Goal: Contribute content: Add original content to the website for others to see

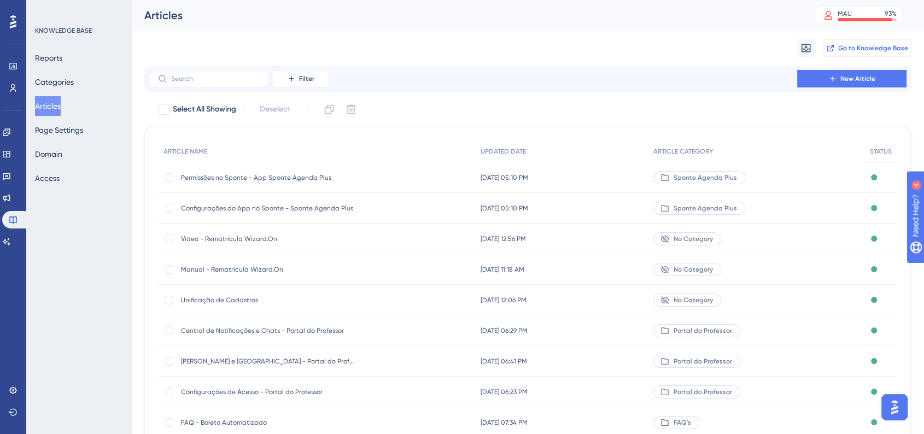
click at [851, 45] on span "Go to Knowledge Base" at bounding box center [873, 48] width 70 height 9
drag, startPoint x: 841, startPoint y: 81, endPoint x: 713, endPoint y: 81, distance: 127.9
click at [841, 81] on span "New Article" at bounding box center [857, 78] width 35 height 9
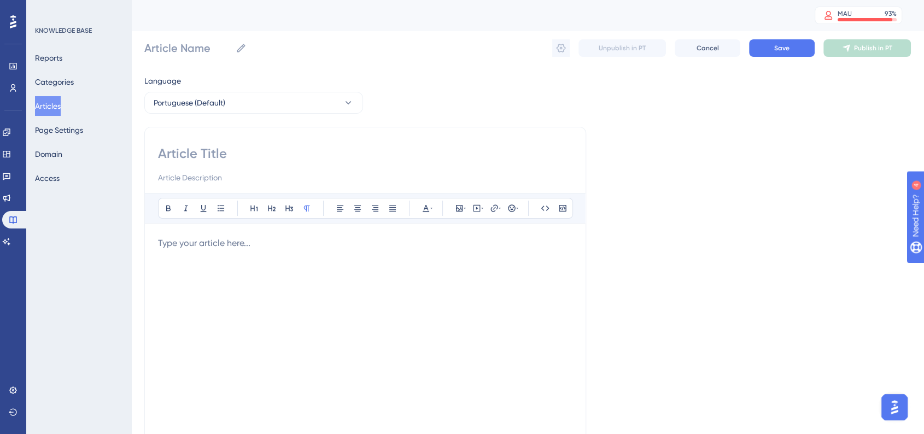
click at [220, 165] on div at bounding box center [365, 164] width 414 height 39
click at [187, 51] on input "Article Name" at bounding box center [187, 47] width 87 height 15
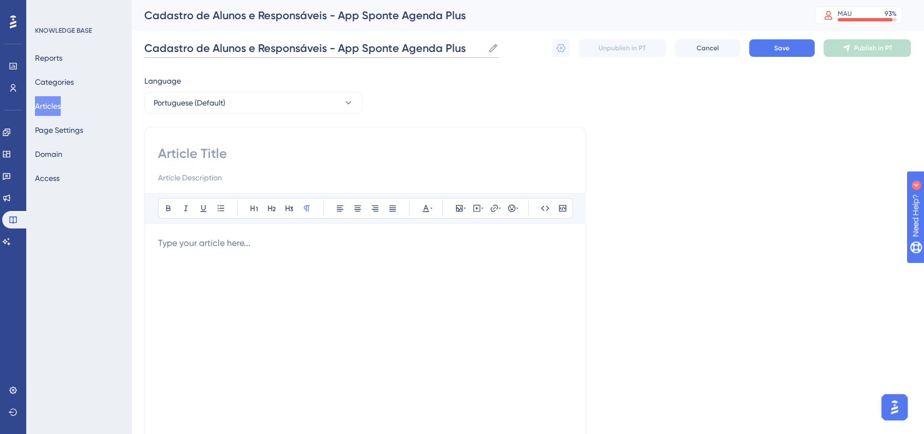
type input "Cadastro de Alunos e Responsáveis - App Sponte Agenda Plus"
click at [228, 158] on input at bounding box center [365, 153] width 414 height 17
paste input "Cadastro de Alunos e Responsáveis - App Sponte Agenda Plus"
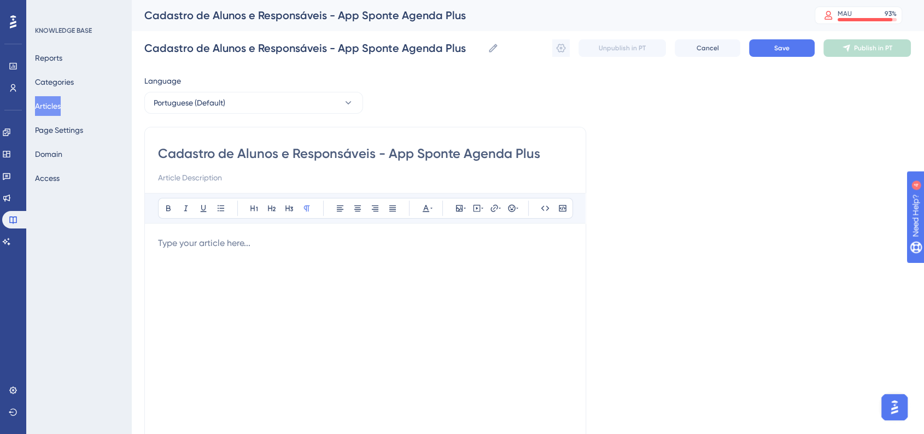
drag, startPoint x: 381, startPoint y: 156, endPoint x: 627, endPoint y: 159, distance: 246.0
click at [627, 159] on div "Language Portuguese (Default) Cadastro de Alunos e Responsáveis - App Sponte Ag…" at bounding box center [527, 315] width 766 height 482
type input "Cadastro de Alunos e Responsáveis"
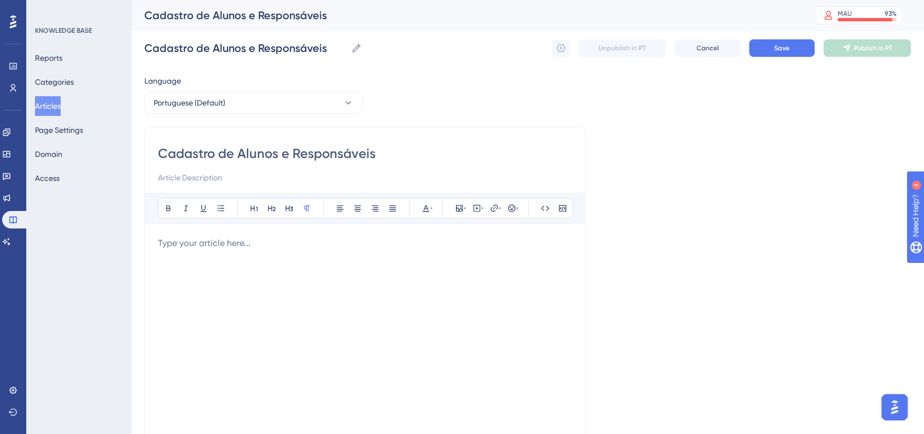
type input "Cadastro de Alunos e Responsáveis"
click at [356, 255] on div at bounding box center [365, 357] width 414 height 240
click at [767, 51] on button "Save" at bounding box center [782, 47] width 66 height 17
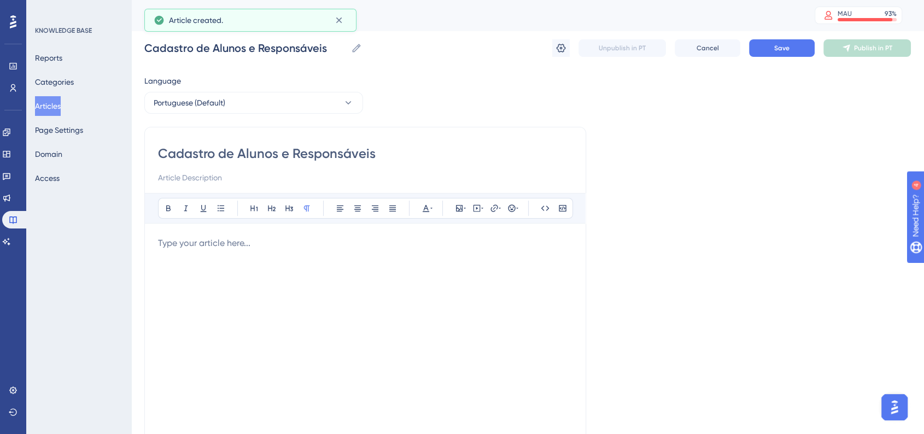
click at [58, 108] on button "Articles" at bounding box center [48, 106] width 26 height 20
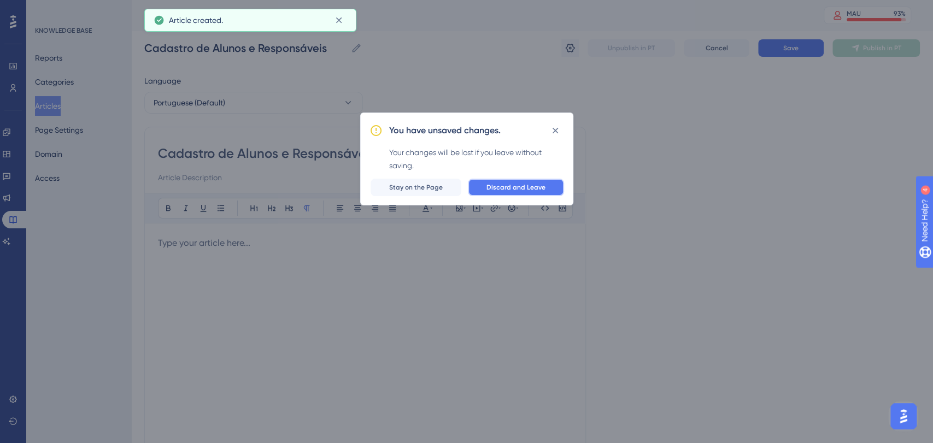
click at [549, 180] on button "Discard and Leave" at bounding box center [516, 187] width 96 height 17
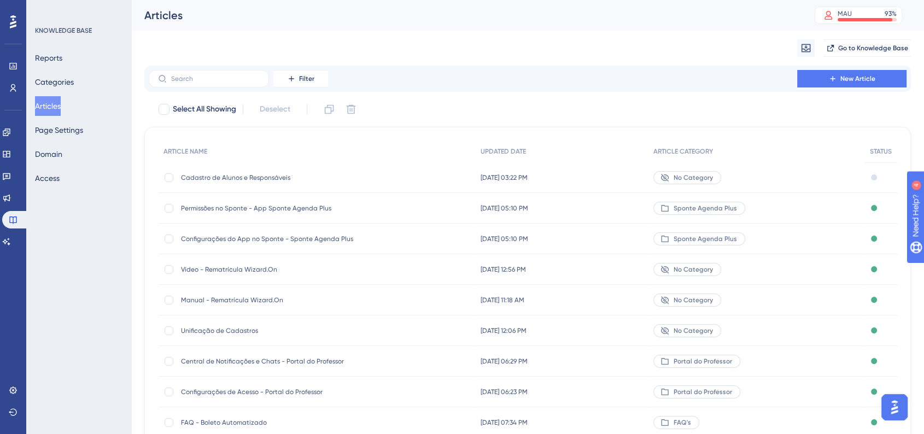
click at [706, 238] on span "Sponte Agenda Plus" at bounding box center [704, 238] width 63 height 9
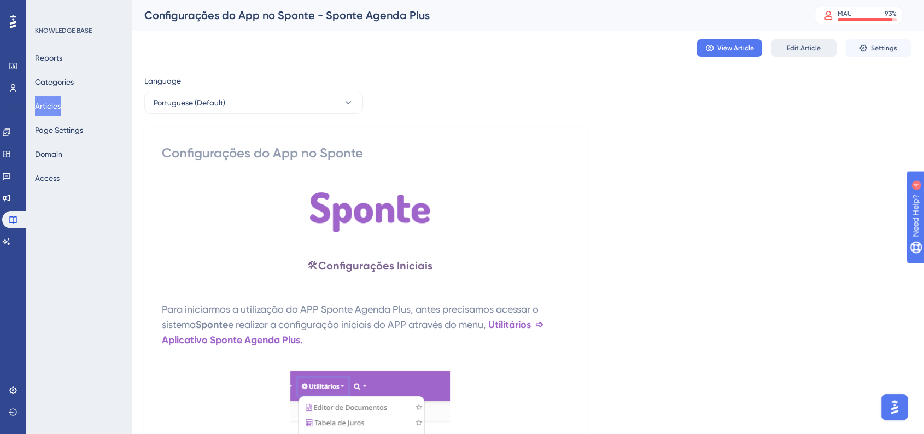
click at [804, 46] on span "Edit Article" at bounding box center [803, 48] width 34 height 9
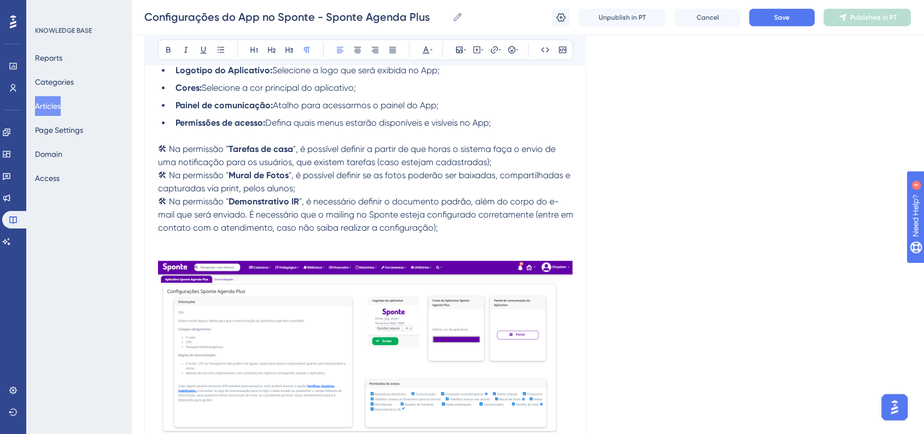
scroll to position [695, 0]
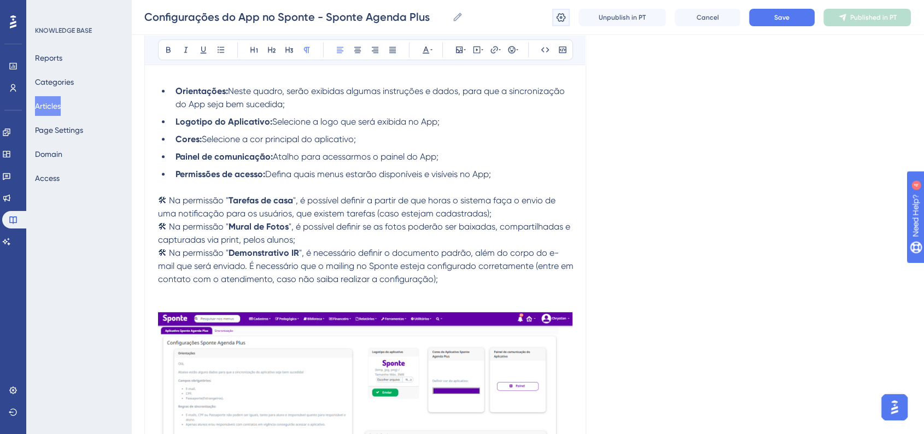
click at [555, 16] on icon at bounding box center [560, 17] width 11 height 11
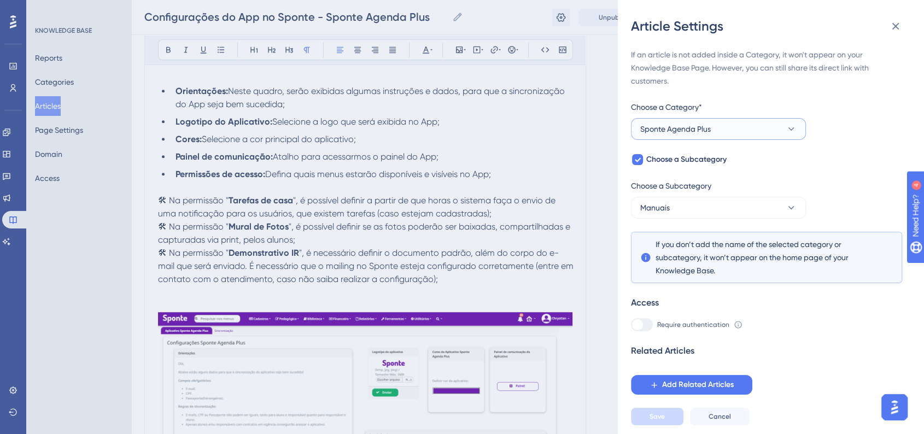
click at [739, 131] on button "Sponte Agenda Plus" at bounding box center [718, 129] width 175 height 22
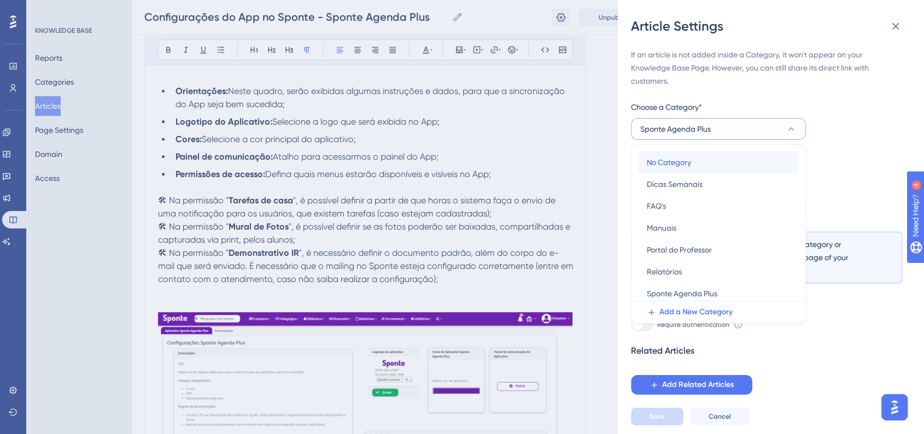
click at [708, 154] on div "No Category No Category" at bounding box center [718, 162] width 143 height 22
checkbox input "false"
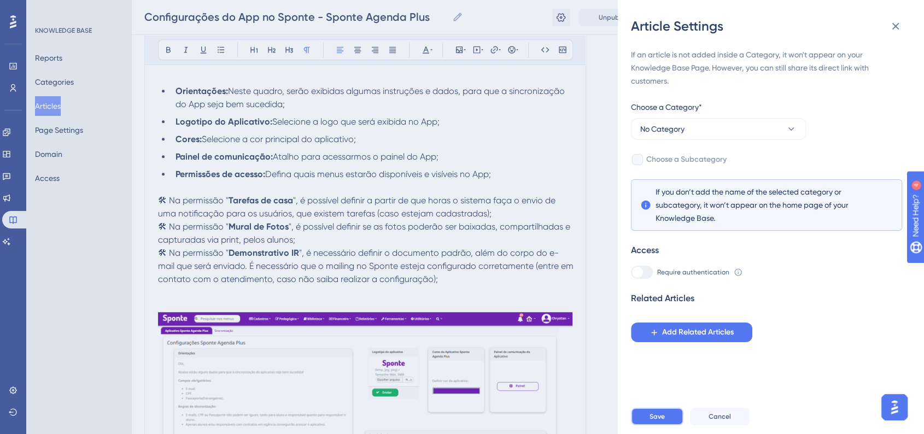
click at [668, 425] on button "Save" at bounding box center [657, 416] width 52 height 17
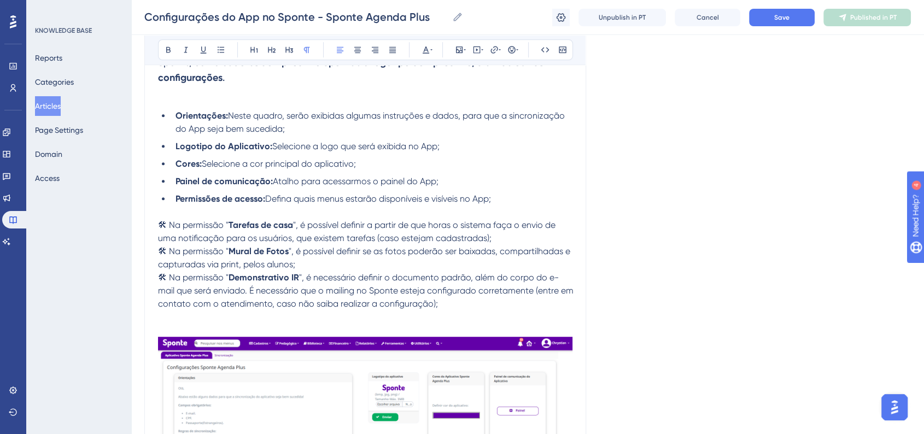
scroll to position [634, 0]
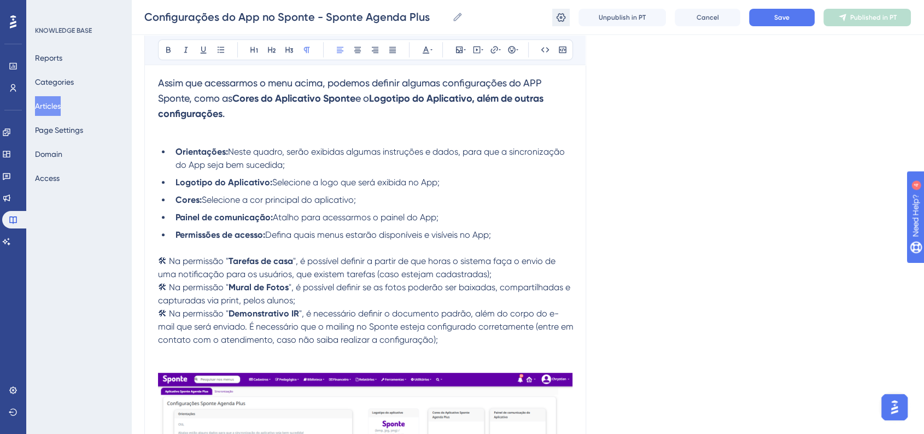
click at [561, 16] on icon at bounding box center [560, 17] width 11 height 11
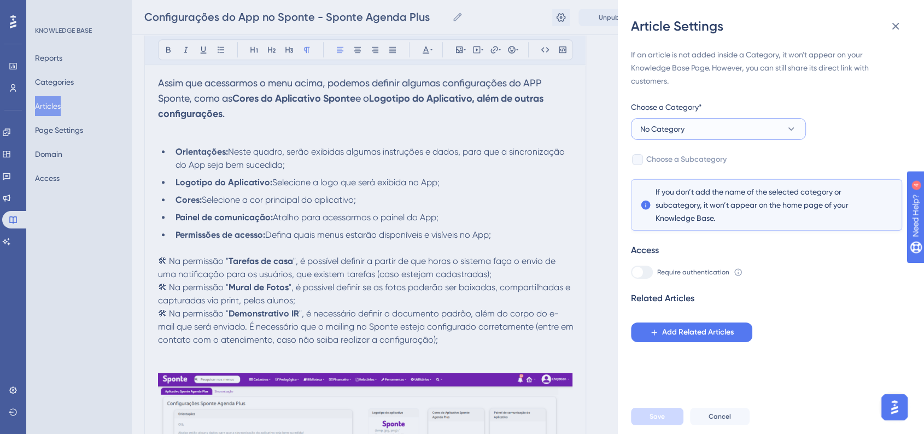
click at [682, 129] on span "No Category" at bounding box center [662, 128] width 44 height 13
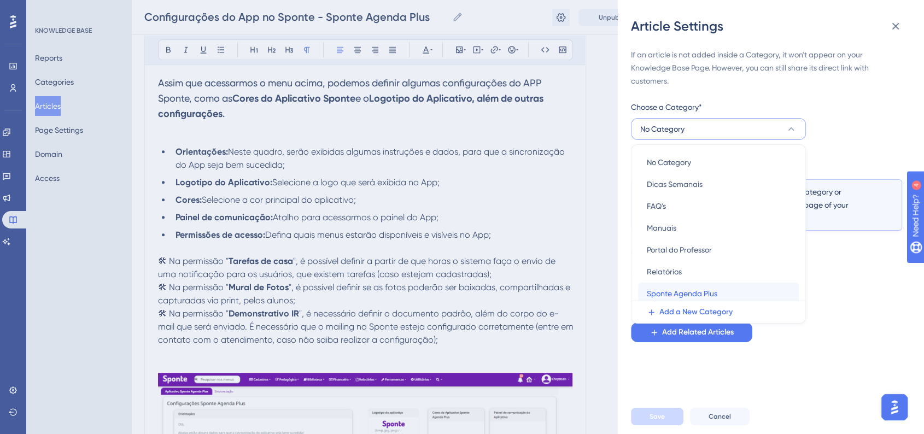
click at [677, 286] on div "Sponte Agenda Plus Sponte Agenda Plus" at bounding box center [718, 294] width 143 height 22
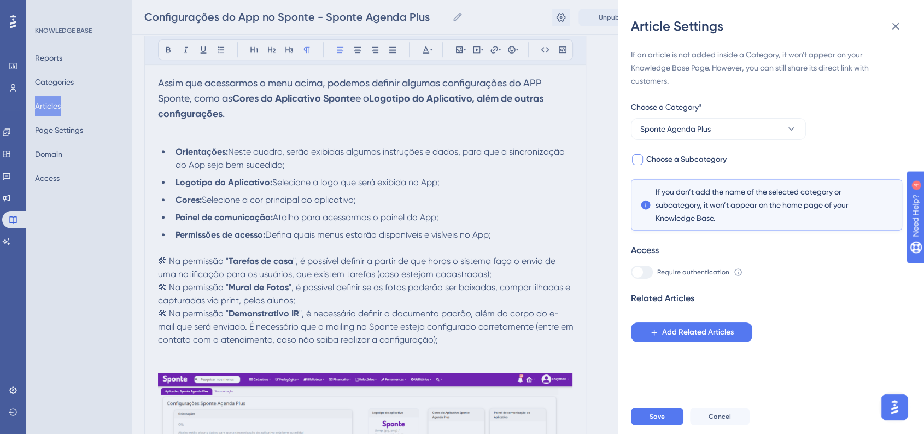
click at [643, 161] on label "Choose a Subcategory" at bounding box center [679, 159] width 96 height 13
checkbox input "true"
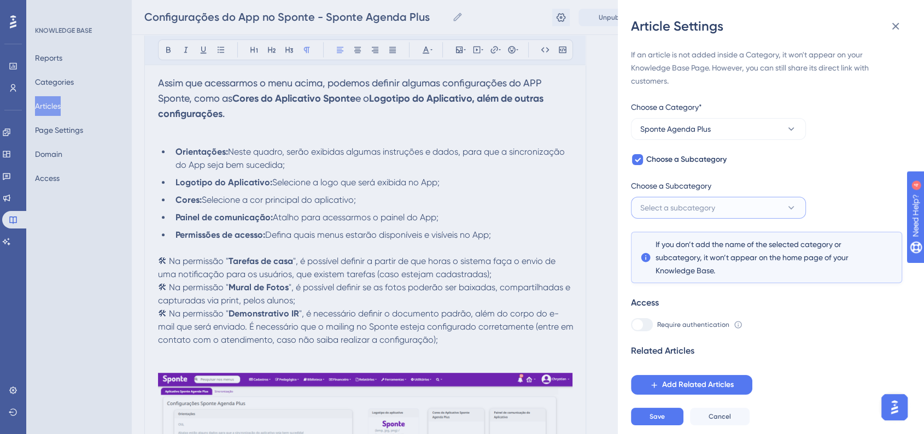
click at [727, 218] on button "Select a subcategory" at bounding box center [718, 208] width 175 height 22
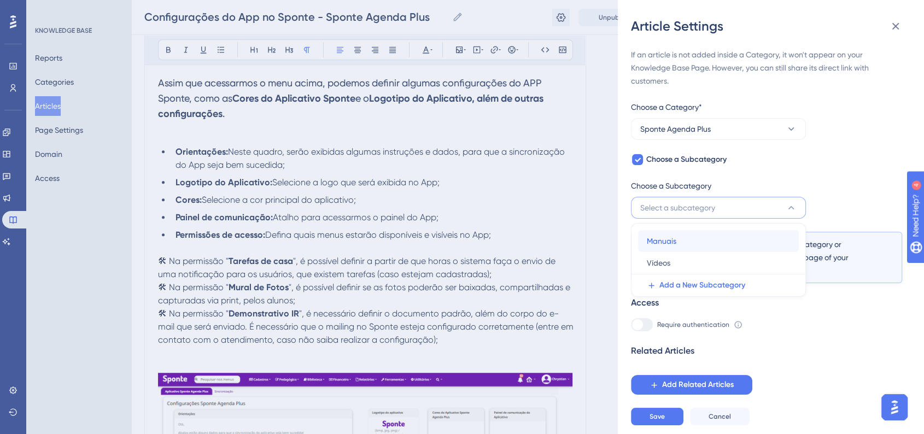
click at [705, 239] on div "Manuais Manuais" at bounding box center [718, 241] width 143 height 22
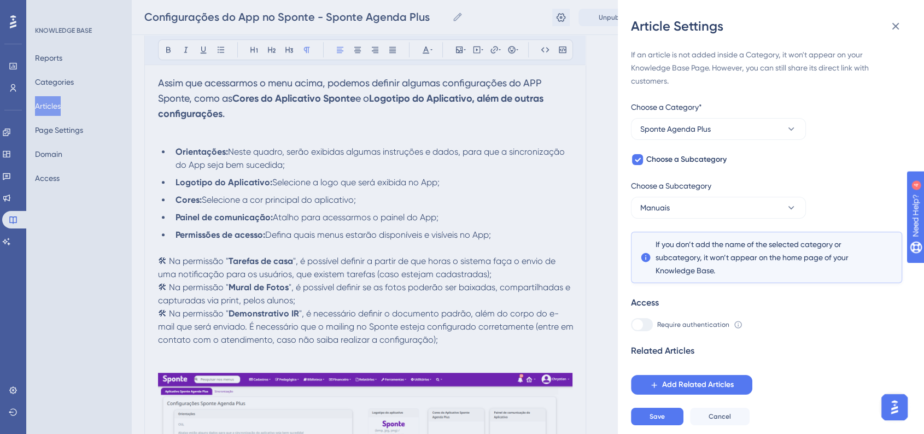
click at [847, 351] on div "Related Articles" at bounding box center [766, 350] width 271 height 13
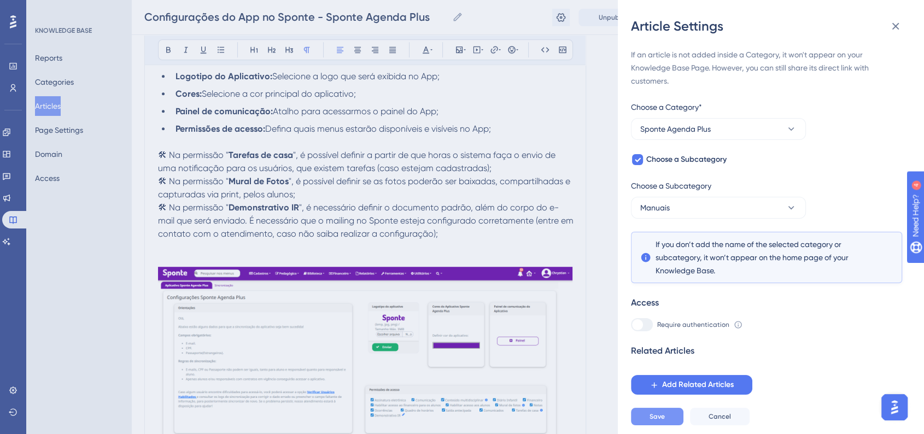
scroll to position [755, 0]
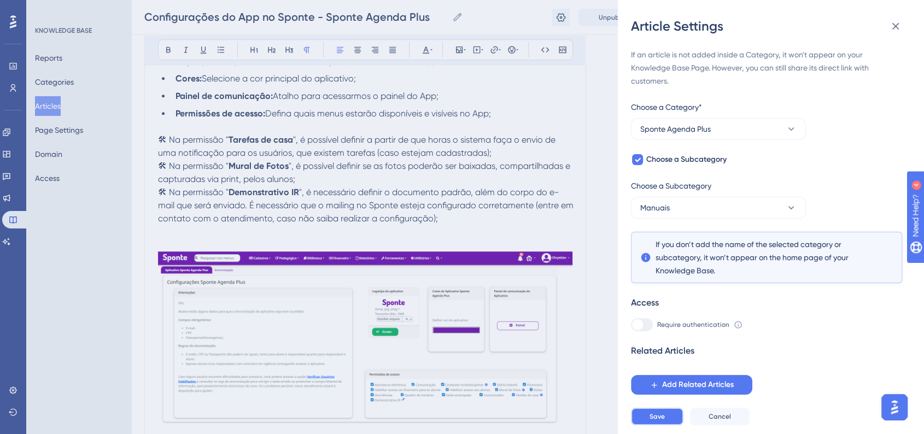
click at [651, 421] on span "Save" at bounding box center [656, 416] width 15 height 9
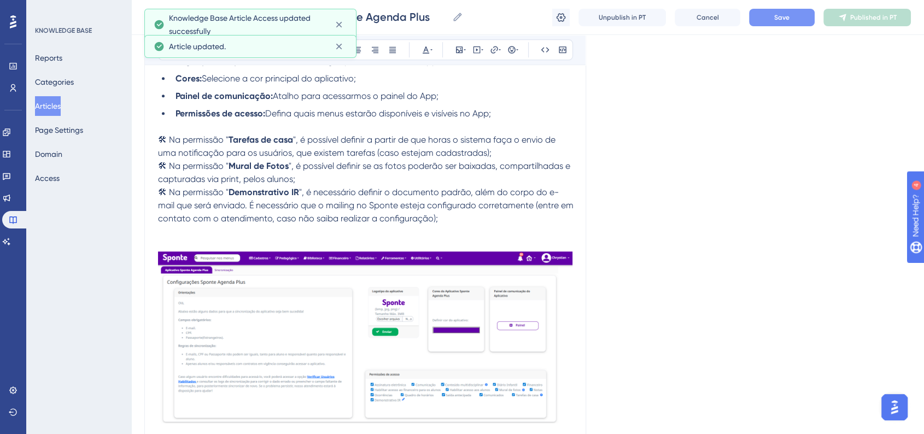
click at [778, 15] on span "Save" at bounding box center [781, 17] width 15 height 9
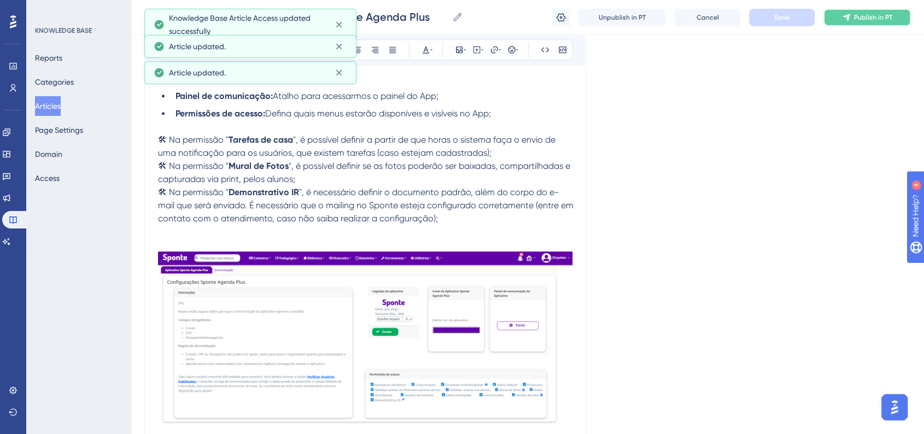
click at [853, 23] on button "Publish in PT" at bounding box center [866, 17] width 87 height 17
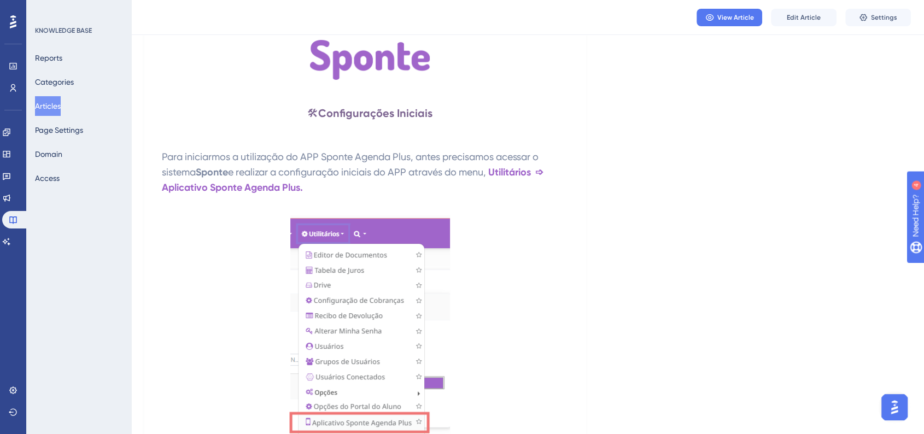
scroll to position [0, 0]
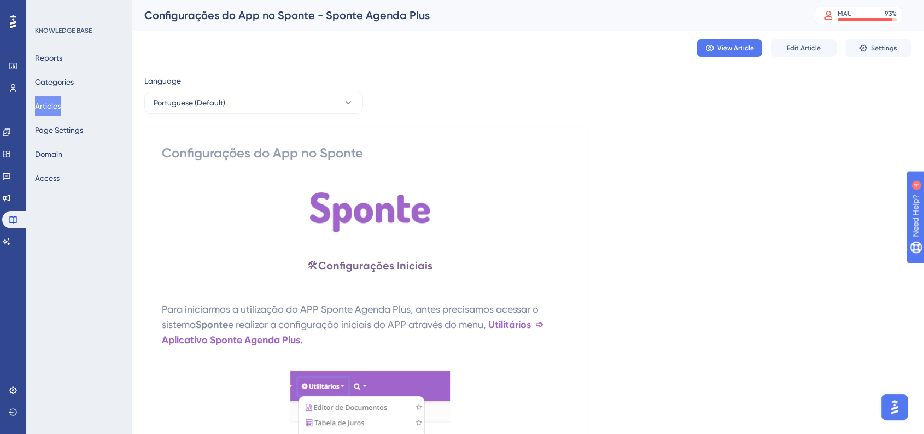
click at [61, 103] on button "Articles" at bounding box center [48, 106] width 26 height 20
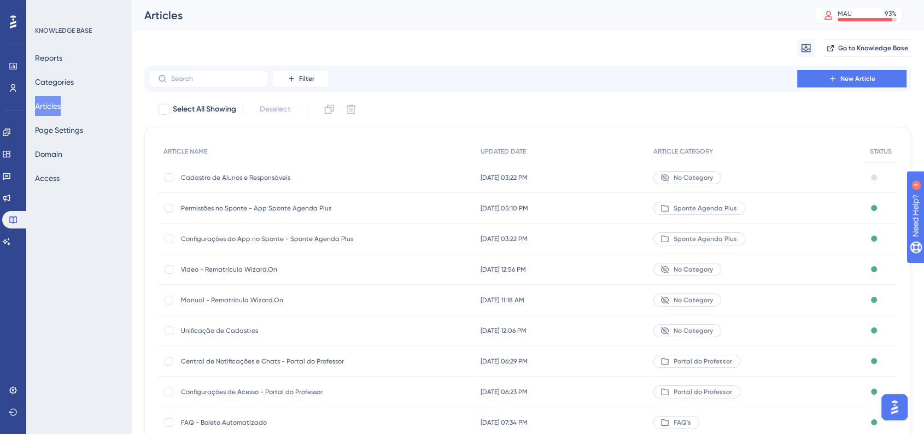
click at [376, 180] on div "Cadastro de Alunos e Responsáveis Cadastro de Alunos e Responsáveis" at bounding box center [316, 177] width 317 height 31
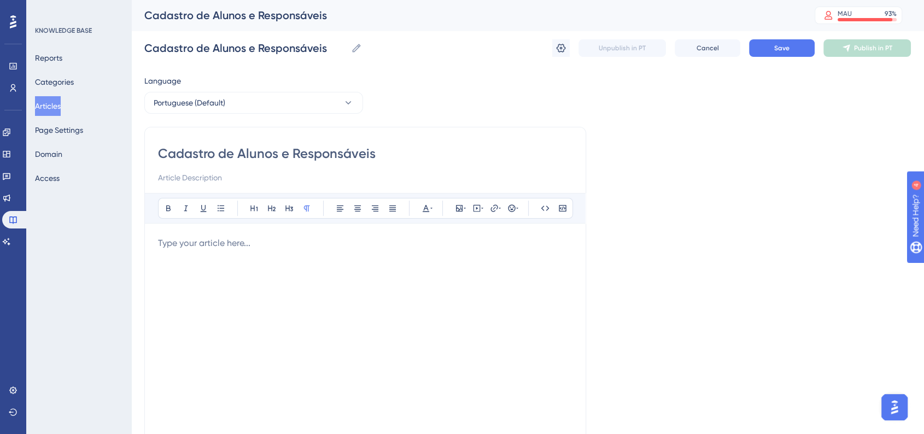
drag, startPoint x: 332, startPoint y: 260, endPoint x: 328, endPoint y: 251, distance: 9.3
click at [332, 259] on div at bounding box center [365, 357] width 414 height 240
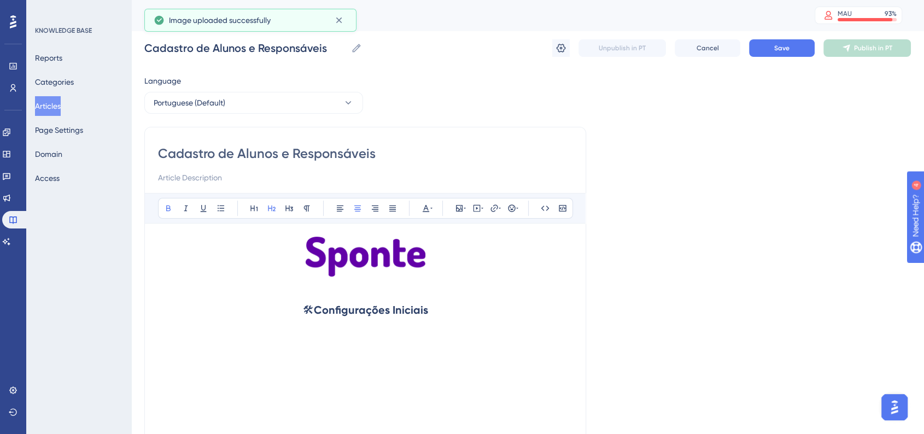
drag, startPoint x: 318, startPoint y: 310, endPoint x: 428, endPoint y: 310, distance: 109.9
click at [428, 310] on h2 "🛠 Configurações Iniciais" at bounding box center [365, 309] width 414 height 33
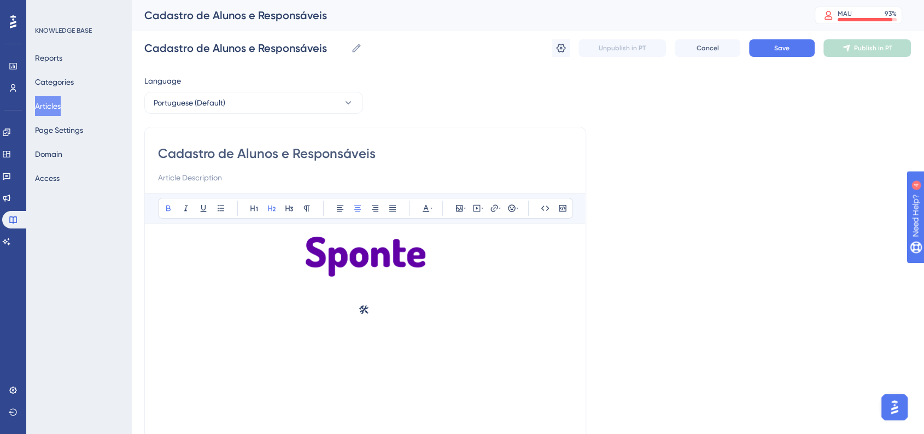
drag, startPoint x: 389, startPoint y: 313, endPoint x: 407, endPoint y: 315, distance: 17.7
click at [389, 313] on h2 "🛠" at bounding box center [365, 309] width 414 height 33
drag, startPoint x: 403, startPoint y: 315, endPoint x: 432, endPoint y: 315, distance: 29.0
click at [403, 315] on h2 "🛠 Cadastr" at bounding box center [365, 309] width 414 height 33
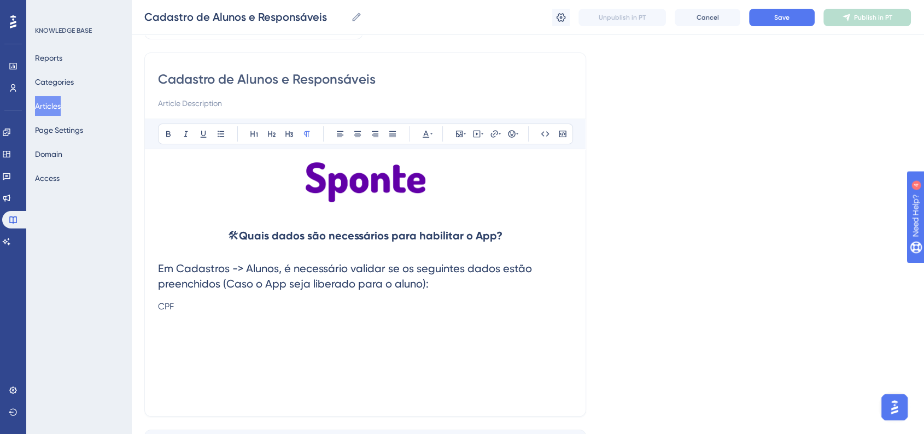
scroll to position [121, 0]
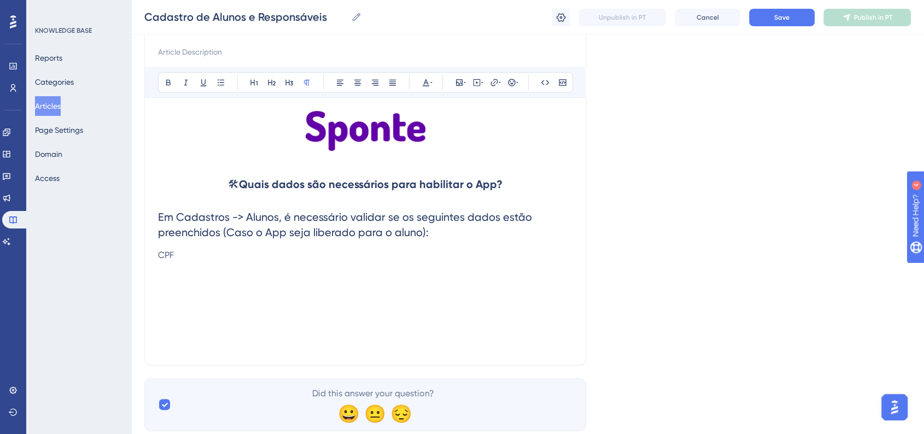
click at [174, 258] on p "CPF" at bounding box center [365, 255] width 414 height 13
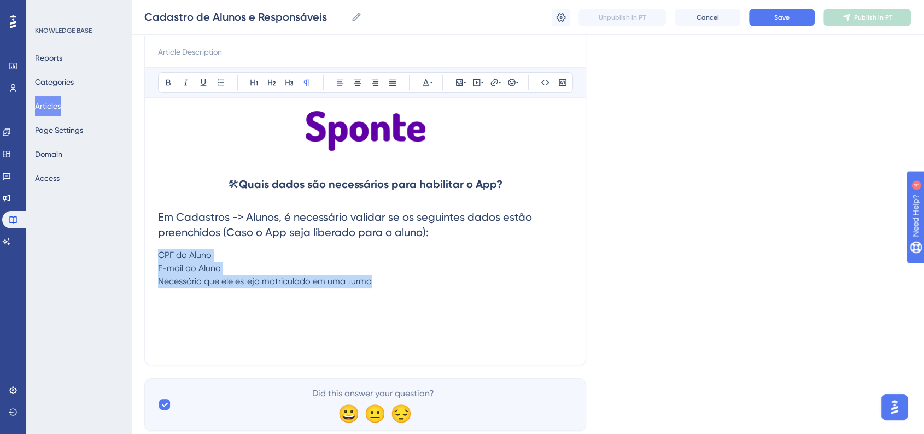
drag, startPoint x: 378, startPoint y: 285, endPoint x: 142, endPoint y: 255, distance: 238.1
click at [142, 255] on div "Performance Users Engagement Widgets Feedback Product Updates Knowledge Base AI…" at bounding box center [527, 163] width 792 height 569
click at [217, 80] on icon at bounding box center [220, 82] width 9 height 9
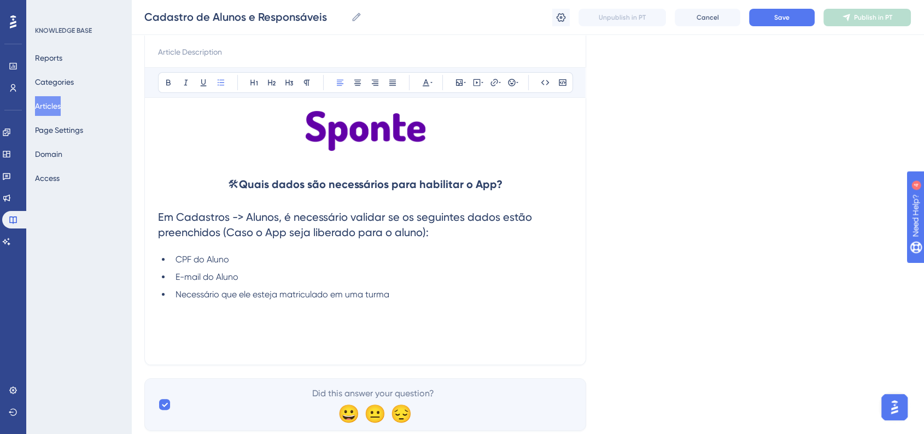
click at [393, 216] on span "Em Cadastros -> Alunos, é necessário validar se os seguintes dados estão preenc…" at bounding box center [346, 224] width 377 height 28
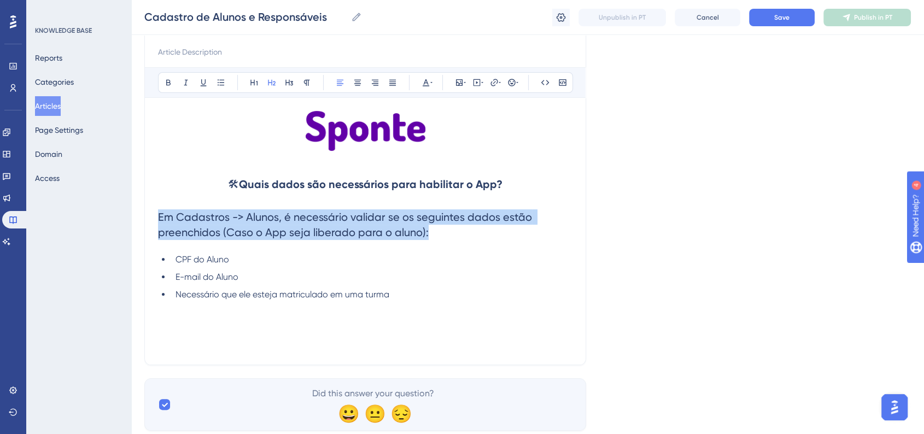
drag, startPoint x: 428, startPoint y: 233, endPoint x: 147, endPoint y: 218, distance: 281.8
click at [147, 218] on div "Cadastro de Alunos e Responsáveis Bold Italic Underline Bullet Point Heading 1 …" at bounding box center [365, 183] width 442 height 364
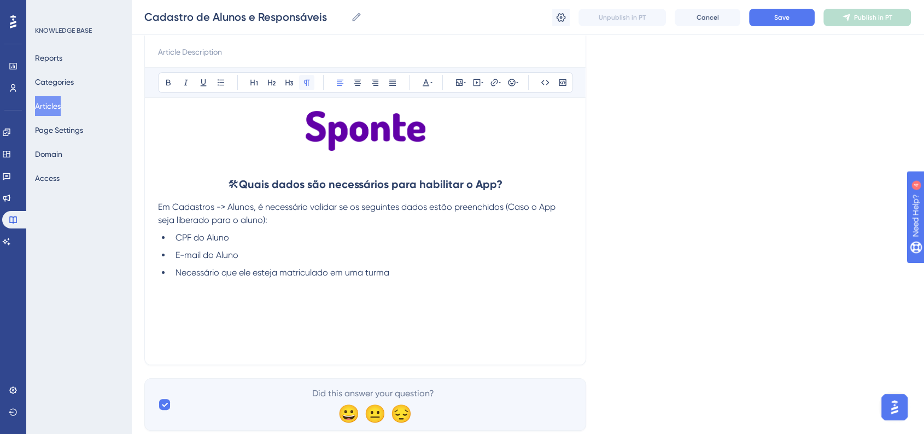
click at [303, 85] on icon at bounding box center [306, 82] width 9 height 9
click at [229, 224] on span "Em Cadastros -> Alunos, é necessário validar se os seguintes dados estão preenc…" at bounding box center [358, 214] width 400 height 24
click at [157, 203] on div "Cadastro de Alunos e Responsáveis Bold Italic Underline Bullet Point Heading 1 …" at bounding box center [365, 183] width 442 height 364
click at [158, 204] on span "Em Cadastros -> Alunos, é necessário validar se os seguintes dados estão preenc…" at bounding box center [358, 214] width 400 height 24
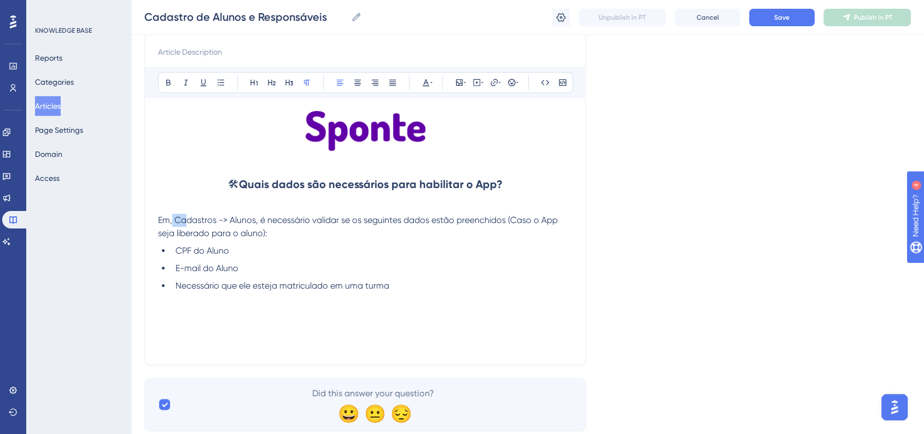
drag, startPoint x: 175, startPoint y: 220, endPoint x: 186, endPoint y: 219, distance: 10.9
click at [186, 219] on span "Em, Cadastros -> Alunos, é necessário validar se os seguintes dados estão preen…" at bounding box center [359, 227] width 402 height 24
click at [175, 220] on span "Em, Cadastros -> Alunos, é necessário validar se os seguintes dados estão preen…" at bounding box center [359, 227] width 402 height 24
click at [172, 220] on span "Em, Cadastros -> Alunos, é necessário validar se os seguintes dados estão preen…" at bounding box center [359, 227] width 402 height 24
drag, startPoint x: 175, startPoint y: 222, endPoint x: 255, endPoint y: 222, distance: 79.8
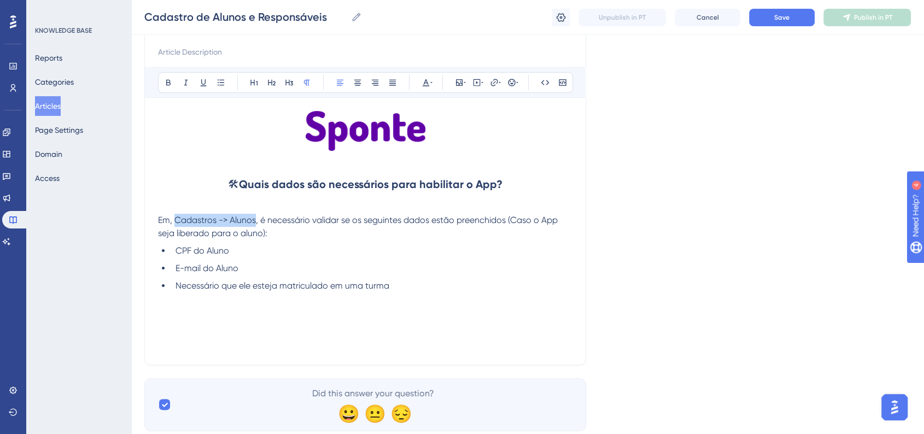
click at [255, 222] on span "Em, Cadastros -> Alunos, é necessário validar se os seguintes dados estão preen…" at bounding box center [359, 227] width 402 height 24
click at [165, 79] on icon at bounding box center [168, 82] width 9 height 9
click at [297, 249] on li "CPF do Aluno" at bounding box center [371, 250] width 401 height 13
click at [426, 293] on p at bounding box center [365, 298] width 414 height 13
click at [210, 309] on p at bounding box center [365, 312] width 414 height 13
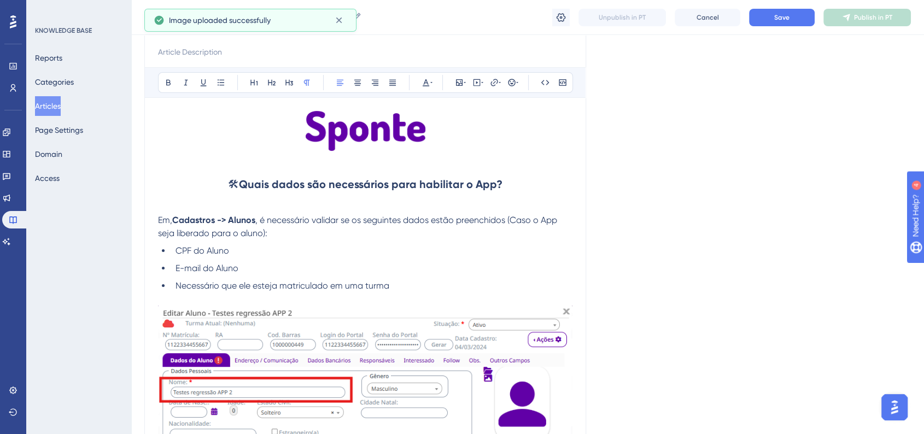
click at [278, 233] on p "Em, Cadastros -> Alunos , é necessário validar se os seguintes dados estão pree…" at bounding box center [365, 227] width 414 height 26
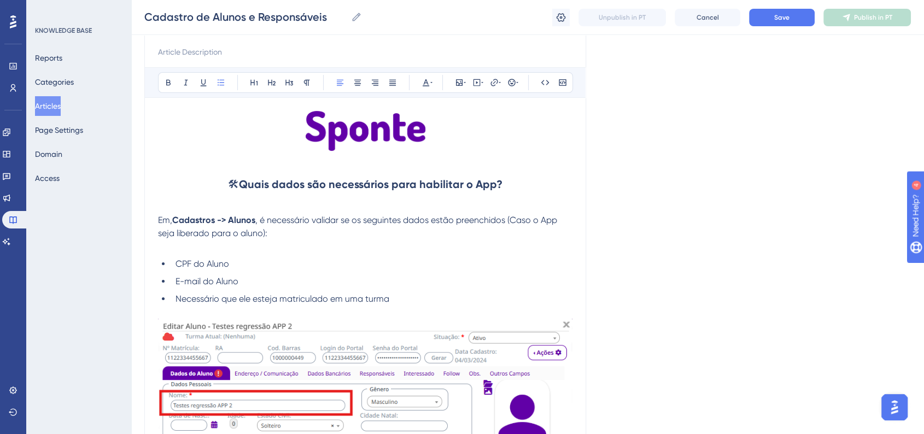
click at [405, 298] on li "Necessário que ele esteja matriculado em uma turma" at bounding box center [371, 298] width 401 height 13
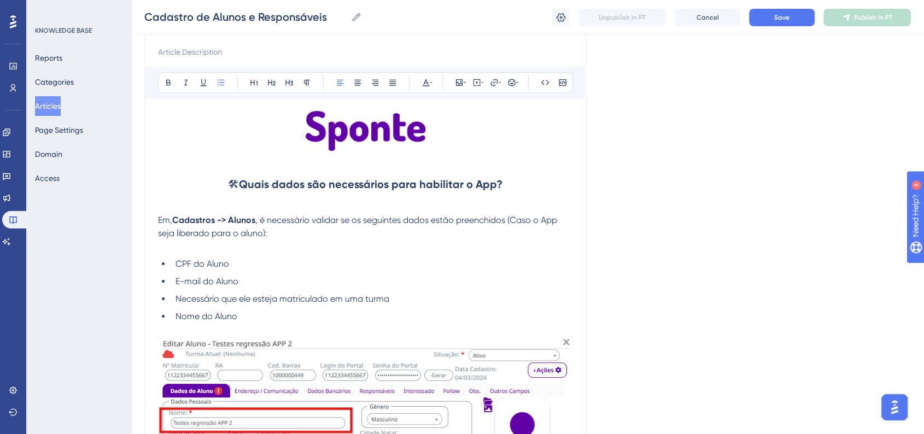
drag, startPoint x: 239, startPoint y: 316, endPoint x: 175, endPoint y: 316, distance: 63.4
click at [175, 316] on li "Nome do Aluno" at bounding box center [371, 316] width 401 height 13
copy span "Nome do Aluno"
click at [319, 281] on li "E-mail do Aluno" at bounding box center [371, 281] width 401 height 13
drag, startPoint x: 514, startPoint y: 219, endPoint x: 262, endPoint y: 234, distance: 251.9
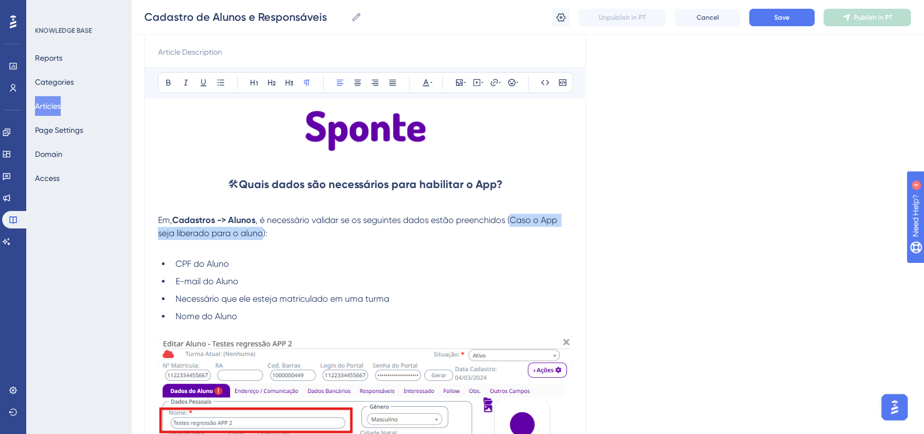
click at [262, 234] on span ", é necessário validar se os seguintes dados estão preenchidos (Caso o App seja…" at bounding box center [358, 227] width 401 height 24
click at [429, 85] on icon at bounding box center [425, 82] width 9 height 9
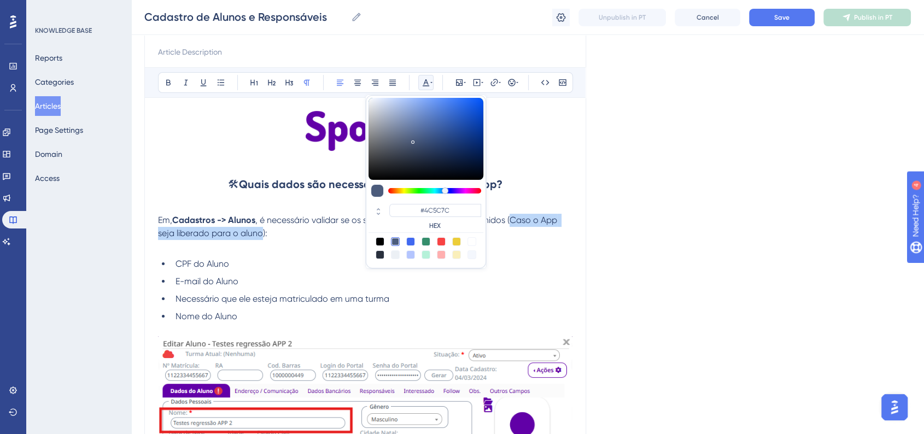
drag, startPoint x: 439, startPoint y: 241, endPoint x: 447, endPoint y: 241, distance: 7.7
click at [439, 241] on div at bounding box center [441, 241] width 9 height 9
type input "#F84343"
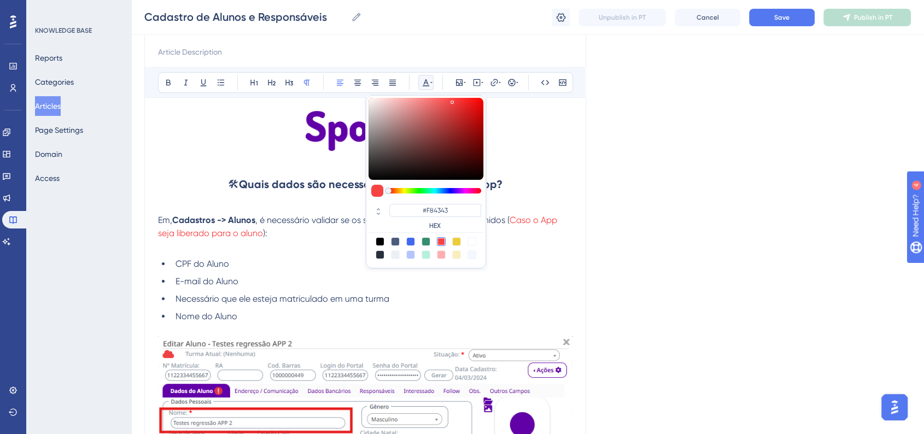
click at [659, 332] on div "Language Portuguese (Default) Cadastro de Alunos e Responsáveis Bold Italic Und…" at bounding box center [527, 336] width 766 height 775
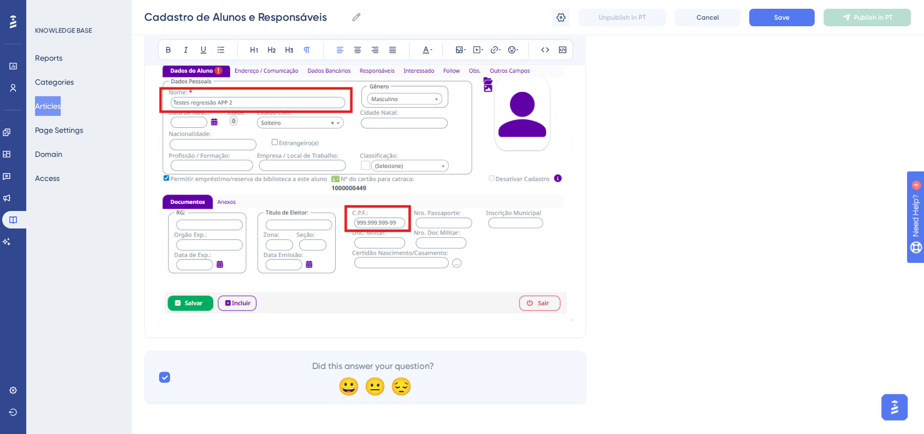
scroll to position [445, 0]
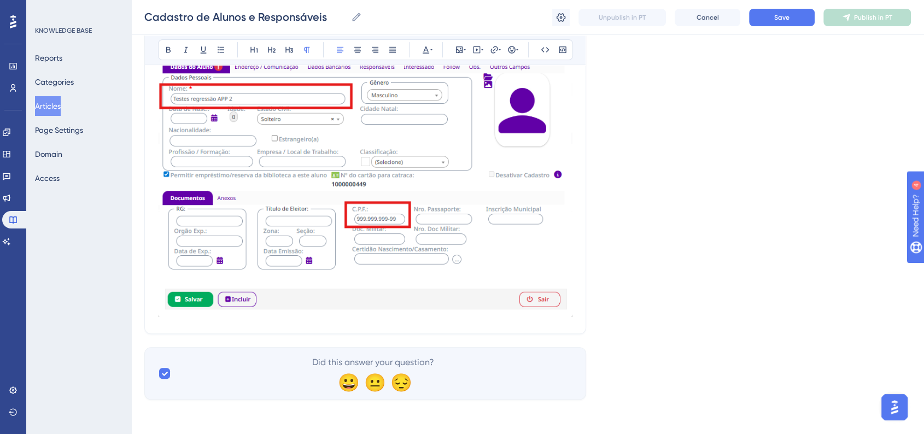
click at [237, 324] on div "Cadastro de Alunos e Responsáveis Bold Italic Underline Bullet Point Heading 1 …" at bounding box center [365, 5] width 442 height 657
click at [543, 299] on img at bounding box center [365, 164] width 414 height 305
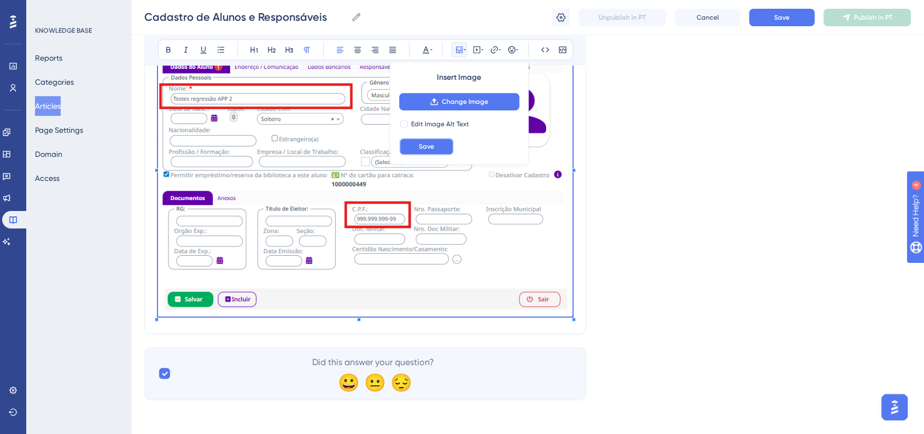
click at [438, 138] on button "Save" at bounding box center [426, 146] width 55 height 17
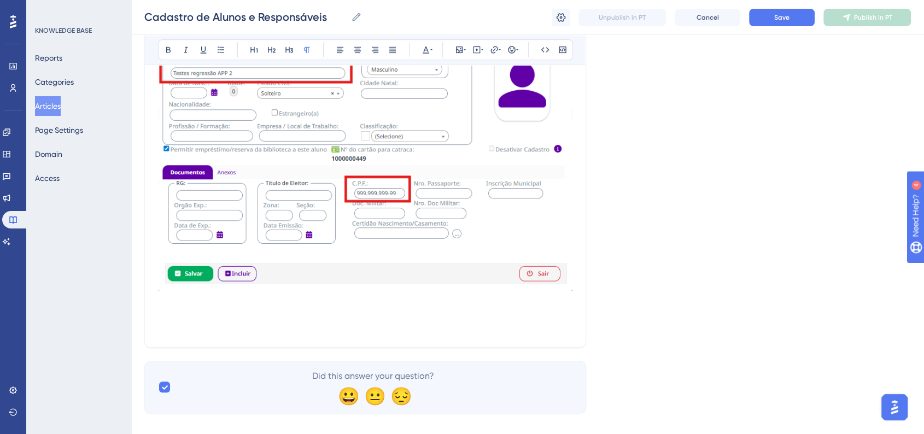
scroll to position [485, 0]
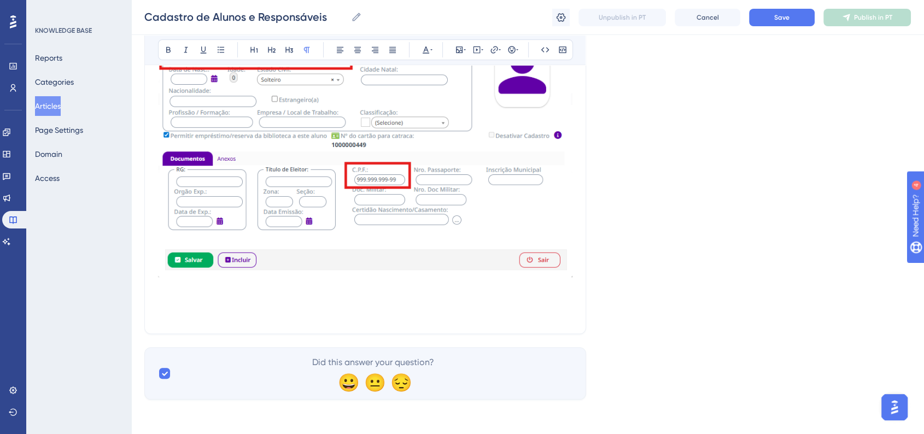
click at [449, 202] on img at bounding box center [365, 125] width 414 height 305
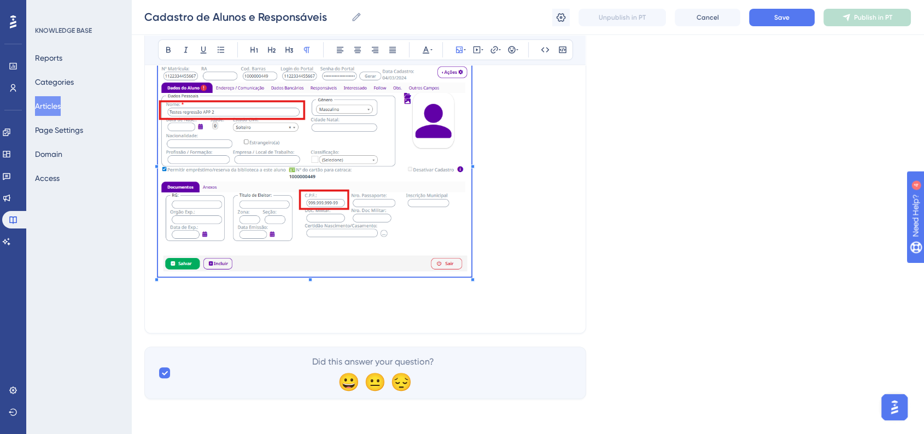
scroll to position [409, 0]
click at [472, 191] on p at bounding box center [365, 164] width 414 height 233
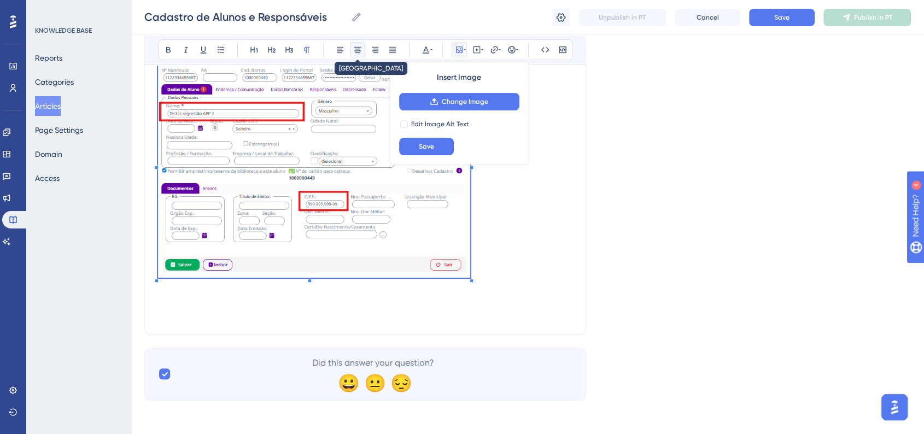
click at [356, 56] on button at bounding box center [357, 49] width 15 height 15
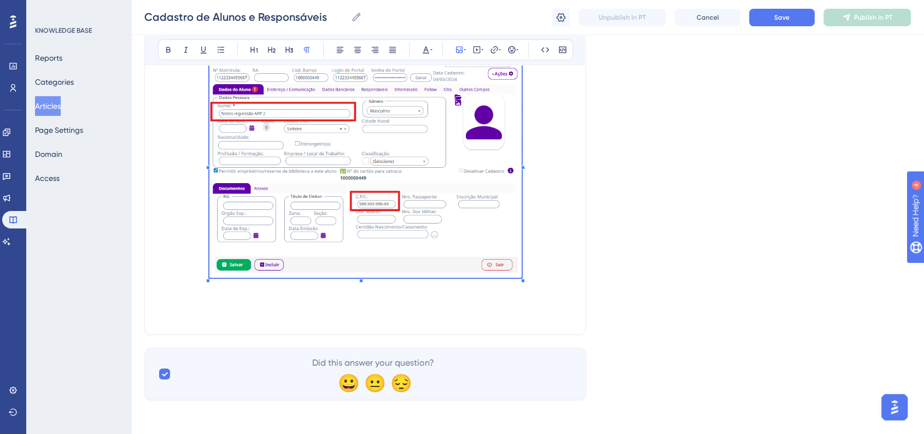
click at [551, 253] on p at bounding box center [365, 164] width 414 height 233
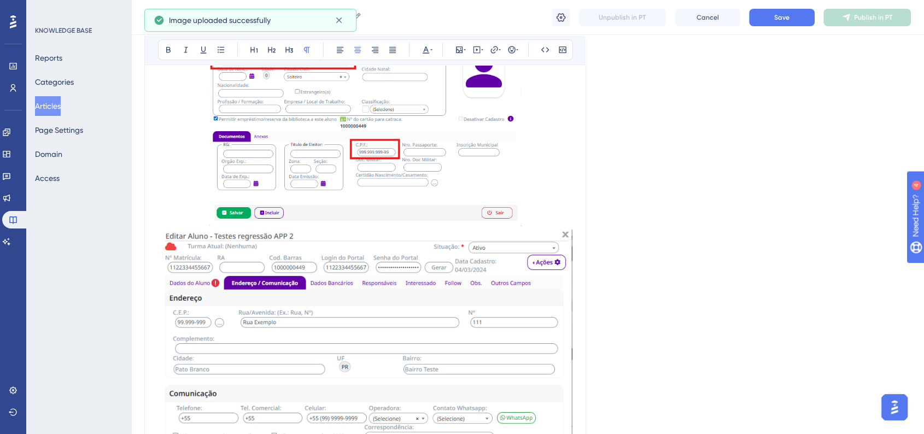
scroll to position [591, 0]
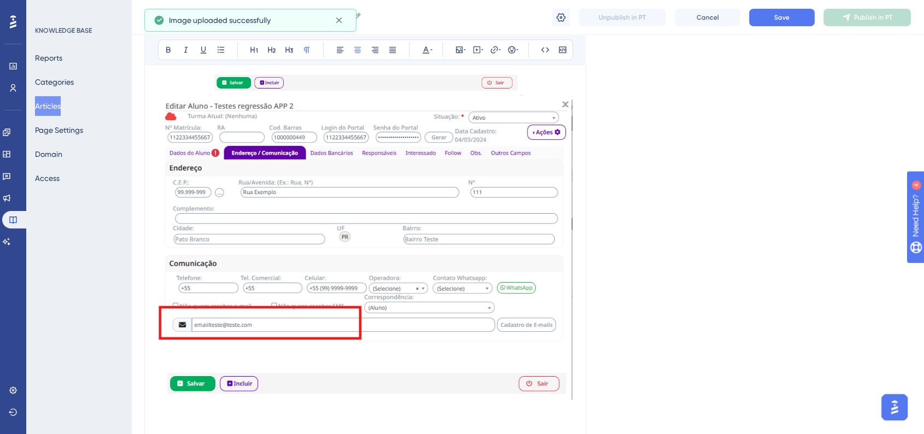
click at [437, 242] on img at bounding box center [365, 249] width 414 height 300
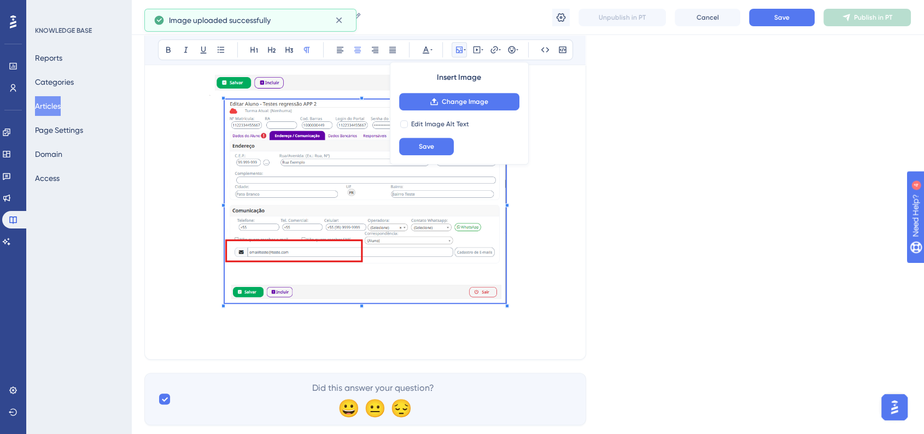
click at [431, 256] on span at bounding box center [365, 203] width 281 height 208
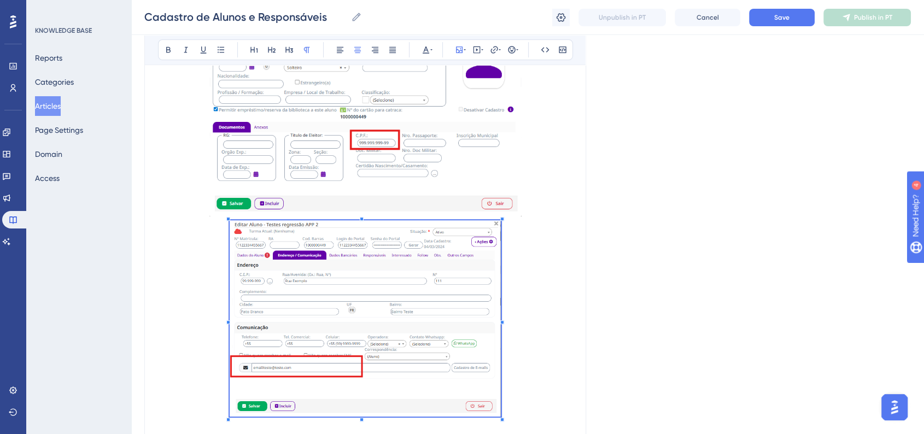
scroll to position [531, 0]
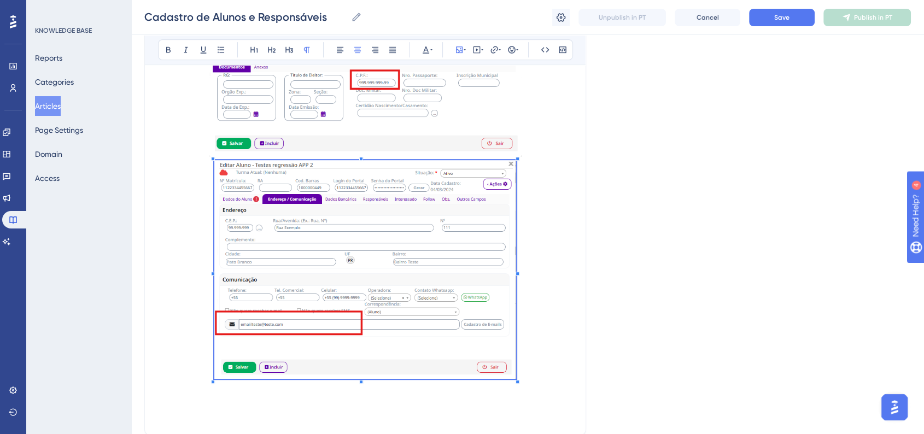
click at [531, 368] on p at bounding box center [365, 271] width 414 height 222
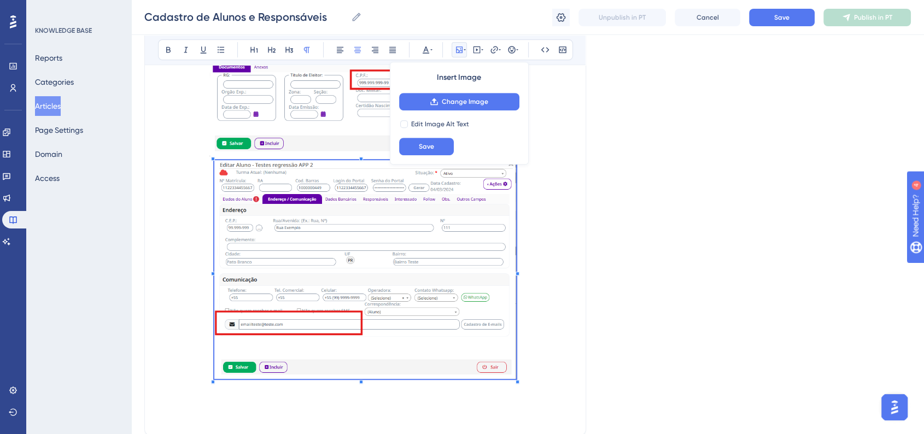
click at [627, 358] on div "Language Portuguese (Default) Cadastro de Alunos e Responsáveis Bold Italic Und…" at bounding box center [527, 20] width 766 height 962
click at [424, 154] on button "Save" at bounding box center [426, 146] width 55 height 17
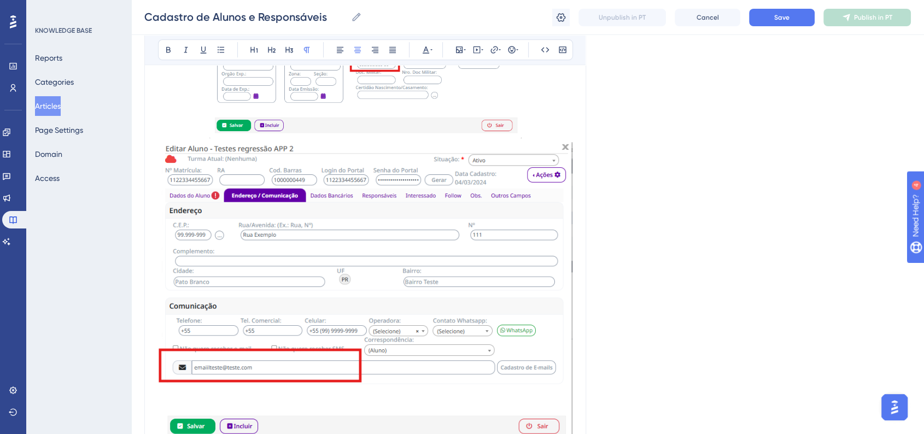
scroll to position [713, 0]
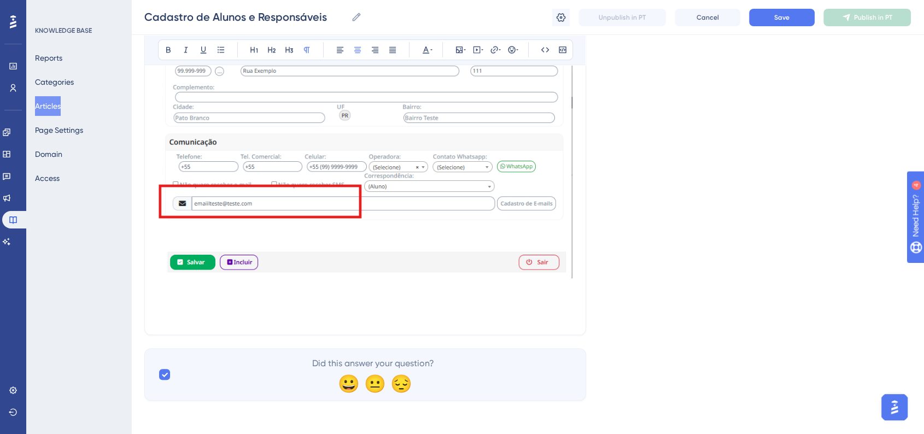
click at [536, 261] on img at bounding box center [365, 128] width 414 height 300
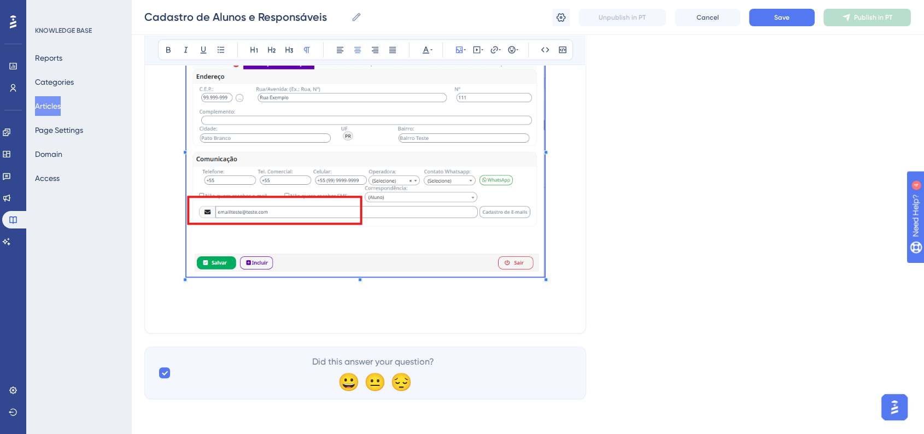
scroll to position [492, 0]
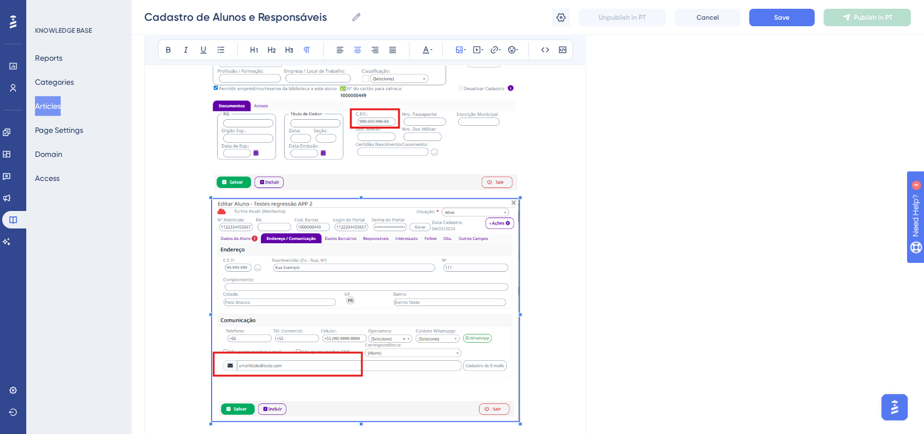
click at [465, 216] on span at bounding box center [365, 312] width 307 height 226
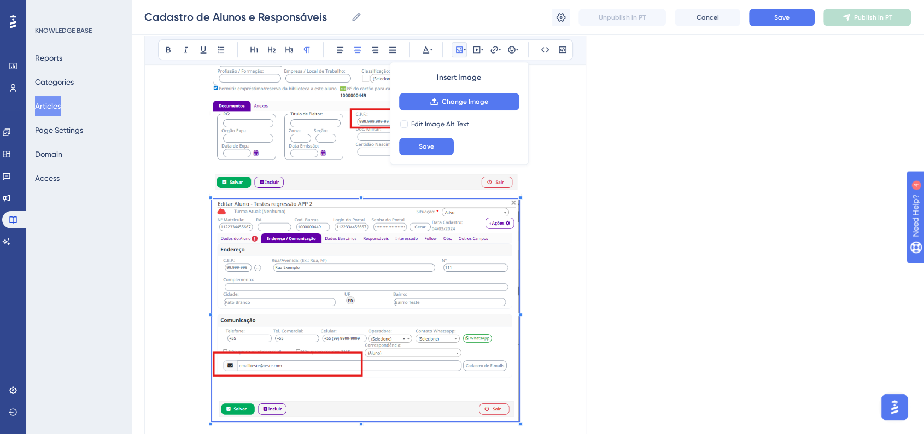
click at [564, 289] on p at bounding box center [365, 312] width 414 height 226
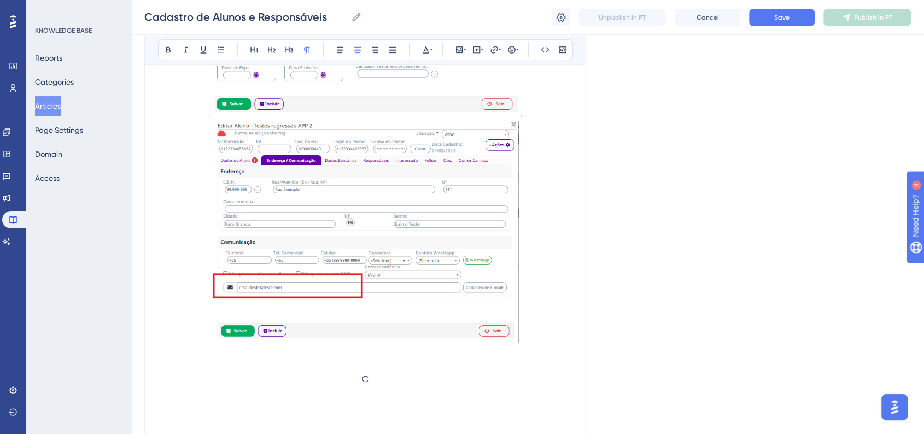
scroll to position [674, 0]
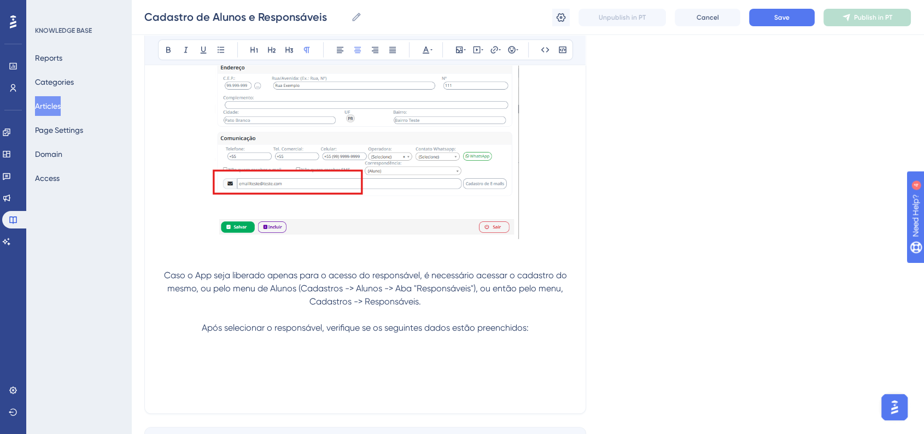
click at [491, 349] on p at bounding box center [365, 354] width 414 height 13
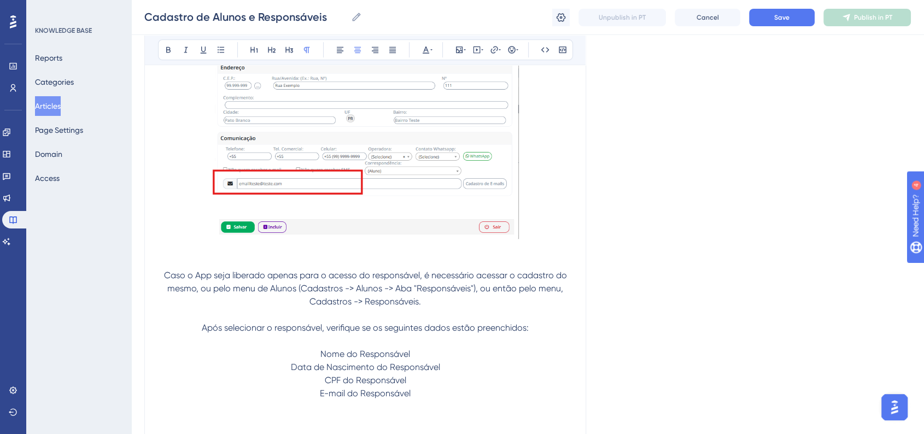
click at [424, 396] on p "E-mail do Responsável" at bounding box center [365, 393] width 414 height 13
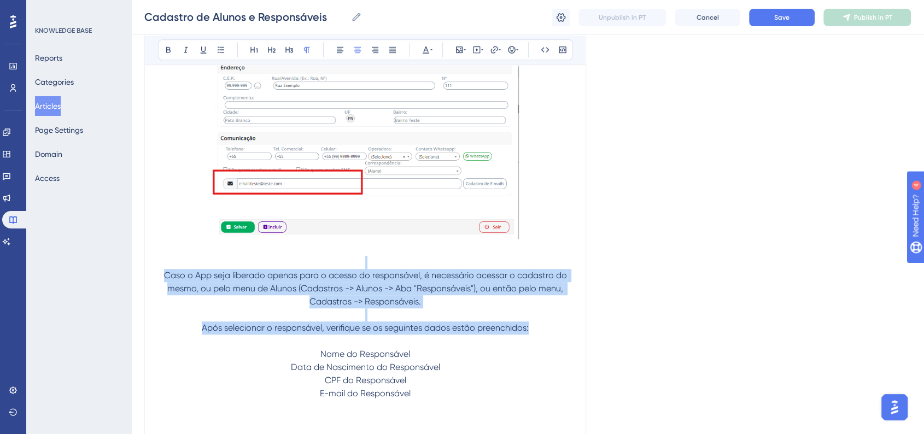
drag, startPoint x: 533, startPoint y: 329, endPoint x: 140, endPoint y: 265, distance: 398.7
click at [350, 51] on button at bounding box center [357, 49] width 15 height 15
click at [342, 53] on icon at bounding box center [340, 49] width 9 height 9
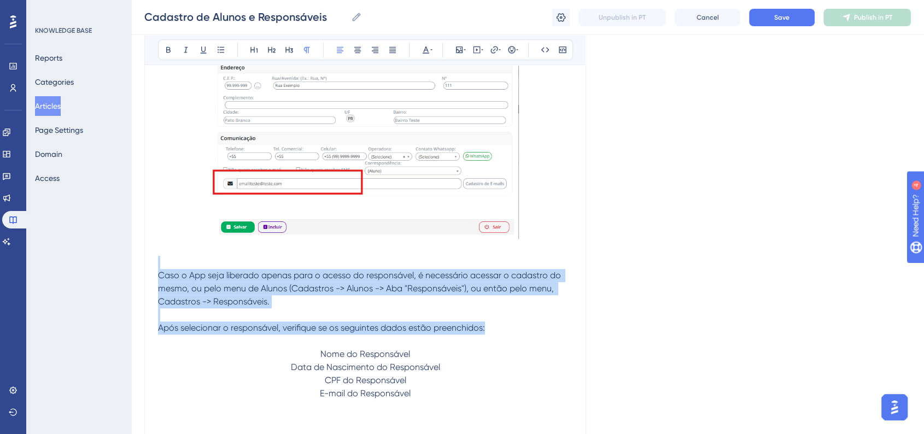
click at [376, 319] on p at bounding box center [365, 314] width 414 height 13
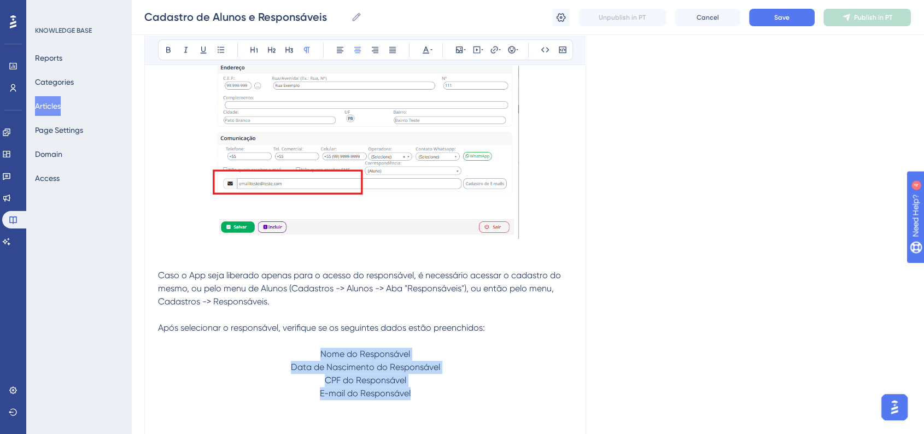
drag, startPoint x: 415, startPoint y: 397, endPoint x: 285, endPoint y: 357, distance: 136.6
click at [338, 56] on button at bounding box center [339, 49] width 15 height 15
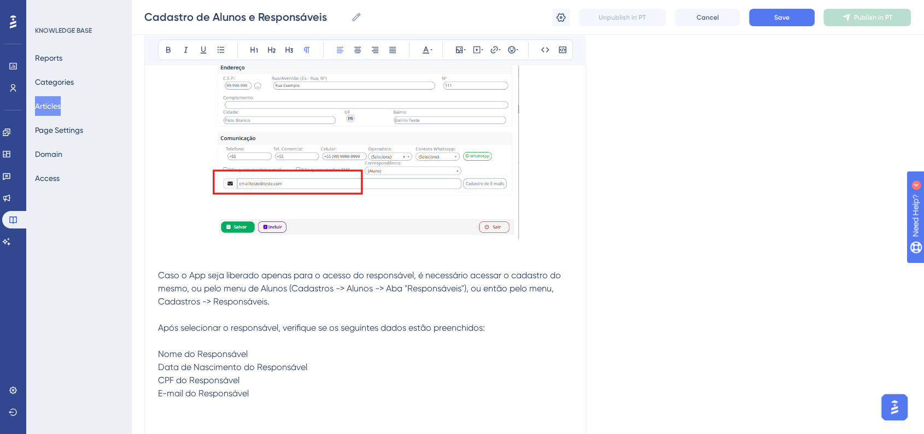
click at [235, 342] on p at bounding box center [365, 340] width 414 height 13
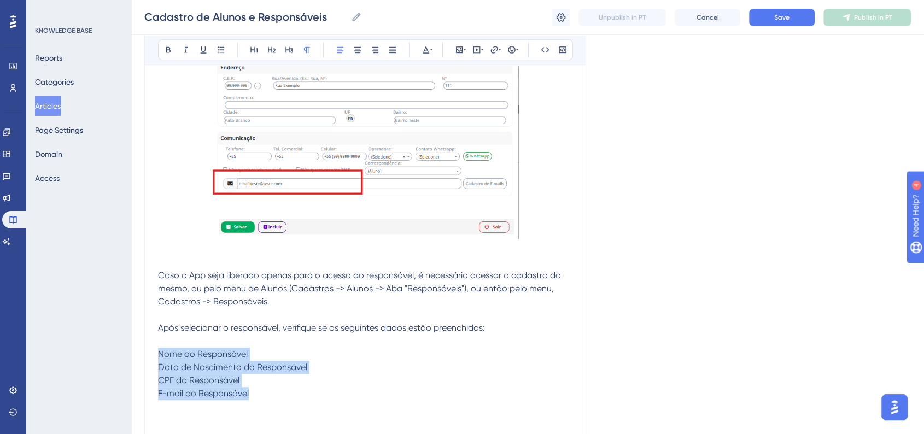
drag, startPoint x: 251, startPoint y: 395, endPoint x: 157, endPoint y: 355, distance: 101.9
click at [219, 55] on button at bounding box center [220, 49] width 15 height 15
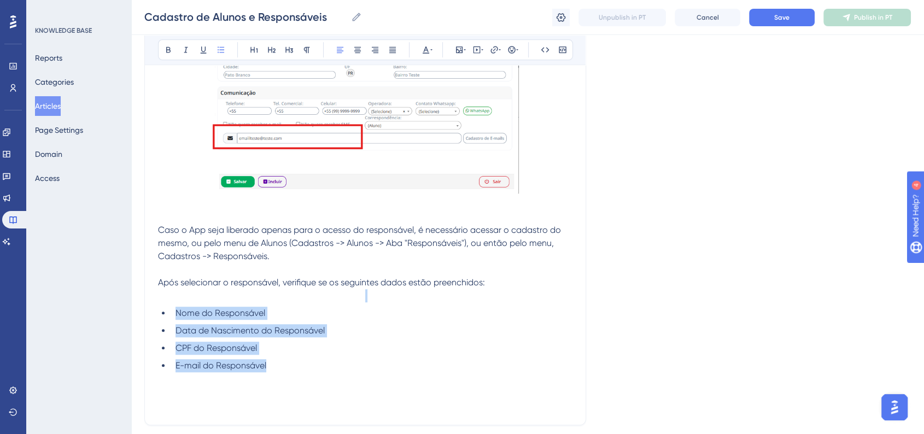
scroll to position [796, 0]
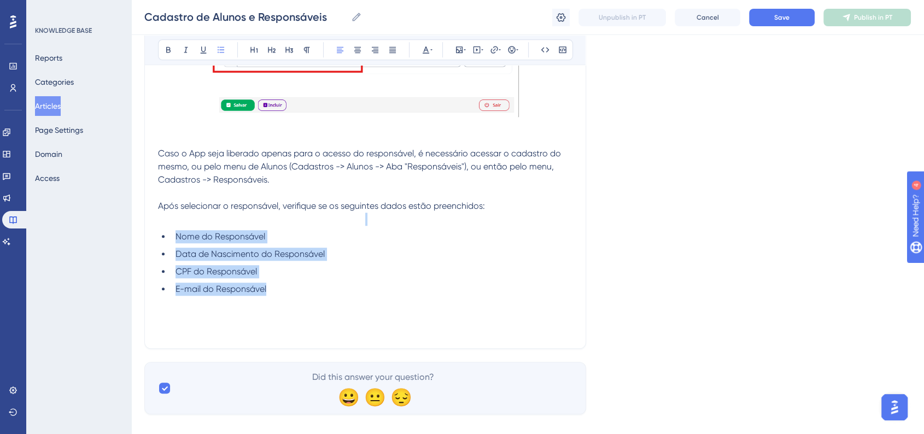
click at [281, 292] on li "E-mail do Responsável" at bounding box center [371, 289] width 401 height 13
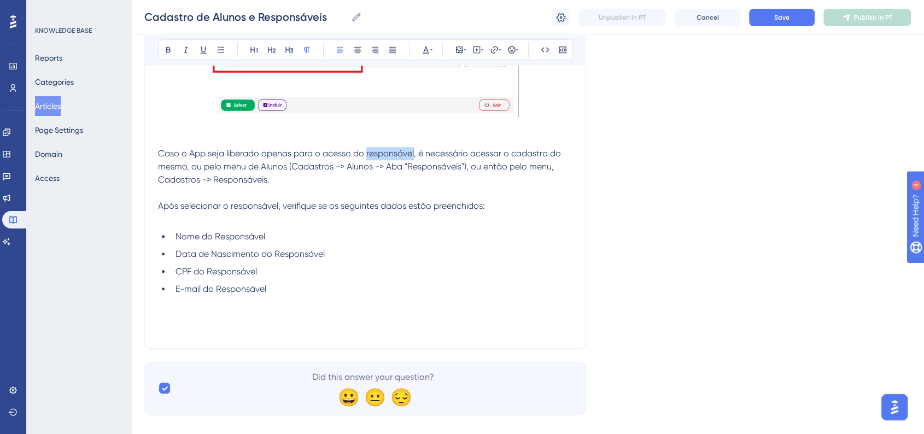
drag, startPoint x: 366, startPoint y: 154, endPoint x: 414, endPoint y: 152, distance: 48.1
click at [414, 152] on span "Caso o App seja liberado apenas para o acesso do responsável, é necessário aces…" at bounding box center [360, 166] width 405 height 37
click at [169, 50] on icon at bounding box center [168, 49] width 9 height 9
click at [444, 233] on li "Nome do Responsável" at bounding box center [371, 236] width 401 height 13
drag, startPoint x: 293, startPoint y: 167, endPoint x: 440, endPoint y: 162, distance: 147.7
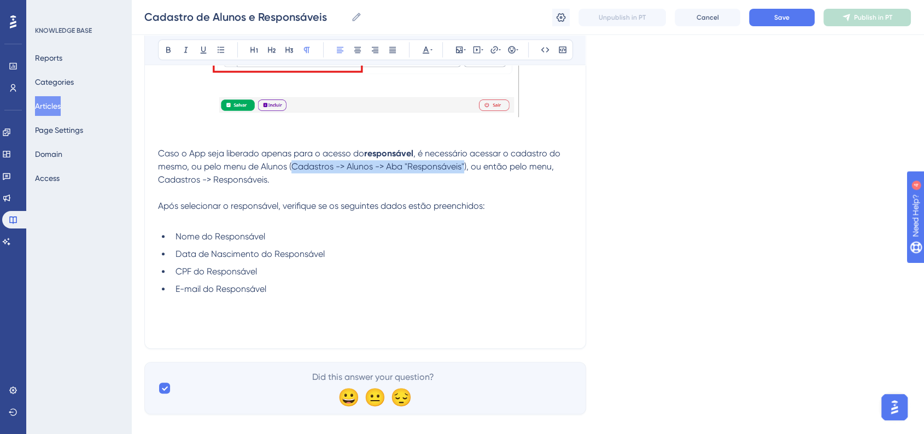
click at [464, 167] on span ", é necessário acessar o cadastro do mesmo, ou pelo menu de Alunos (Cadastros -…" at bounding box center [360, 166] width 404 height 37
click at [173, 47] on button at bounding box center [168, 49] width 15 height 15
click at [451, 174] on p "Caso o App seja liberado apenas para o acesso do responsável , é necessário ace…" at bounding box center [365, 166] width 414 height 39
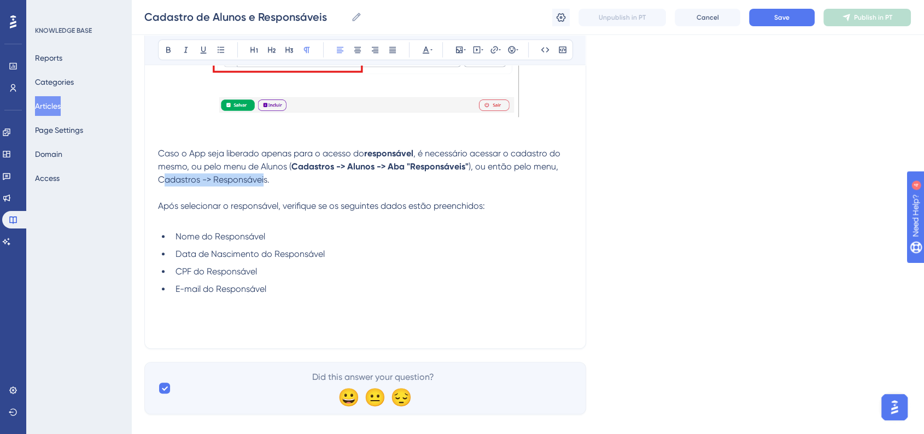
drag, startPoint x: 162, startPoint y: 180, endPoint x: 263, endPoint y: 181, distance: 100.6
click at [263, 181] on span "), ou então pelo menu, Cadastros -> Responsáveis." at bounding box center [359, 173] width 402 height 24
click at [162, 181] on span "), ou então pelo menu, Cadastros -> Responsáveis." at bounding box center [359, 173] width 402 height 24
drag, startPoint x: 158, startPoint y: 183, endPoint x: 188, endPoint y: 183, distance: 29.5
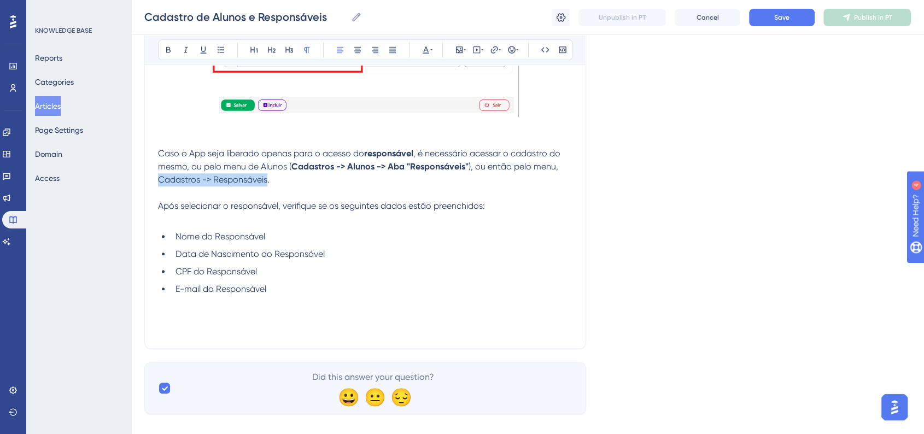
drag, startPoint x: 159, startPoint y: 179, endPoint x: 267, endPoint y: 178, distance: 108.2
click at [267, 178] on span "), ou então pelo menu, Cadastros -> Responsáveis." at bounding box center [359, 173] width 402 height 24
click at [159, 55] on div "Bold Italic Underline Bullet Point Heading 1 Heading 2 Heading 3 Normal Align L…" at bounding box center [365, 49] width 415 height 21
click at [162, 52] on button at bounding box center [168, 49] width 15 height 15
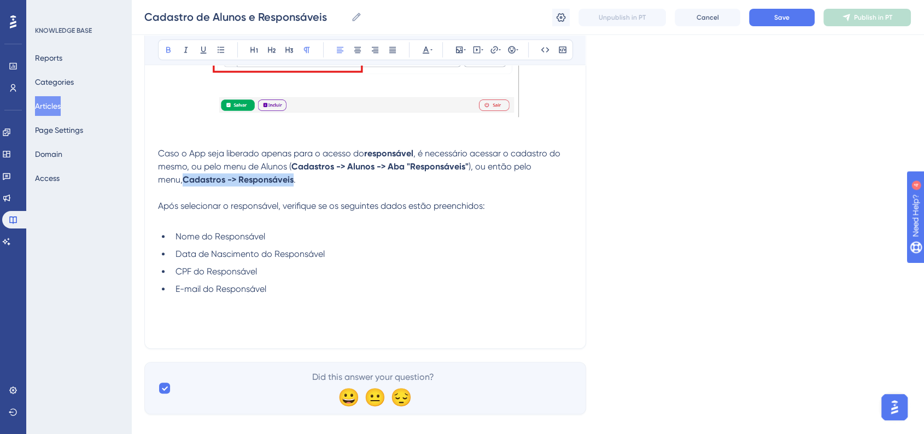
click at [364, 210] on span "Após selecionar o responsável, verifique se os seguintes dados estão preenchido…" at bounding box center [321, 206] width 327 height 10
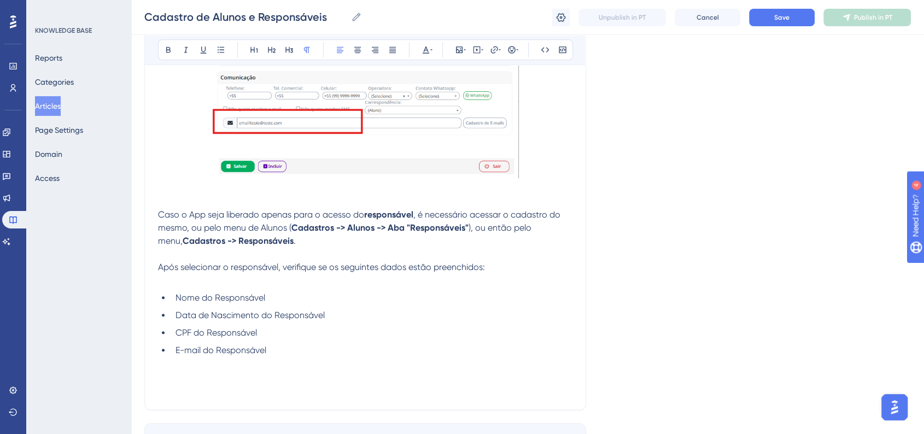
scroll to position [812, 0]
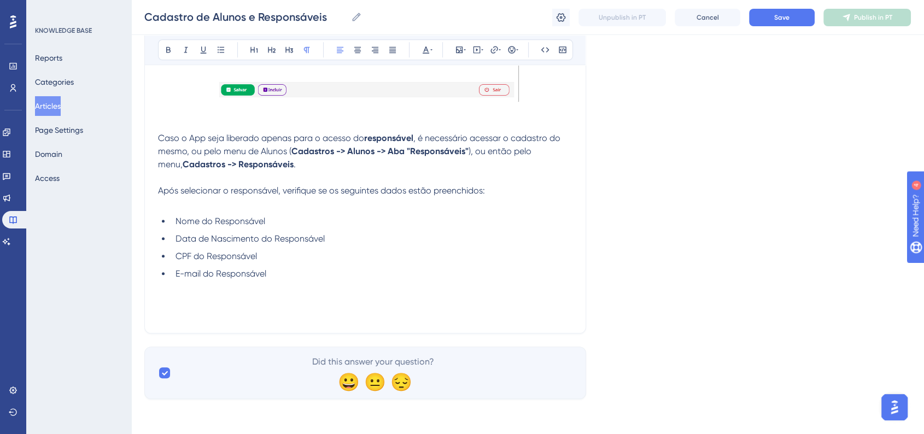
click at [182, 299] on p at bounding box center [365, 299] width 414 height 13
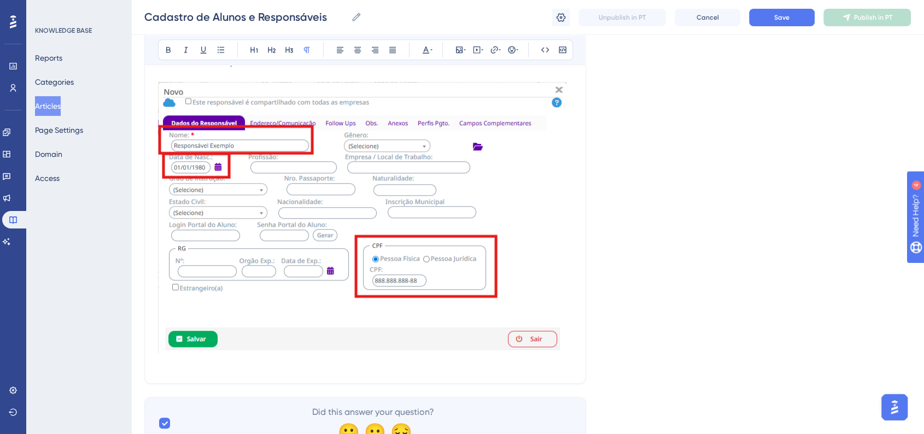
scroll to position [1073, 0]
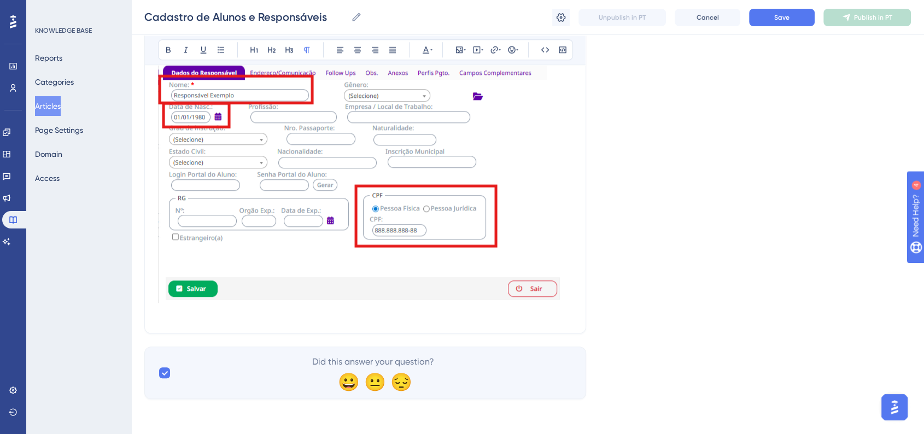
click at [564, 294] on img at bounding box center [362, 167] width 408 height 271
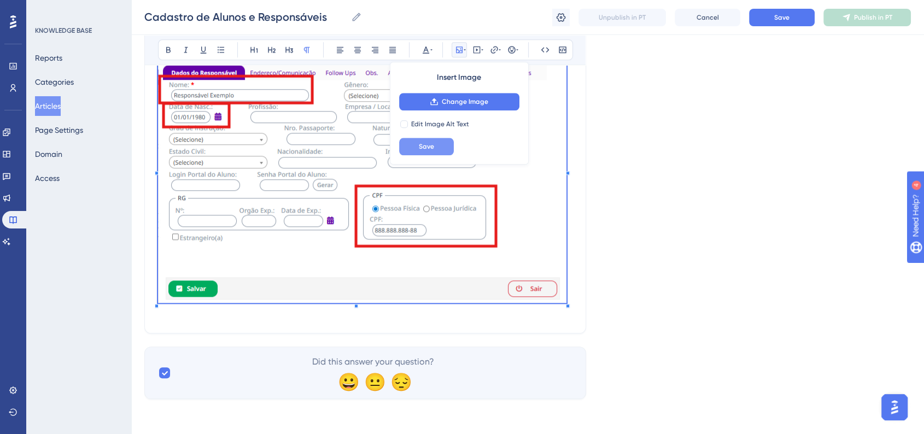
click at [430, 147] on span "Save" at bounding box center [426, 146] width 15 height 9
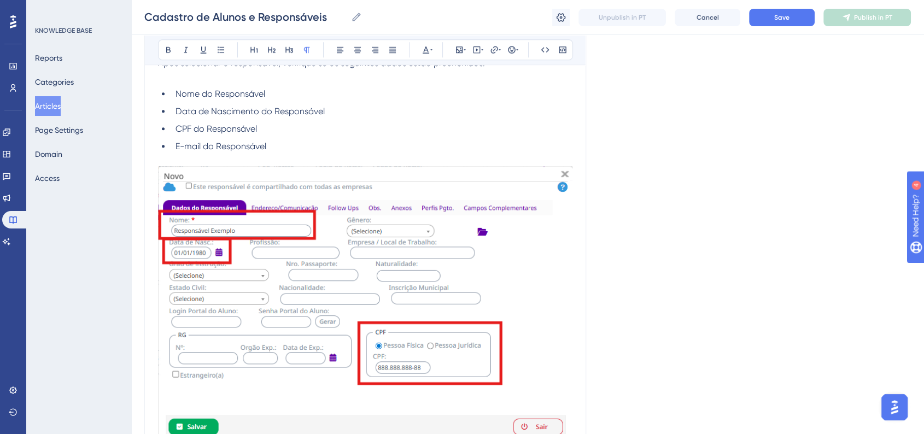
scroll to position [1077, 0]
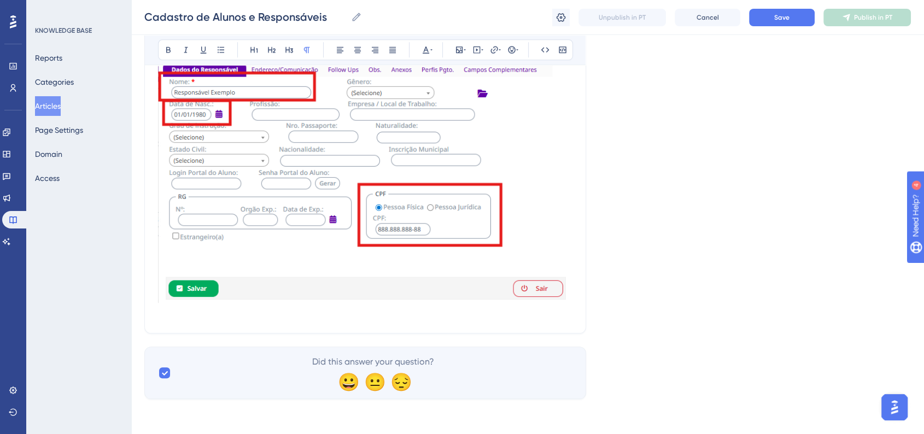
click at [562, 296] on img at bounding box center [365, 165] width 414 height 275
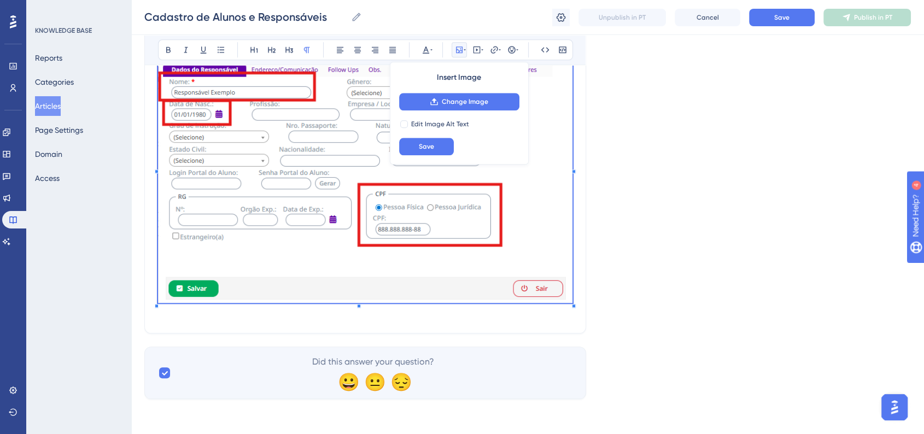
click at [433, 155] on div "Insert Image Change Image Edit Image Alt Text Save" at bounding box center [459, 113] width 139 height 103
click at [437, 152] on button "Save" at bounding box center [426, 146] width 55 height 17
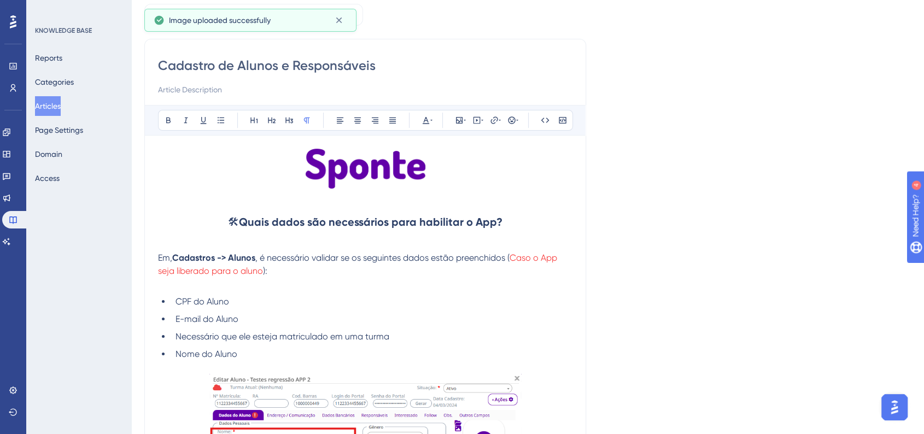
scroll to position [140, 0]
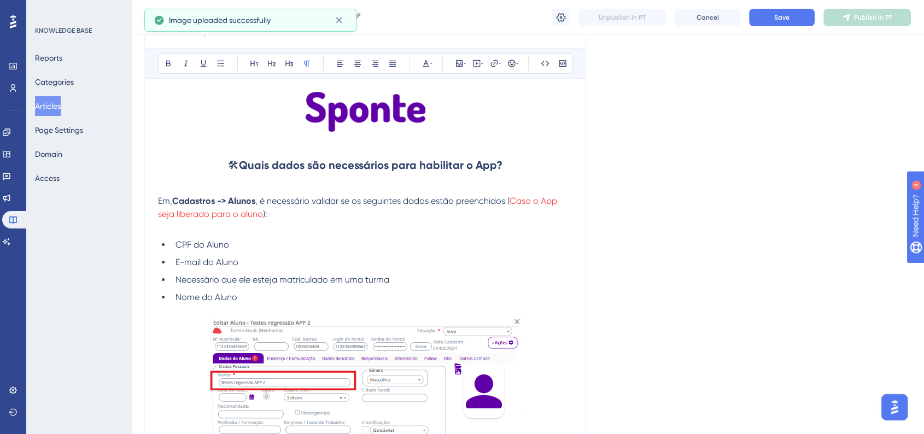
click at [266, 304] on p at bounding box center [365, 310] width 414 height 13
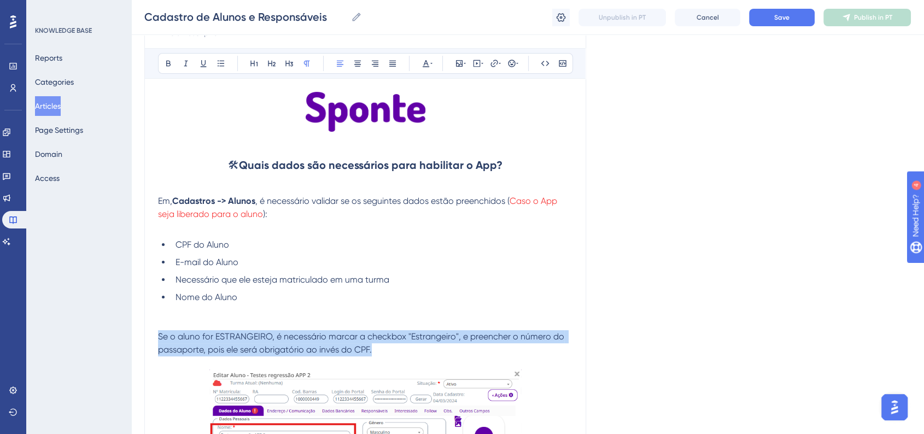
drag, startPoint x: 382, startPoint y: 352, endPoint x: 159, endPoint y: 338, distance: 223.4
click at [159, 338] on p "Se o aluno for ESTRANGEIRO, é necessário marcar a checkbox "Estrangeiro", e pre…" at bounding box center [365, 343] width 414 height 26
click at [166, 68] on button at bounding box center [168, 63] width 15 height 15
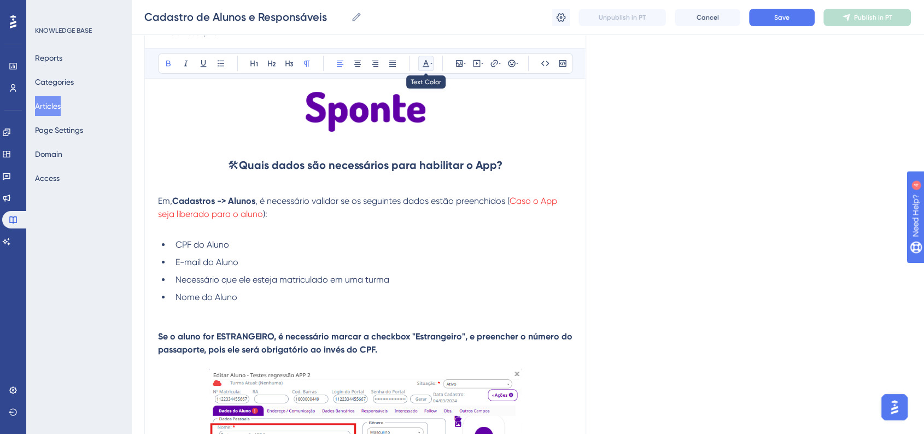
click at [428, 64] on icon at bounding box center [425, 63] width 9 height 9
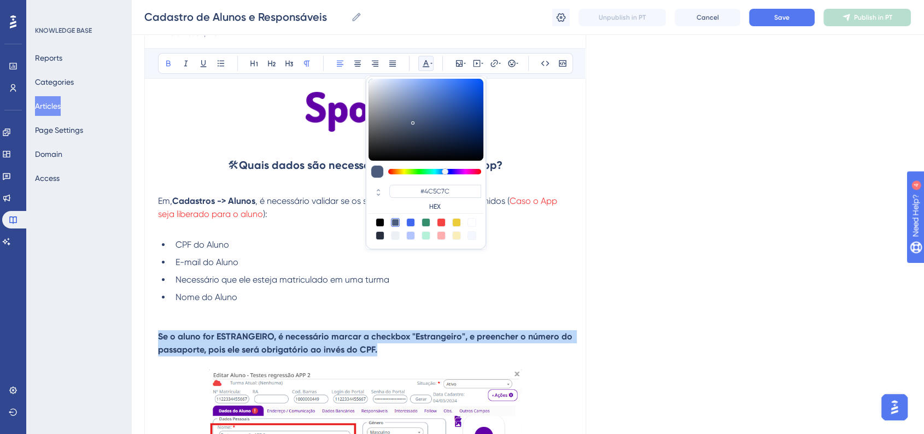
click at [444, 221] on div at bounding box center [441, 222] width 9 height 9
type input "#F84343"
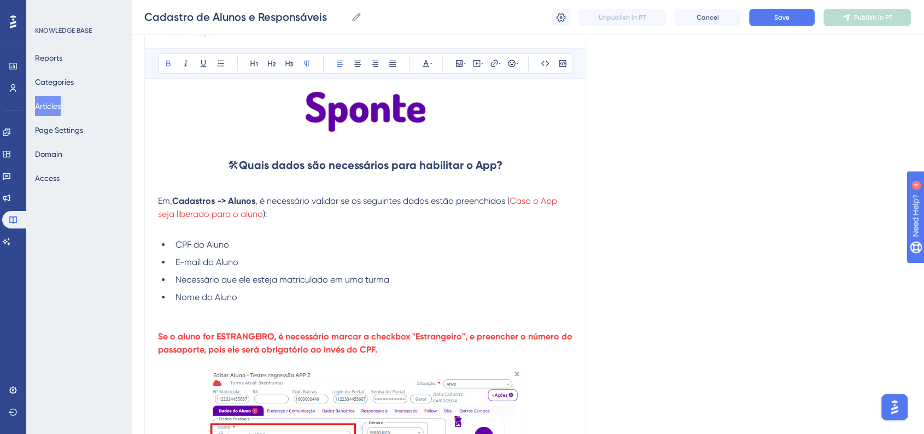
click at [414, 348] on p "Se o aluno for ESTRANGEIRO, é necessário marcar a checkbox "Estrangeiro", e pre…" at bounding box center [365, 343] width 414 height 26
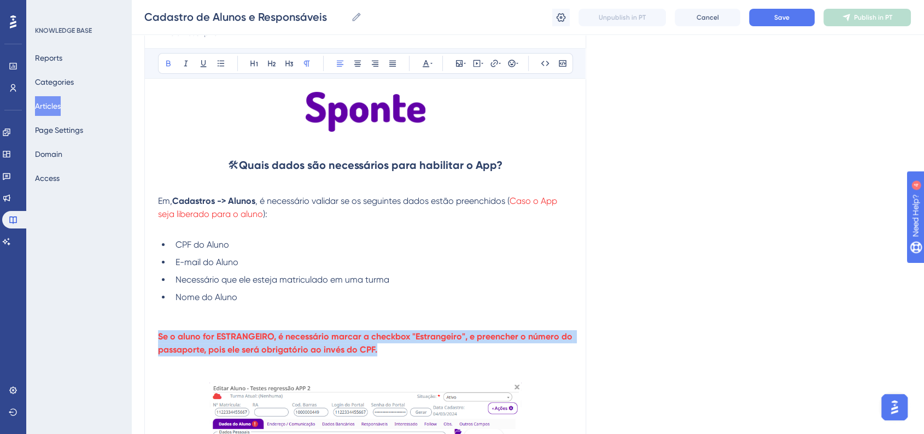
drag, startPoint x: 331, startPoint y: 353, endPoint x: 153, endPoint y: 330, distance: 179.1
copy strong "Se o aluno for ESTRANGEIRO, é necessário marcar a checkbox "Estrangeiro", e pre…"
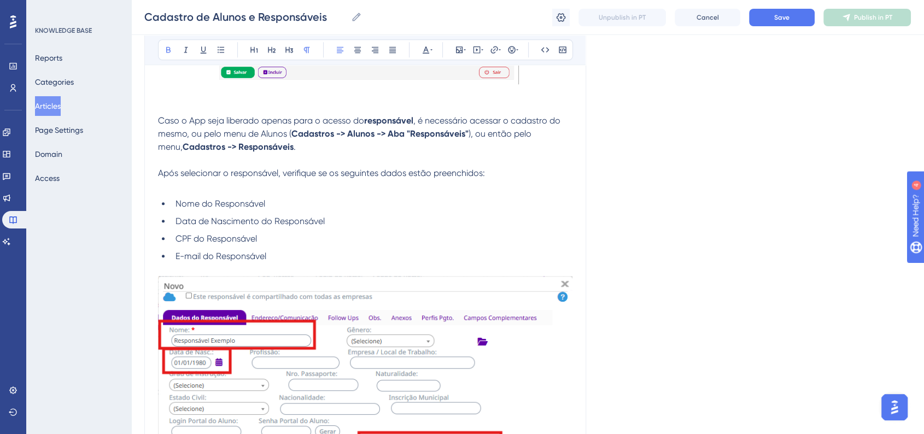
scroll to position [930, 0]
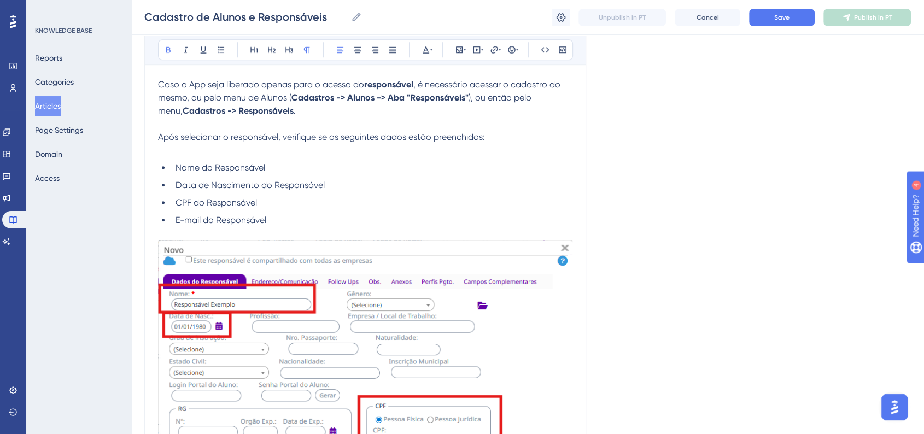
click at [310, 224] on li "E-mail do Responsável" at bounding box center [371, 220] width 401 height 13
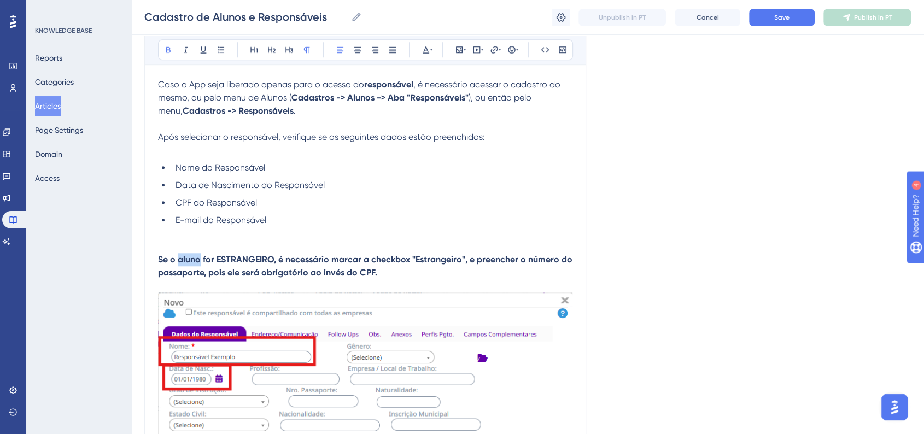
drag, startPoint x: 178, startPoint y: 261, endPoint x: 200, endPoint y: 261, distance: 21.9
click at [200, 261] on strong "Se o aluno for ESTRANGEIRO, é necessário marcar a checkbox "Estrangeiro", e pre…" at bounding box center [366, 266] width 416 height 24
click at [682, 198] on div "Language Portuguese (Default) Cadastro de Alunos e Responsáveis Bold Italic Und…" at bounding box center [527, 59] width 766 height 1838
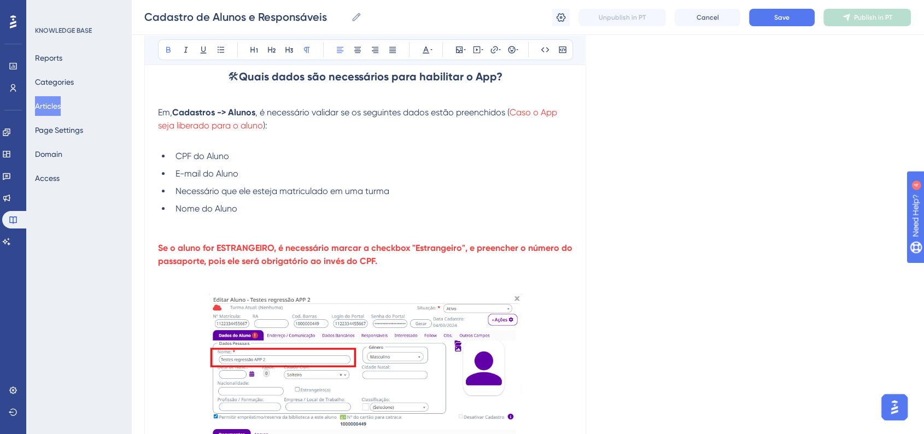
scroll to position [201, 0]
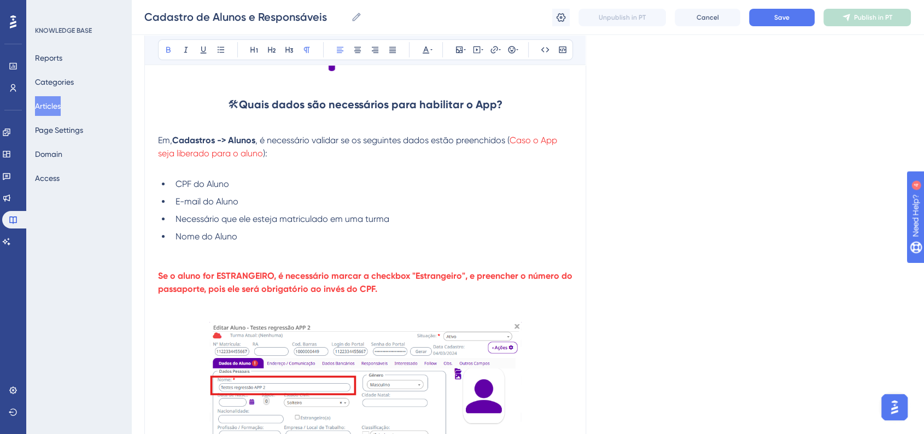
click at [462, 275] on strong "Se o aluno for ESTRANGEIRO, é necessário marcar a checkbox "Estrangeiro", e pre…" at bounding box center [366, 283] width 416 height 24
drag, startPoint x: 471, startPoint y: 275, endPoint x: 465, endPoint y: 275, distance: 6.0
click at [465, 275] on strong "Se o aluno for ESTRANGEIRO, é necessário marcar a checkbox "Estrangeiro" e sele…" at bounding box center [357, 283] width 399 height 24
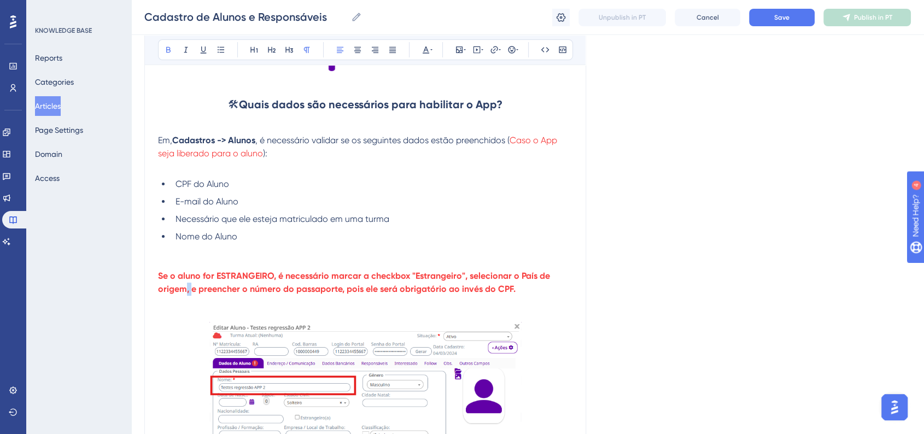
click at [186, 293] on strong "Se o aluno for ESTRANGEIRO, é necessário marcar a checkbox "Estrangeiro", selec…" at bounding box center [355, 283] width 394 height 24
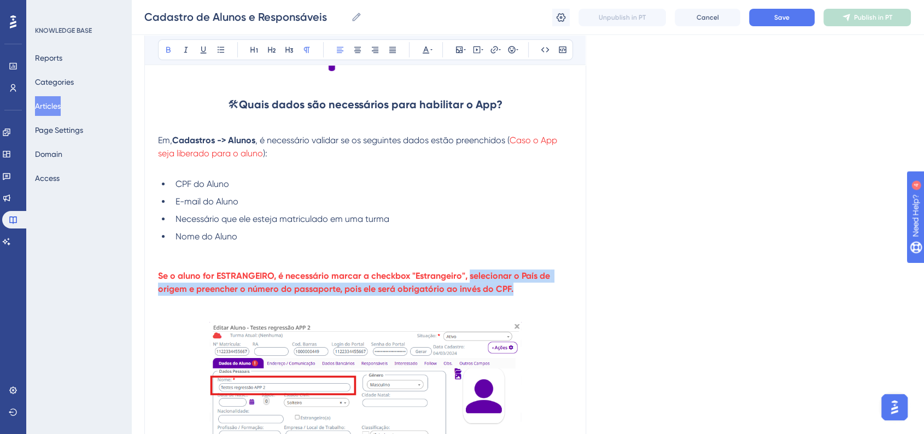
drag, startPoint x: 467, startPoint y: 272, endPoint x: 513, endPoint y: 290, distance: 48.6
click at [513, 290] on p "Se o aluno for ESTRANGEIRO, é necessário marcar a checkbox "Estrangeiro", selec…" at bounding box center [365, 282] width 414 height 26
copy strong "selecionar o País de origem e preencher o número do passaporte, pois ele será o…"
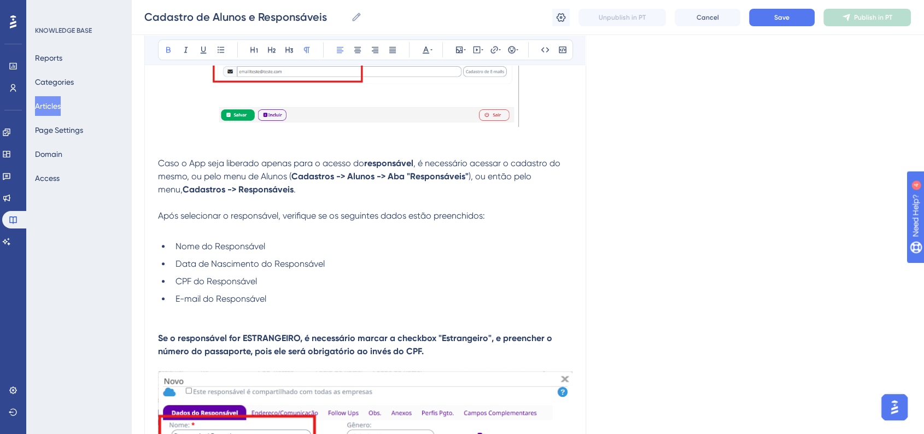
scroll to position [930, 0]
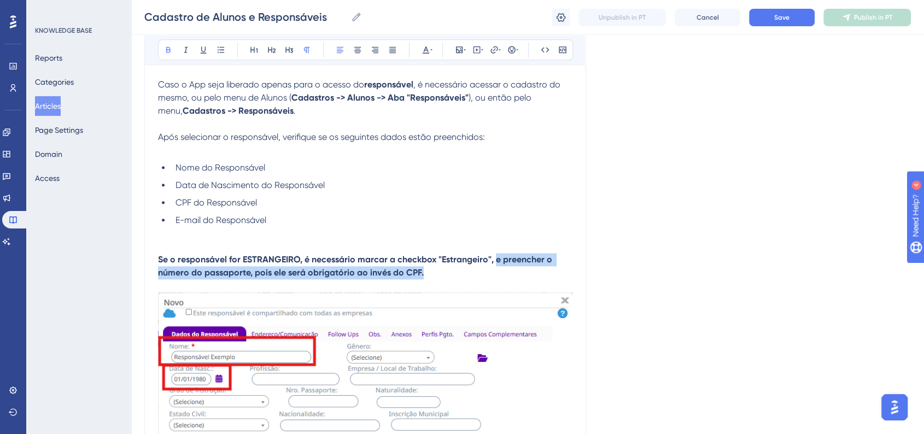
drag, startPoint x: 494, startPoint y: 262, endPoint x: 502, endPoint y: 275, distance: 15.2
click at [502, 275] on p "Se o responsável for ESTRANGEIRO, é necessário marcar a checkbox "Estrangeiro",…" at bounding box center [365, 266] width 414 height 26
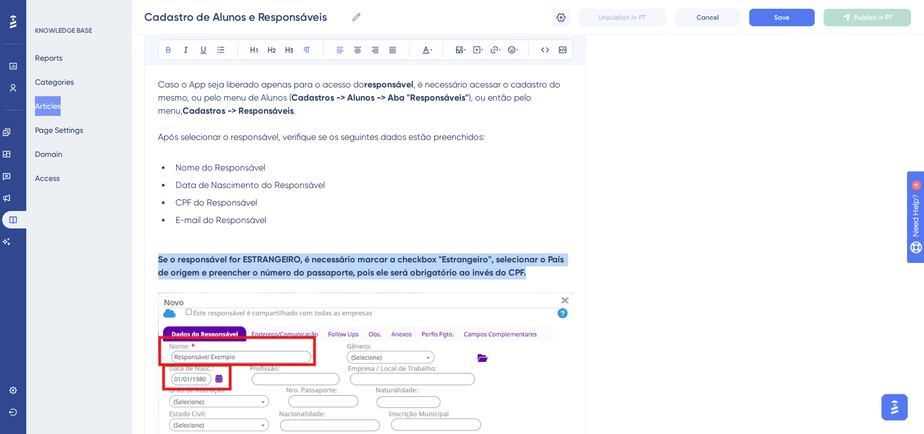
drag, startPoint x: 527, startPoint y: 277, endPoint x: 154, endPoint y: 260, distance: 373.7
click at [154, 260] on div "Cadastro de Alunos e Responsáveis Bold Italic Underline Bullet Point Heading 1 …" at bounding box center [365, 52] width 442 height 1720
click at [172, 57] on button at bounding box center [168, 49] width 15 height 15
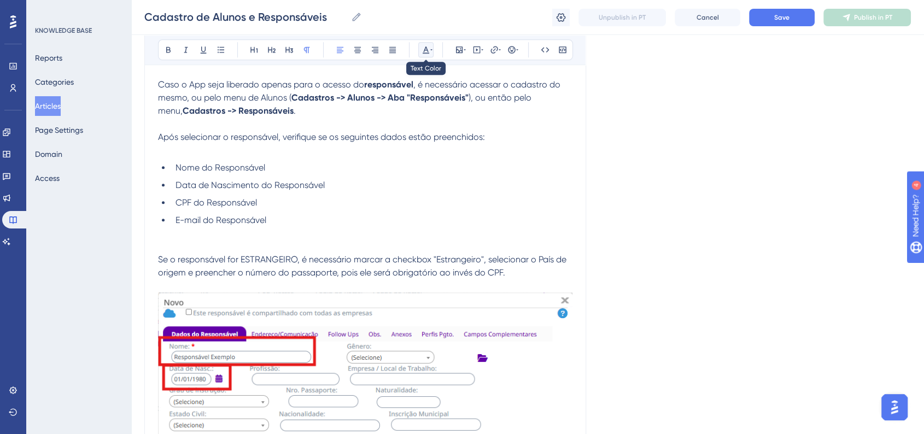
click at [418, 54] on button at bounding box center [425, 49] width 15 height 15
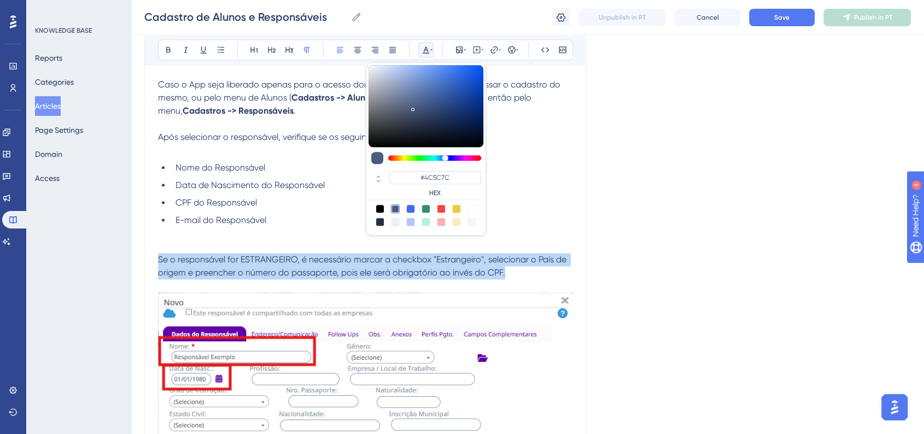
click at [441, 211] on div at bounding box center [441, 208] width 9 height 9
type input "#F84343"
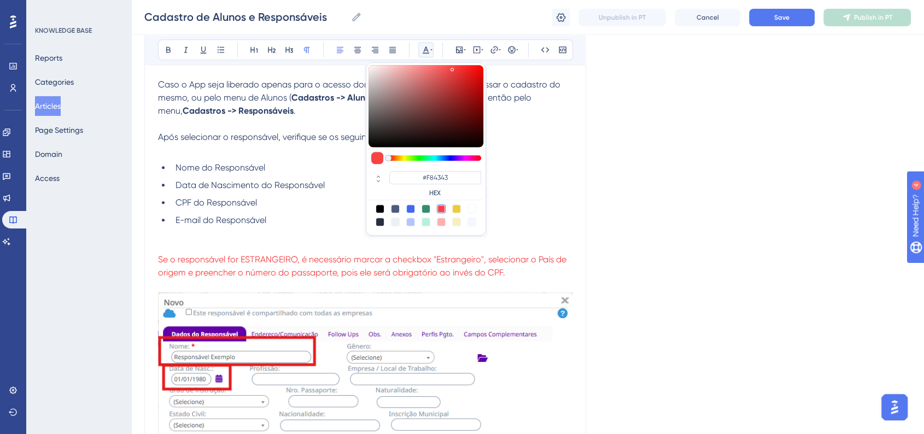
click at [714, 253] on div "Language Portuguese (Default) Cadastro de Alunos e Responsáveis Bold Italic Und…" at bounding box center [527, 59] width 766 height 1838
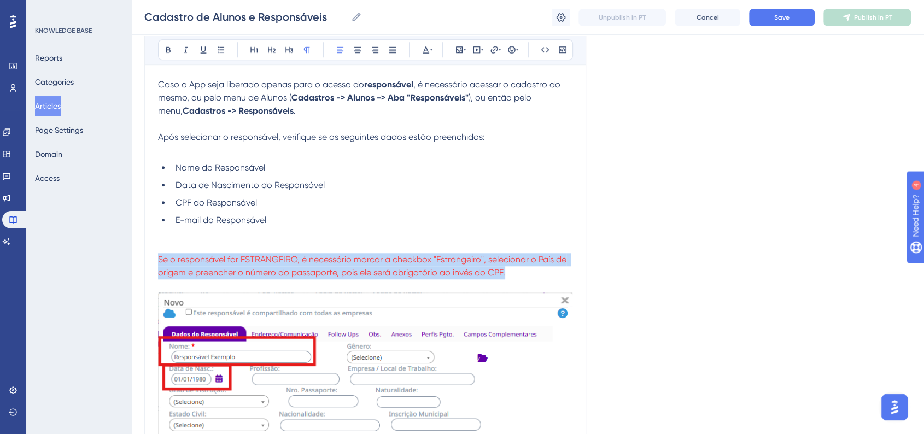
drag, startPoint x: 507, startPoint y: 277, endPoint x: 155, endPoint y: 256, distance: 352.5
click at [155, 259] on div "Cadastro de Alunos e Responsáveis Bold Italic Underline Bullet Point Heading 1 …" at bounding box center [365, 52] width 442 height 1720
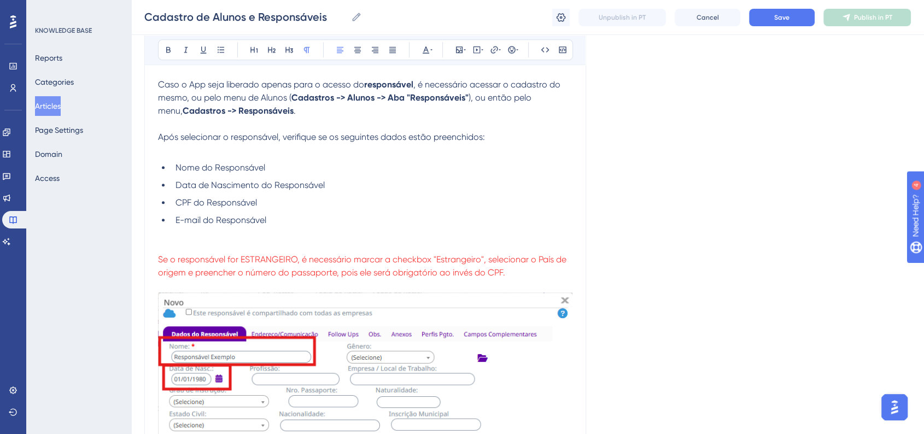
click at [160, 54] on div "Bold Italic Underline Bullet Point Heading 1 Heading 2 Heading 3 Normal Align L…" at bounding box center [365, 49] width 415 height 21
click at [163, 50] on button at bounding box center [168, 49] width 15 height 15
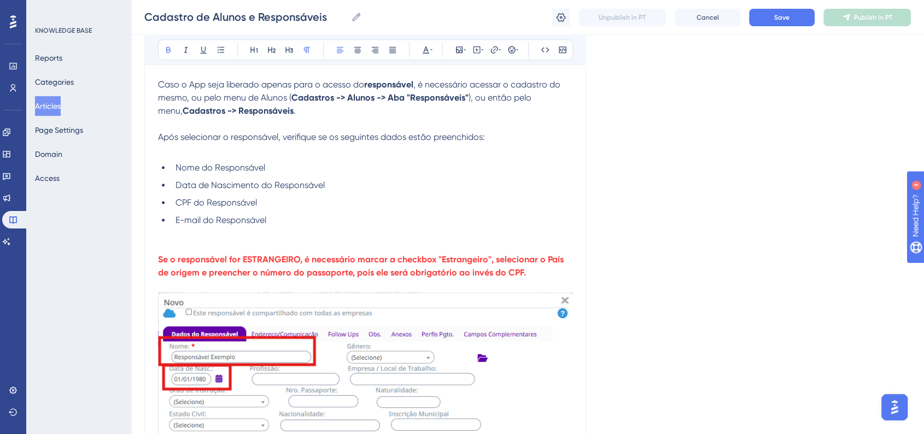
click at [736, 259] on div "Language Portuguese (Default) Cadastro de Alunos e Responsáveis Bold Italic Und…" at bounding box center [527, 59] width 766 height 1838
drag, startPoint x: 442, startPoint y: 263, endPoint x: 449, endPoint y: 263, distance: 6.6
click at [449, 263] on strong "Se o responsável for ESTRANGEIRO, é necessário marcar a checkbox "Estrangeiro",…" at bounding box center [362, 266] width 408 height 24
click at [437, 262] on strong "Se o responsável for ESTRANGEIRO, é necessário marcar a checkbox "Estrangeiro",…" at bounding box center [362, 266] width 408 height 24
drag, startPoint x: 439, startPoint y: 262, endPoint x: 484, endPoint y: 260, distance: 44.4
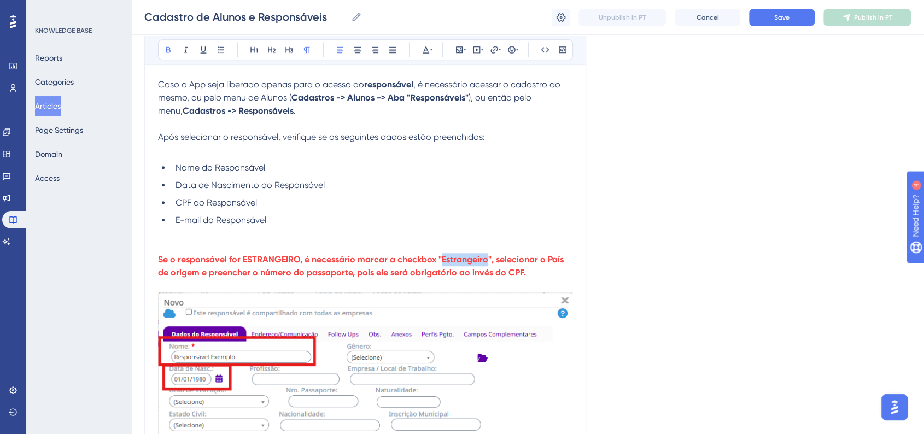
click at [484, 260] on strong "Se o responsável for ESTRANGEIRO, é necessário marcar a checkbox "Estrangeiro",…" at bounding box center [362, 266] width 408 height 24
click at [199, 51] on icon at bounding box center [203, 49] width 9 height 9
click at [612, 184] on div "Language Portuguese (Default) Cadastro de Alunos e Responsáveis Bold Italic Und…" at bounding box center [527, 59] width 766 height 1838
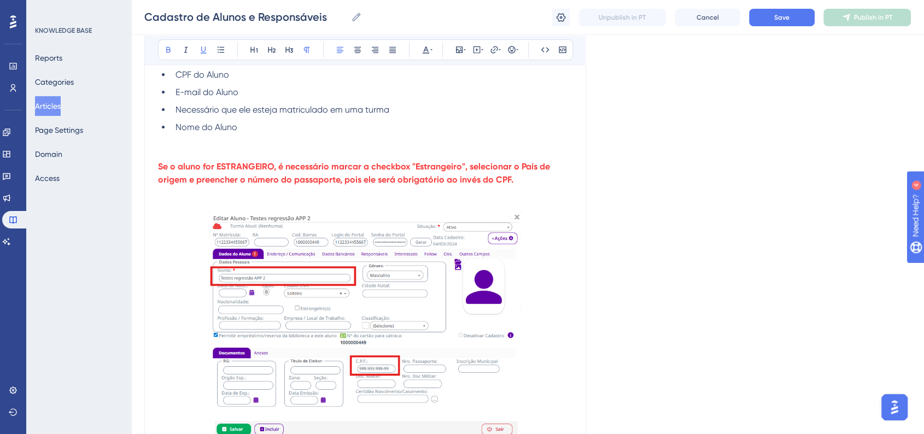
scroll to position [262, 0]
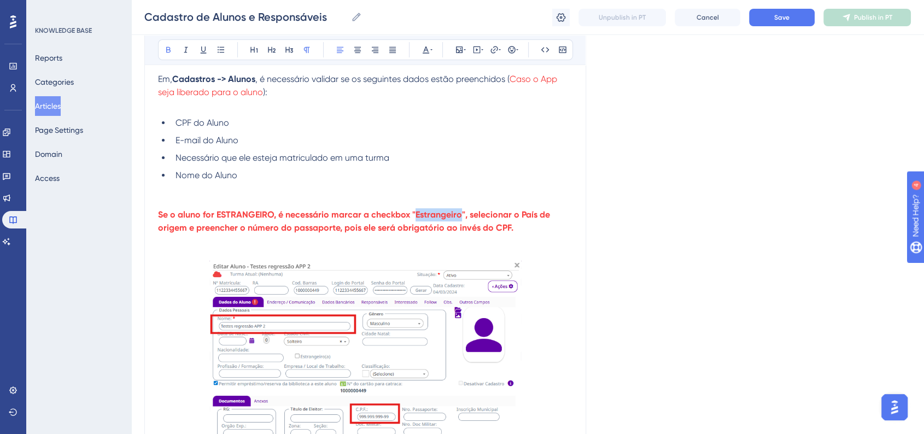
drag, startPoint x: 414, startPoint y: 215, endPoint x: 458, endPoint y: 216, distance: 43.7
click at [458, 216] on strong "Se o aluno for ESTRANGEIRO, é necessário marcar a checkbox "Estrangeiro", selec…" at bounding box center [355, 221] width 394 height 24
click at [202, 45] on icon at bounding box center [203, 49] width 9 height 9
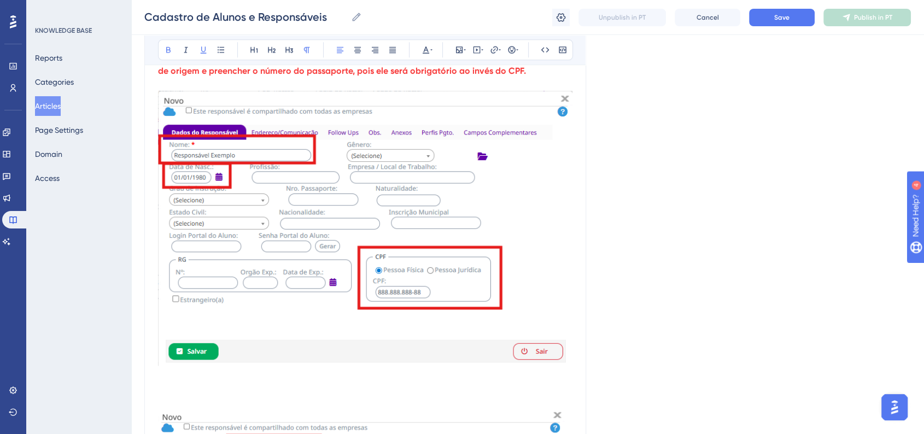
scroll to position [1112, 0]
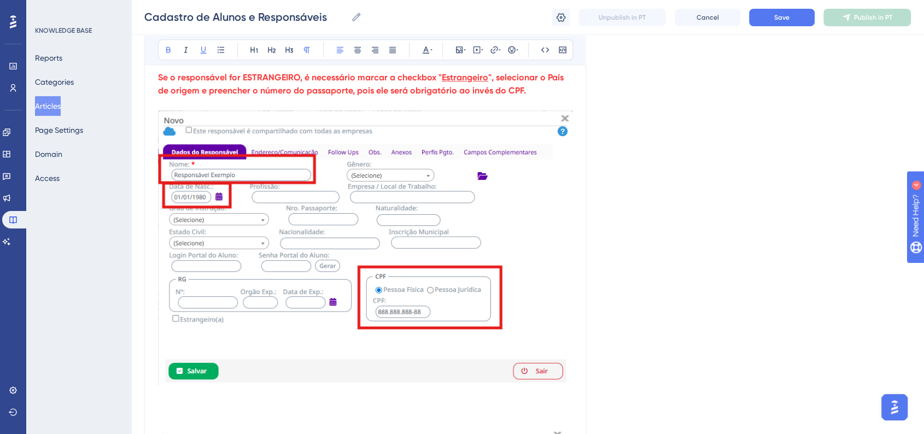
click at [410, 268] on img at bounding box center [365, 247] width 414 height 275
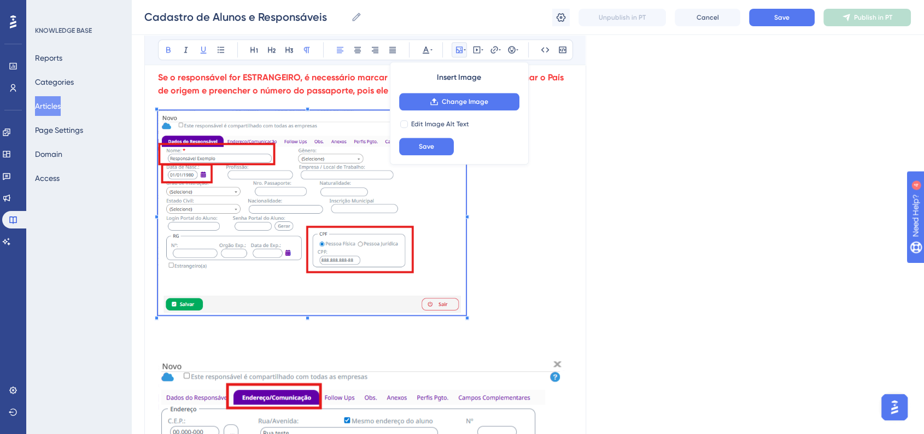
click at [466, 263] on p at bounding box center [365, 214] width 414 height 208
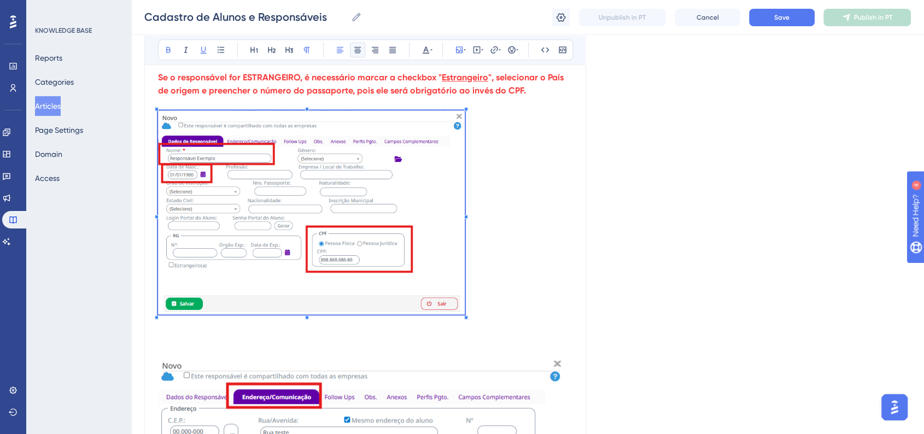
click at [363, 54] on button at bounding box center [357, 49] width 15 height 15
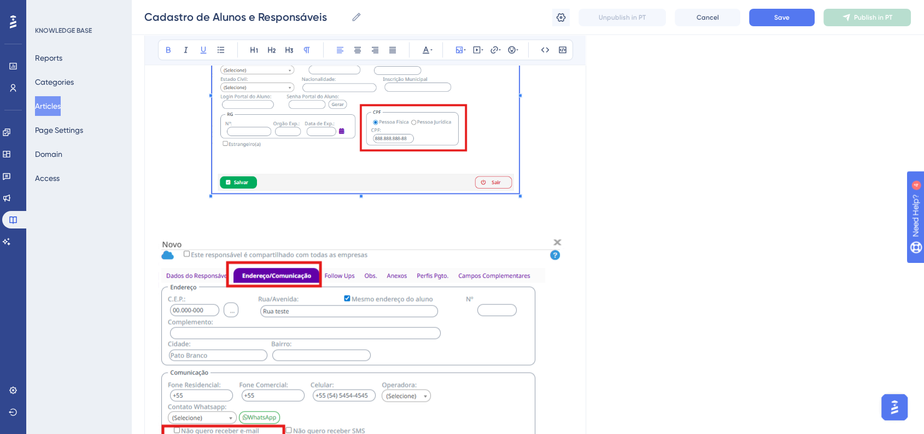
click at [471, 298] on img at bounding box center [361, 371] width 406 height 271
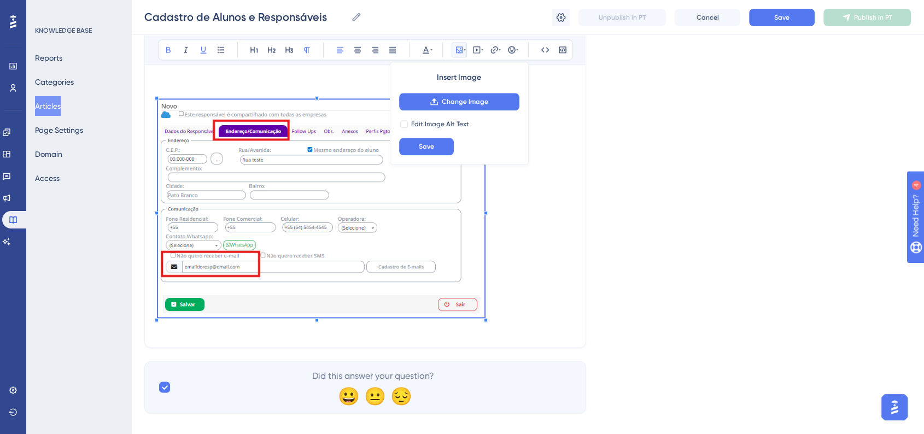
click at [460, 216] on p at bounding box center [365, 210] width 414 height 222
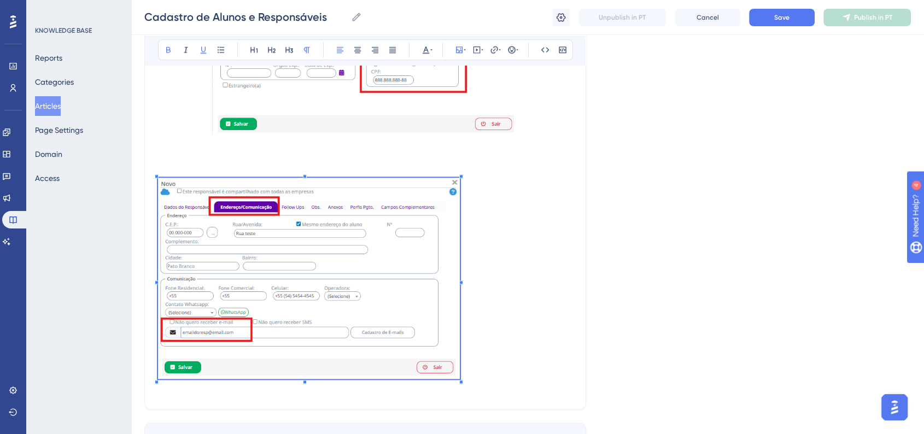
scroll to position [1126, 0]
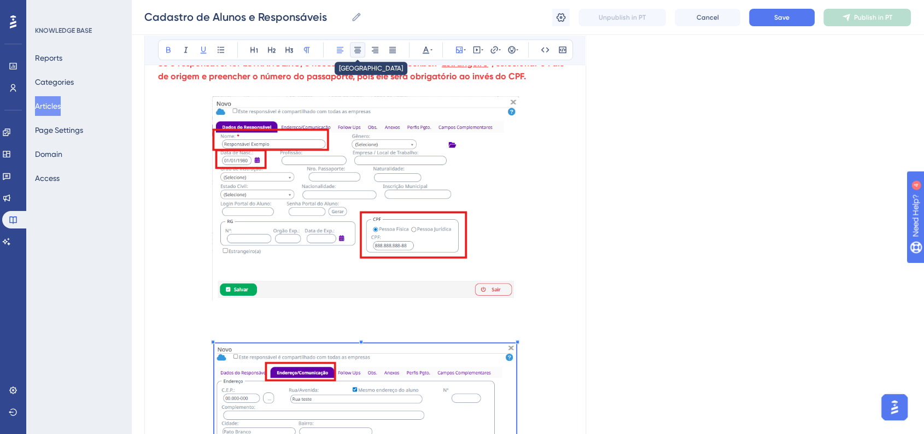
click at [355, 54] on button at bounding box center [357, 49] width 15 height 15
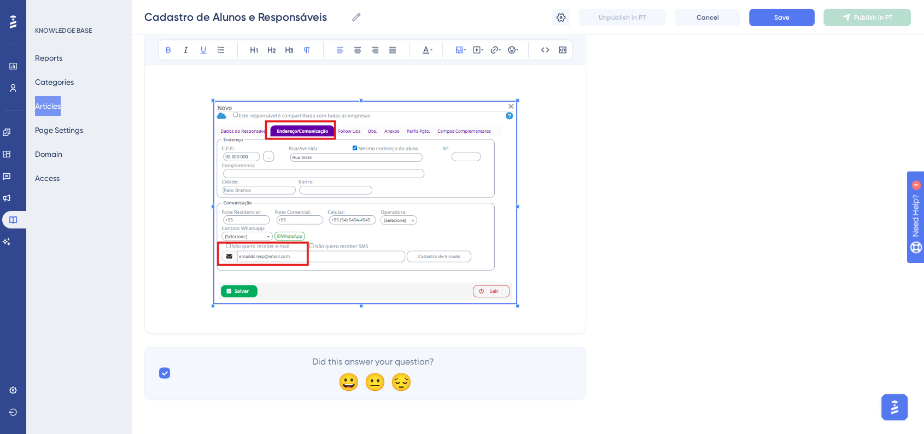
scroll to position [1066, 0]
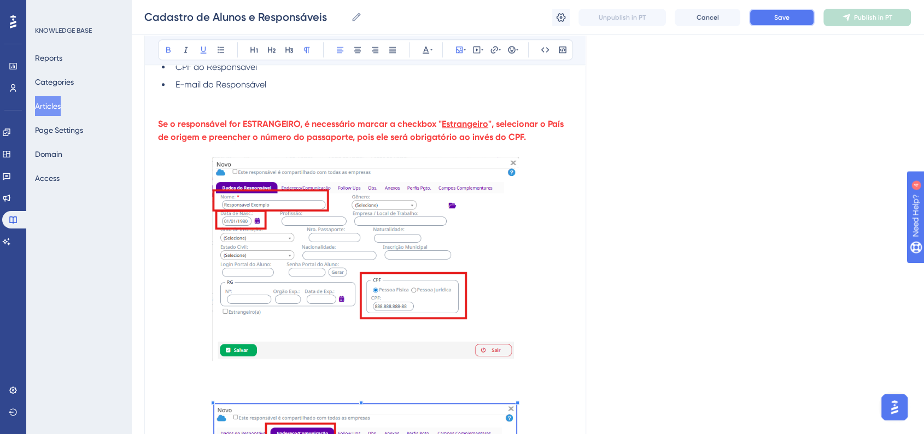
click at [781, 15] on span "Save" at bounding box center [781, 17] width 15 height 9
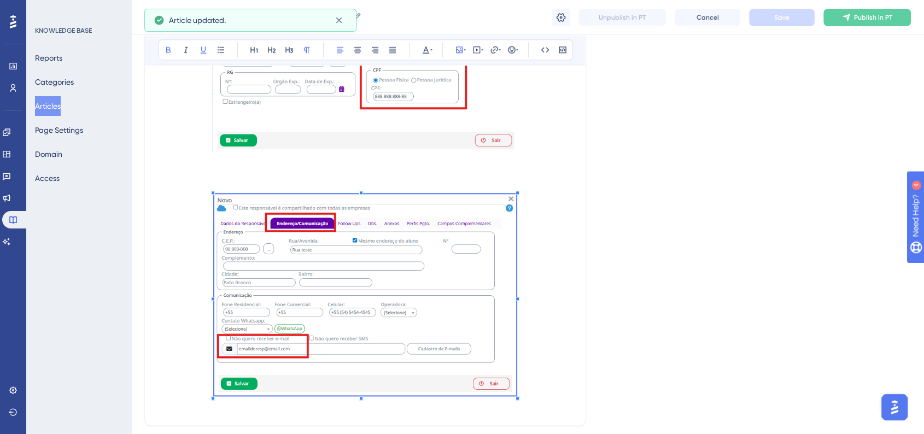
scroll to position [1369, 0]
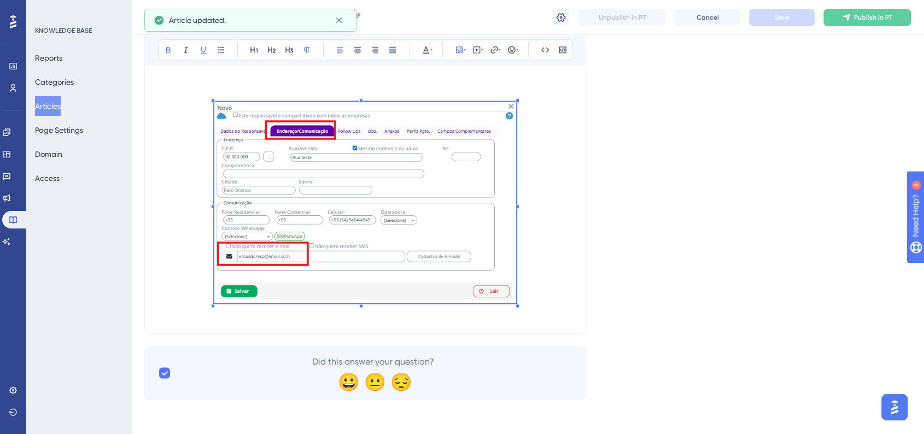
click at [551, 290] on p at bounding box center [365, 204] width 414 height 205
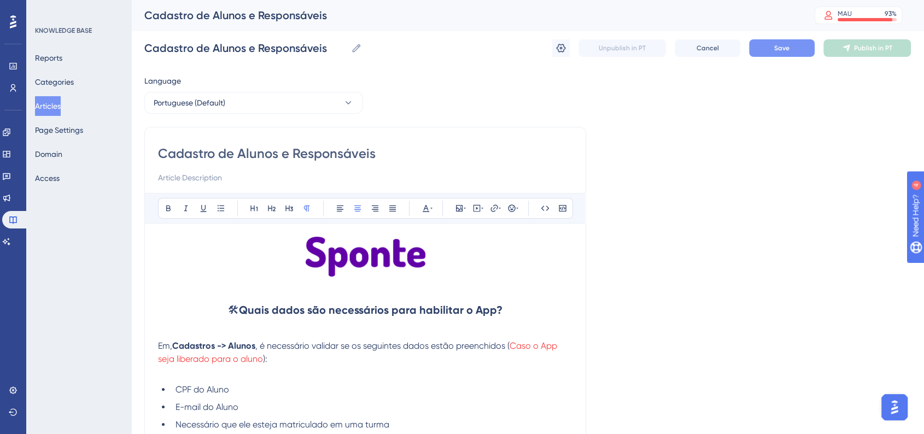
scroll to position [0, 0]
drag, startPoint x: 232, startPoint y: 307, endPoint x: 502, endPoint y: 320, distance: 270.3
click at [502, 320] on h2 "🛠 Quais dados são necessários para habilitar o App?" at bounding box center [365, 309] width 414 height 33
copy h2 "🛠 Quais dados são necessários para habilitar o App?"
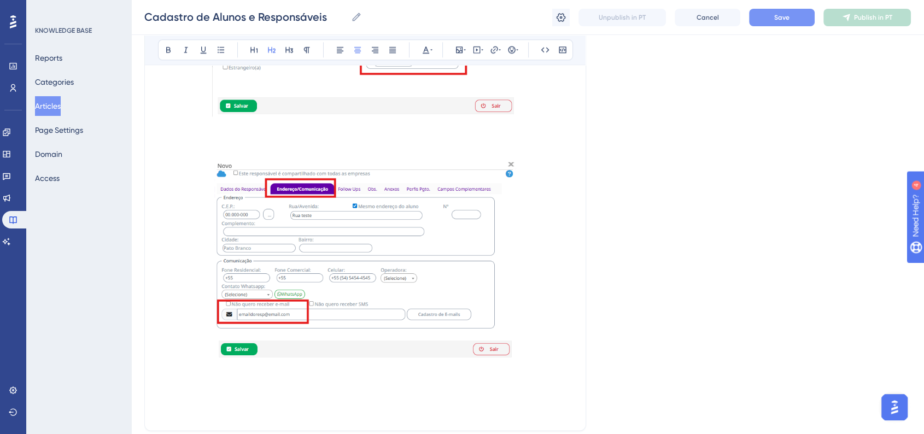
scroll to position [1408, 0]
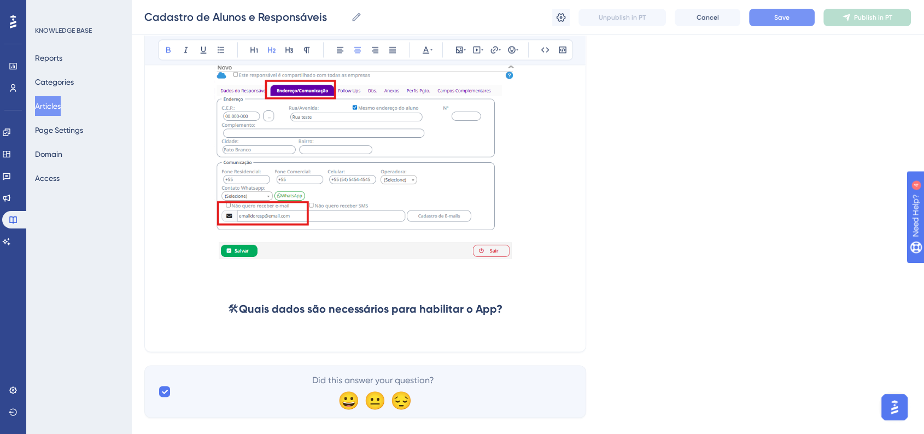
drag, startPoint x: 248, startPoint y: 308, endPoint x: 504, endPoint y: 309, distance: 256.3
click at [504, 309] on h2 "🛠 Quais dados são necessários para habilitar o App?" at bounding box center [365, 308] width 414 height 33
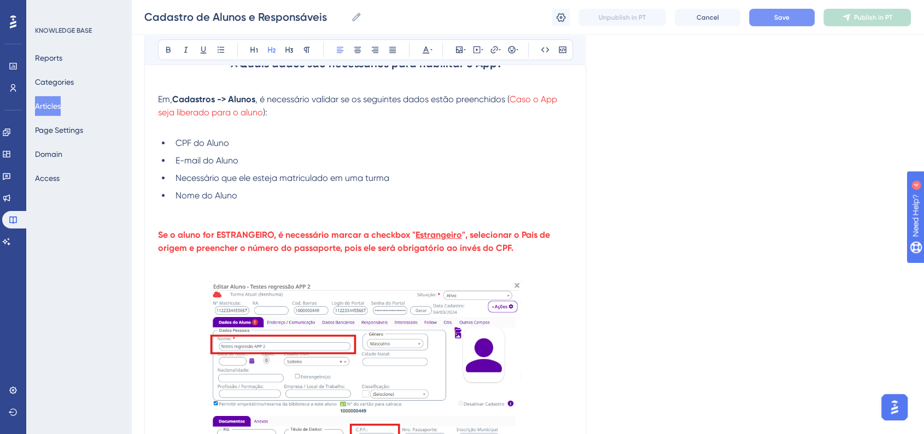
scroll to position [153, 0]
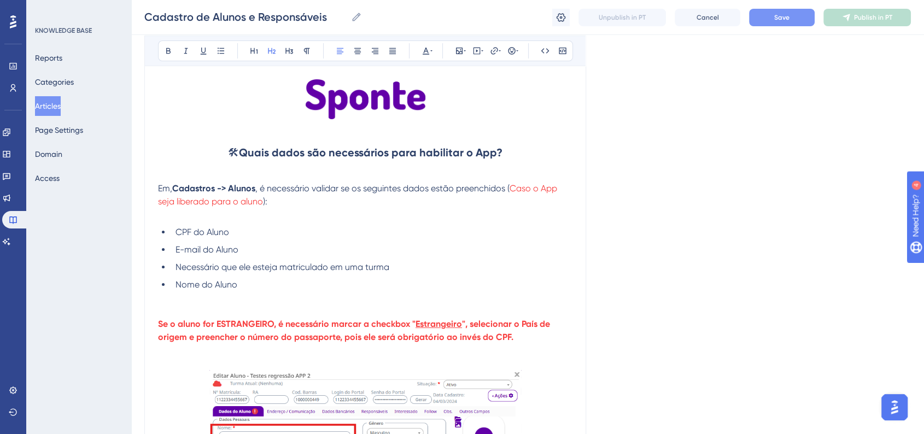
click at [255, 233] on li "CPF do Aluno" at bounding box center [371, 232] width 401 height 13
drag, startPoint x: 414, startPoint y: 233, endPoint x: 232, endPoint y: 234, distance: 182.5
click at [232, 234] on li "CPF do Aluno (Não pode ser o mesmo do Responsável)" at bounding box center [371, 232] width 401 height 13
copy span "(Não pode ser o mesmo do Responsável)"
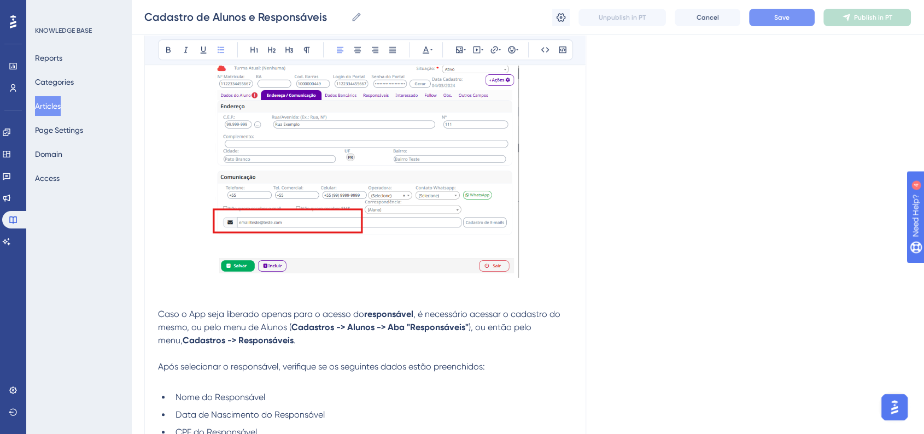
scroll to position [821, 0]
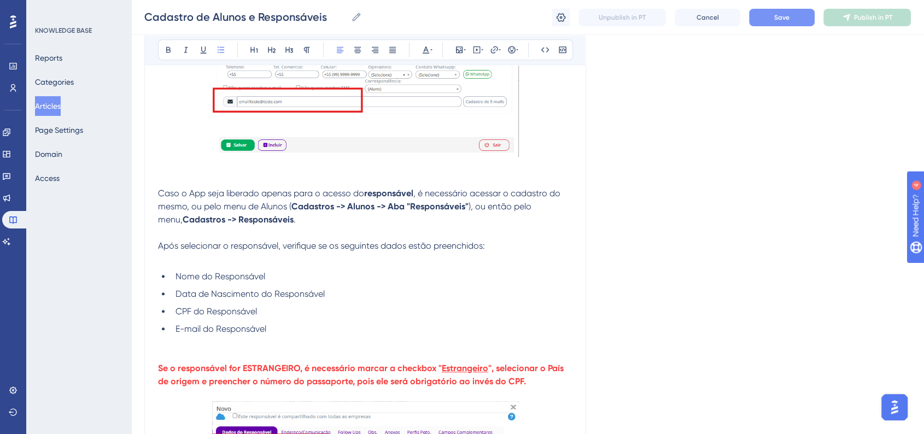
click at [289, 316] on li "CPF do Responsável" at bounding box center [371, 311] width 401 height 13
drag, startPoint x: 371, startPoint y: 314, endPoint x: 420, endPoint y: 313, distance: 48.7
click at [420, 313] on span "CPF do Responsável (Não pode ser o mesmo do Responsável)" at bounding box center [298, 311] width 247 height 10
click at [420, 313] on li "CPF do Responsável (Não pode ser o mesmo do Aluno)" at bounding box center [371, 311] width 401 height 13
drag, startPoint x: 262, startPoint y: 313, endPoint x: 390, endPoint y: 313, distance: 127.3
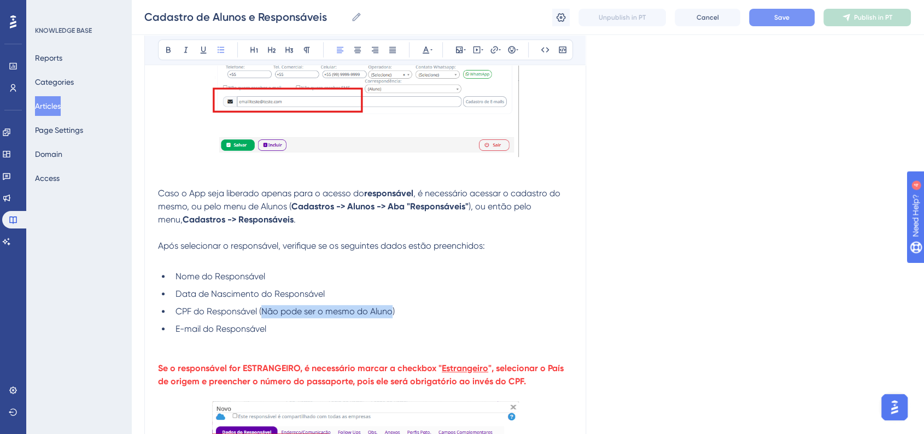
click at [390, 313] on span "CPF do Responsável (Não pode ser o mesmo do Aluno)" at bounding box center [284, 311] width 219 height 10
click at [434, 52] on div "Bold Italic Underline Bullet Point Heading 1 Heading 2 Heading 3 Normal Align L…" at bounding box center [365, 49] width 415 height 21
click at [423, 49] on icon at bounding box center [425, 49] width 9 height 9
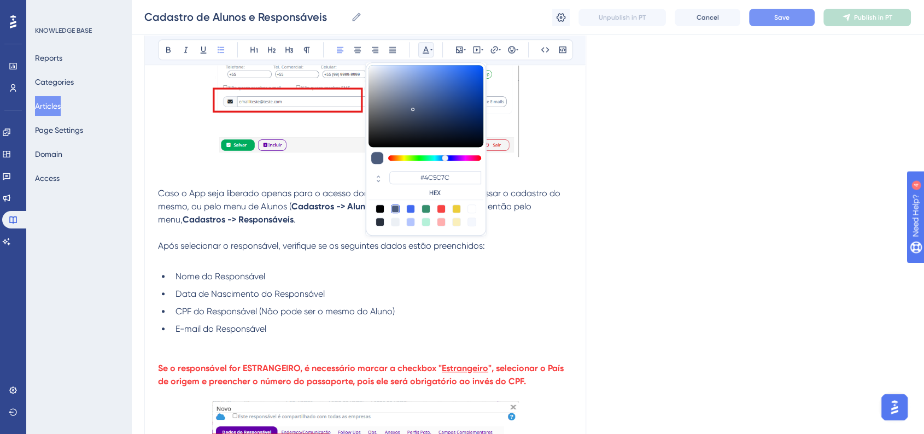
click at [442, 204] on div at bounding box center [441, 208] width 9 height 9
type input "#F84343"
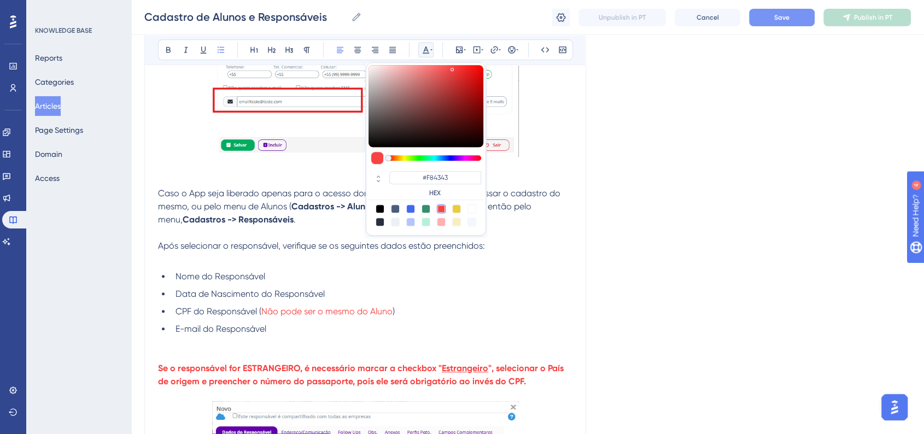
click at [597, 232] on div "Language Portuguese (Default) Cadastro de Alunos e Responsáveis Bold Italic Und…" at bounding box center [527, 143] width 766 height 1789
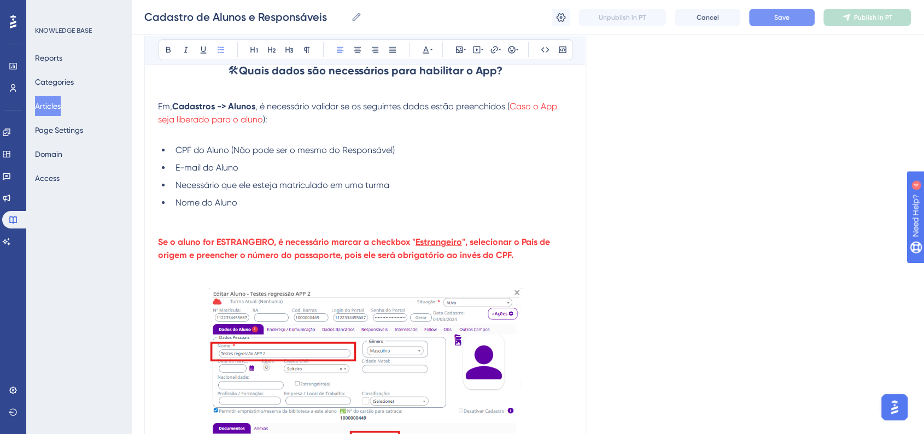
scroll to position [214, 0]
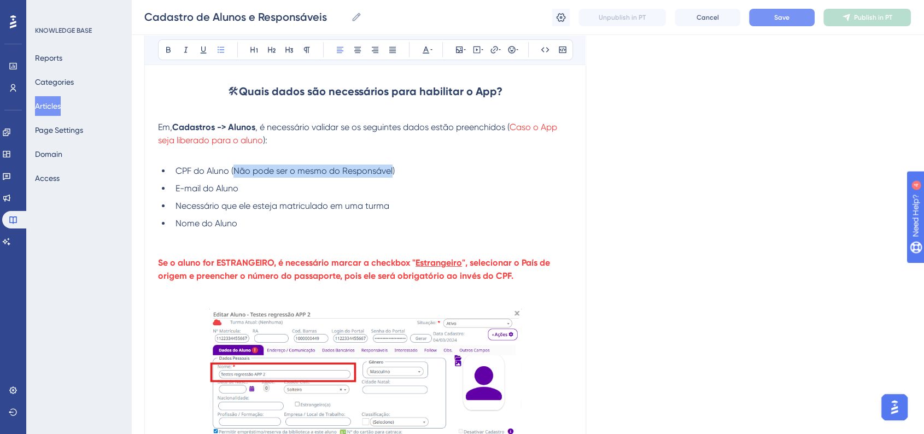
drag, startPoint x: 234, startPoint y: 172, endPoint x: 392, endPoint y: 173, distance: 157.4
click at [392, 173] on span "CPF do Aluno (Não pode ser o mesmo do Responsável)" at bounding box center [284, 171] width 219 height 10
click at [424, 54] on button at bounding box center [425, 49] width 15 height 15
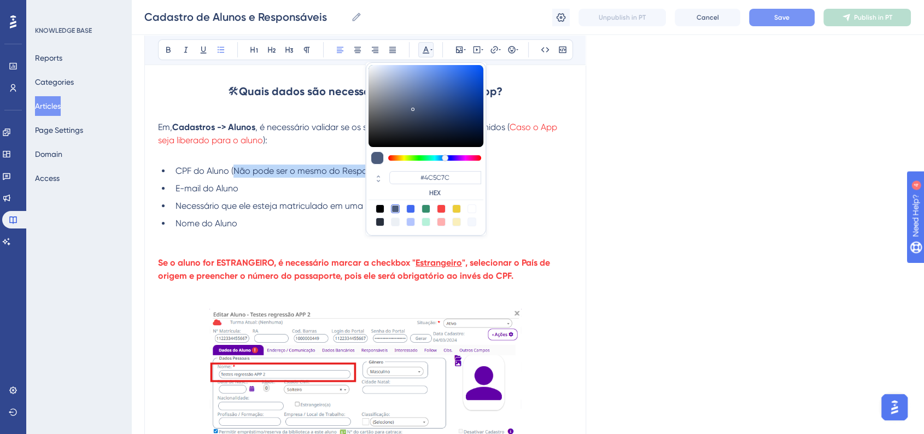
click at [442, 208] on div at bounding box center [441, 208] width 9 height 9
type input "#F84343"
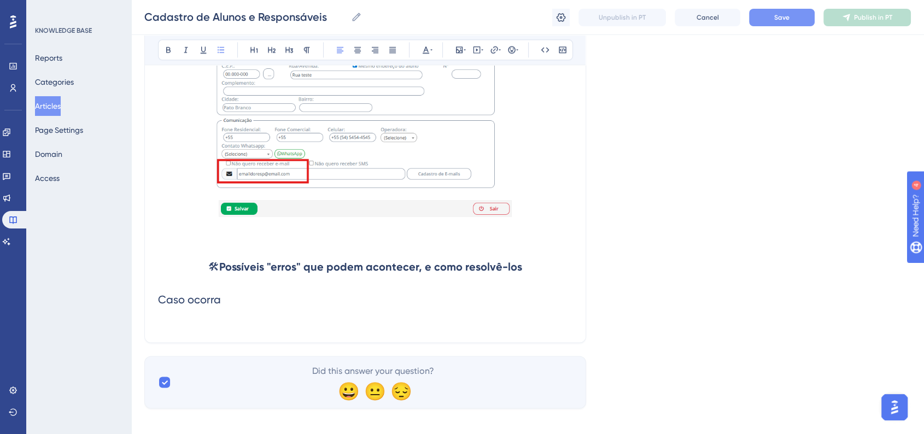
scroll to position [1461, 0]
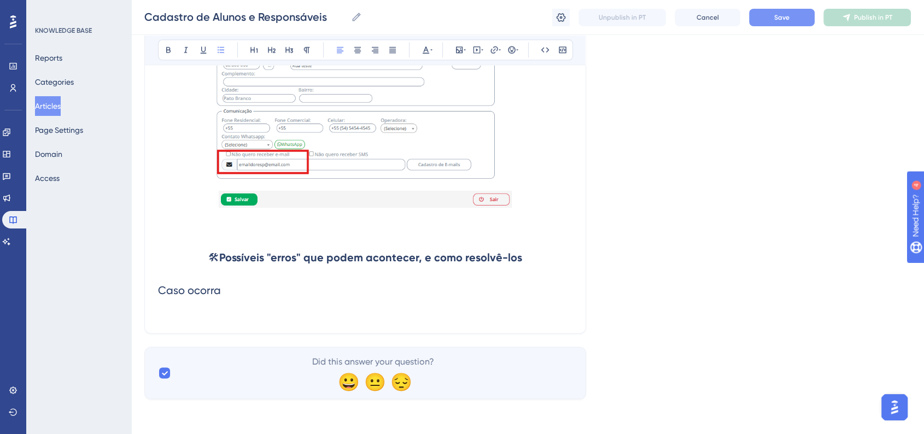
click at [231, 293] on h2 "Caso ocorra" at bounding box center [365, 290] width 414 height 33
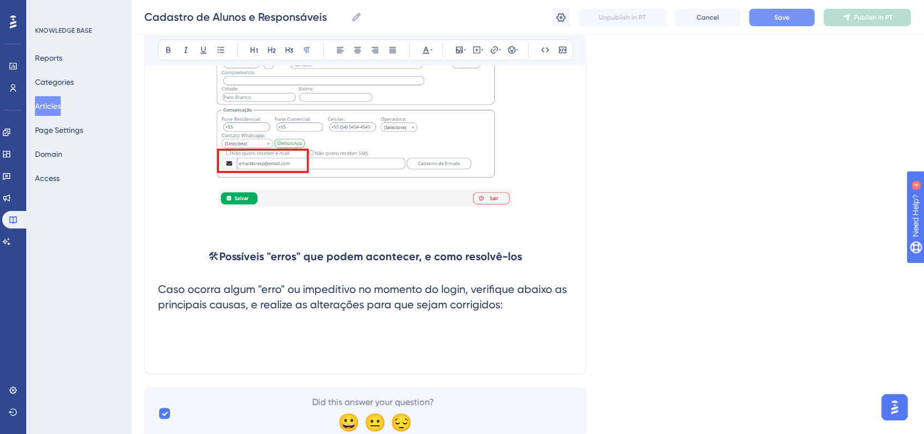
click at [202, 338] on p at bounding box center [365, 340] width 414 height 13
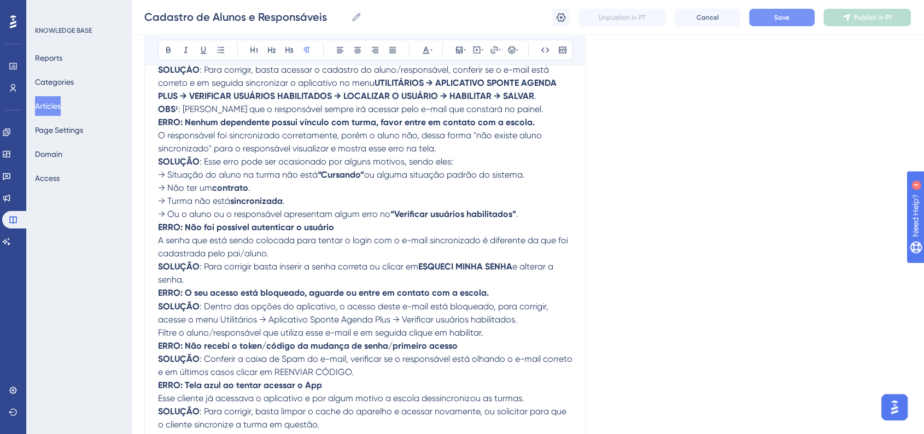
scroll to position [1538, 0]
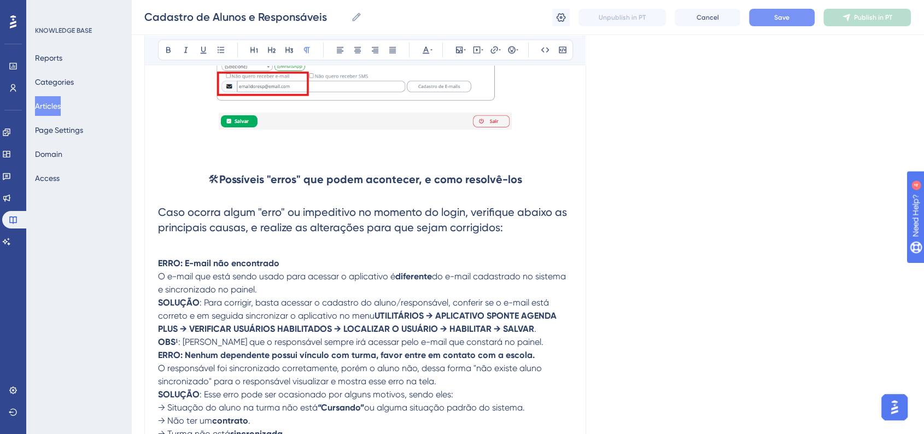
click at [263, 292] on p "O e-mail que está sendo usado para acessar o aplicativo é diferente do e-mail c…" at bounding box center [365, 283] width 414 height 26
click at [541, 332] on p "SOLUÇÃO : Para corrigir, basta acessar o cadastro do aluno/responsável, conferi…" at bounding box center [365, 315] width 414 height 39
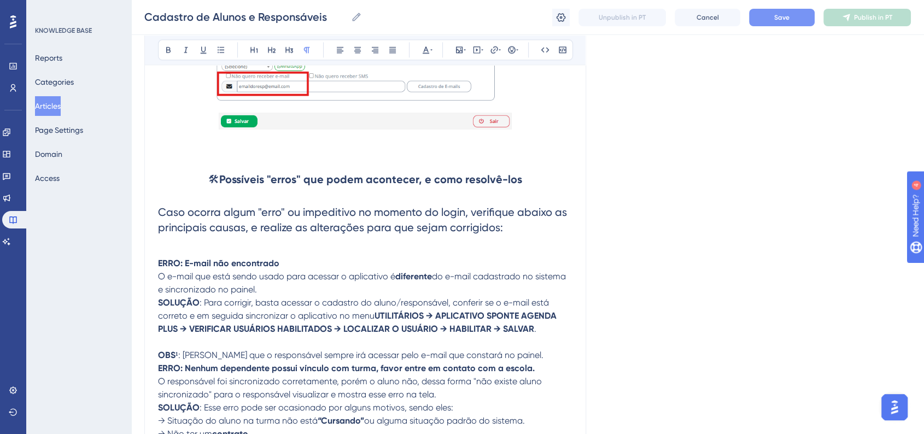
click at [536, 361] on p "OBS¹ : Lembrando que o responsável sempre irá acessar pelo e-mail que constará …" at bounding box center [365, 355] width 414 height 13
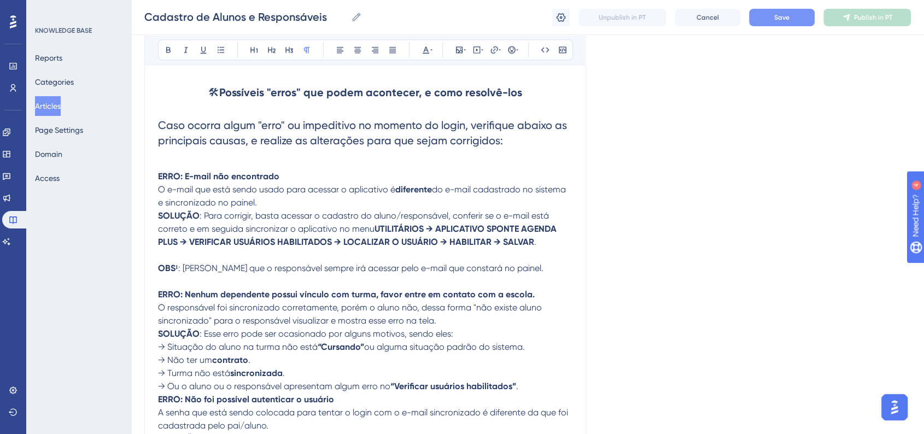
scroll to position [1659, 0]
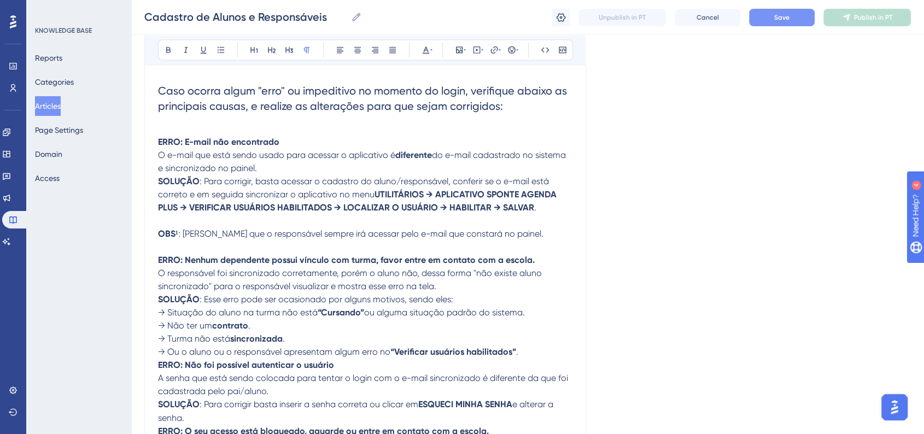
click at [542, 359] on p "→ Ou o aluno ou o responsável apresentam algum erro no “Verificar usuários habi…" at bounding box center [365, 351] width 414 height 13
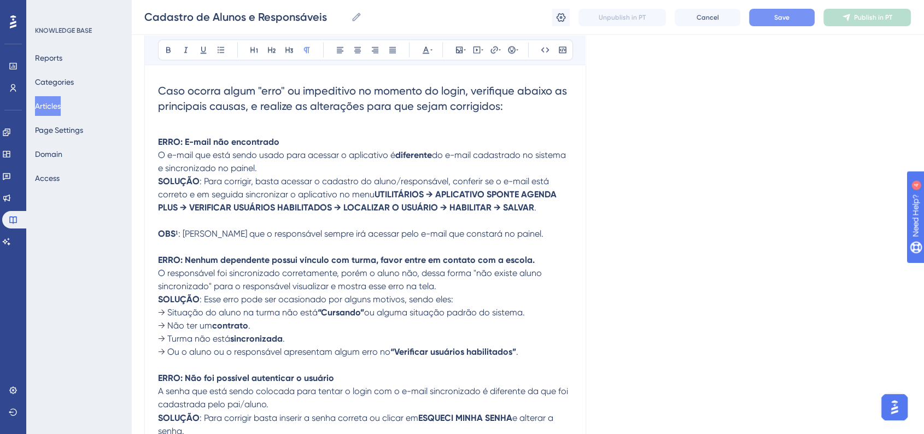
scroll to position [1781, 0]
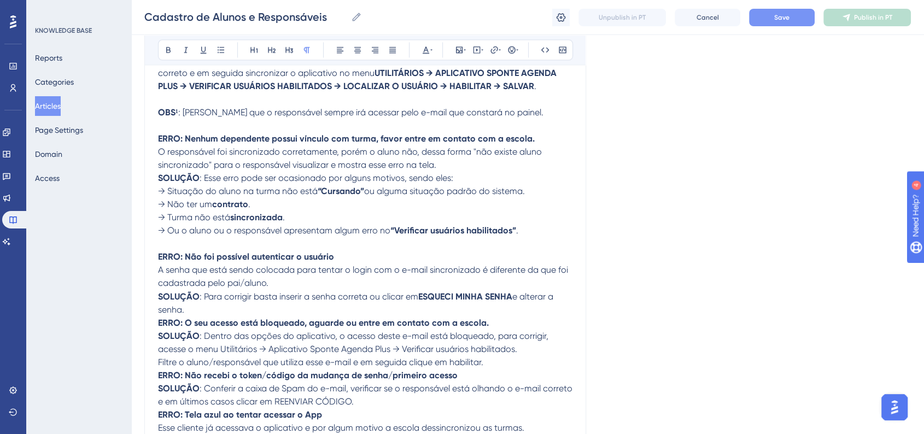
click at [209, 316] on p "SOLUÇÃO : Para corrigir basta inserir a senha correta ou clicar em ESQUECI MINH…" at bounding box center [365, 303] width 414 height 26
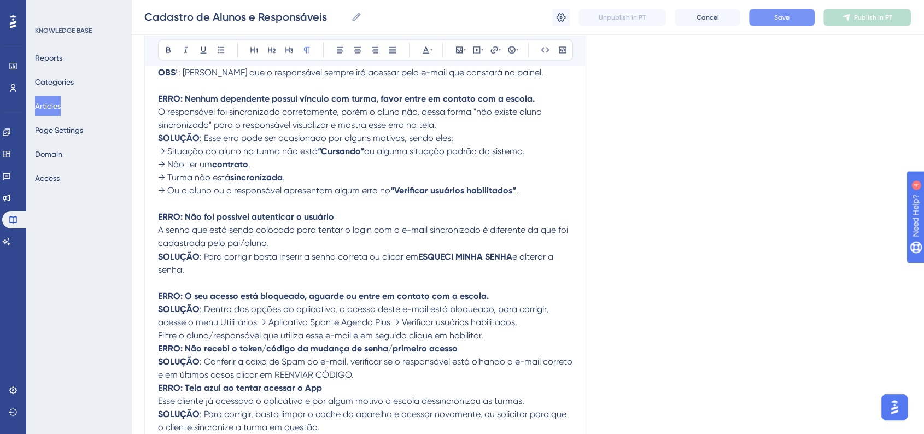
scroll to position [1841, 0]
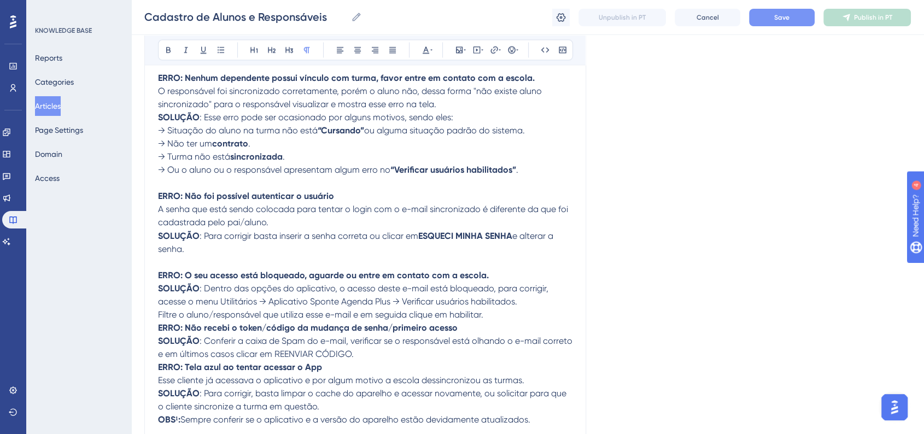
click at [508, 321] on p "Filtre o aluno/responsável que utiliza esse e-mail e em seguida clique em habil…" at bounding box center [365, 314] width 414 height 13
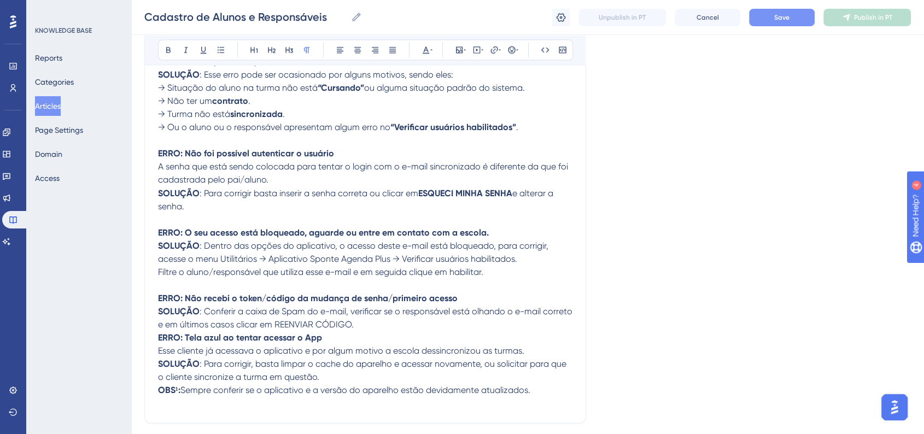
scroll to position [1902, 0]
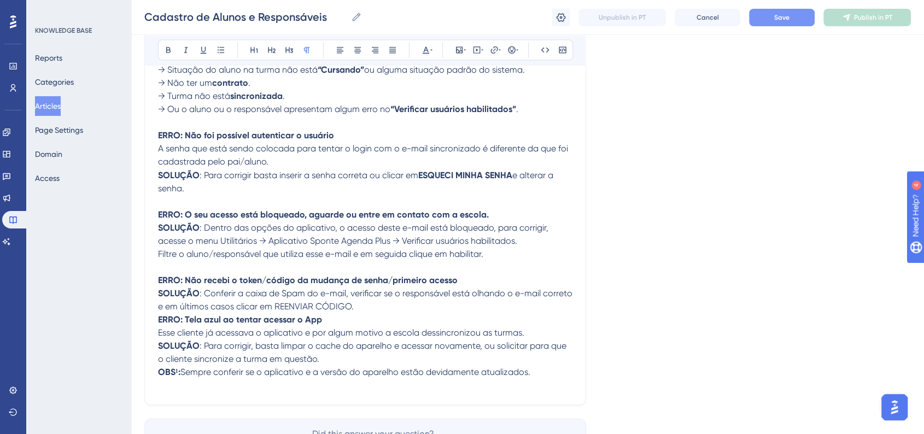
click at [375, 313] on p "SOLUÇÃO : Conferir a caixa de Spam do e-mail, verificar se o responsável está o…" at bounding box center [365, 299] width 414 height 26
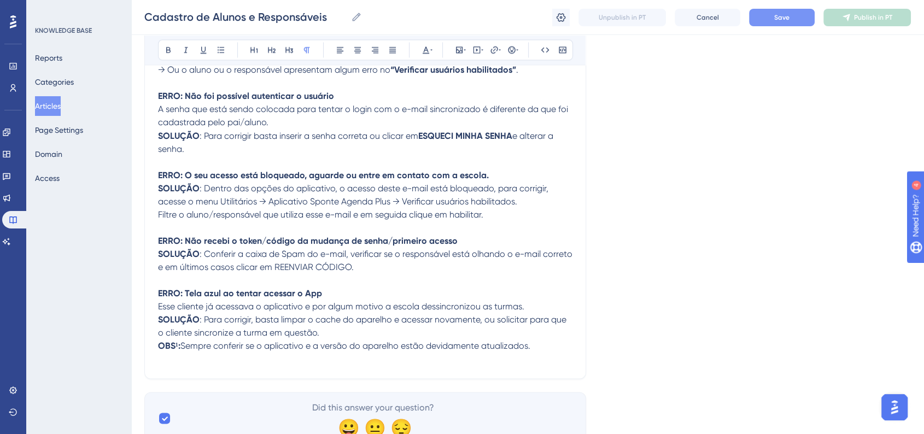
scroll to position [1963, 0]
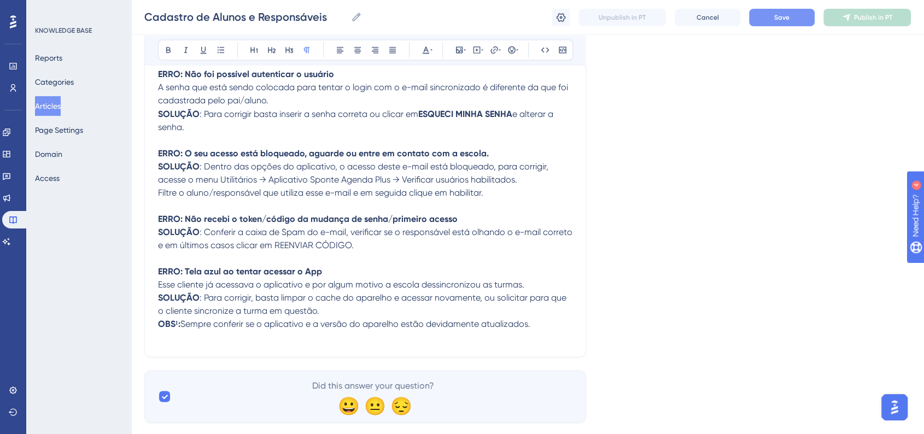
click at [355, 317] on p "SOLUÇÃO : Para corrigir, basta limpar o cache do aparelho e acessar novamente, …" at bounding box center [365, 304] width 414 height 26
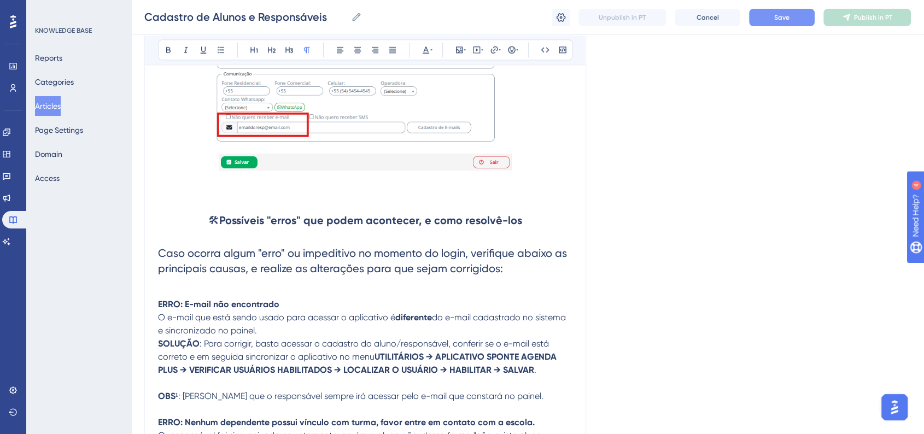
scroll to position [1477, 0]
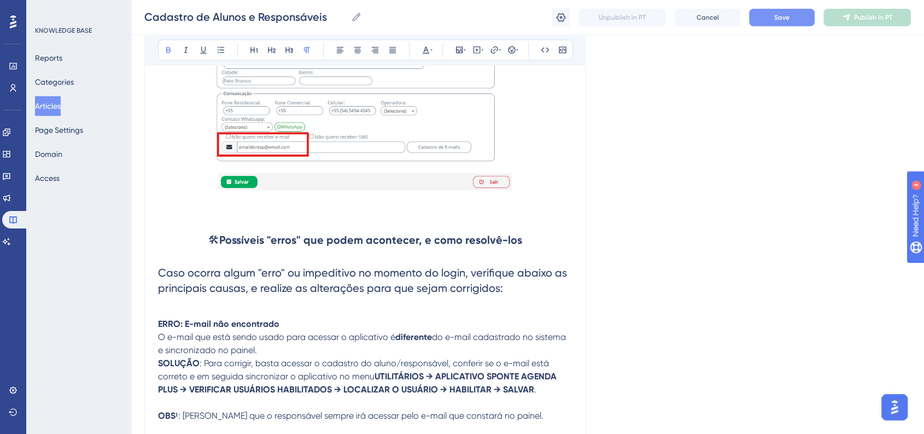
click at [181, 329] on strong "ERRO: E-mail não encontrado" at bounding box center [218, 324] width 121 height 10
click at [425, 57] on button at bounding box center [425, 49] width 15 height 15
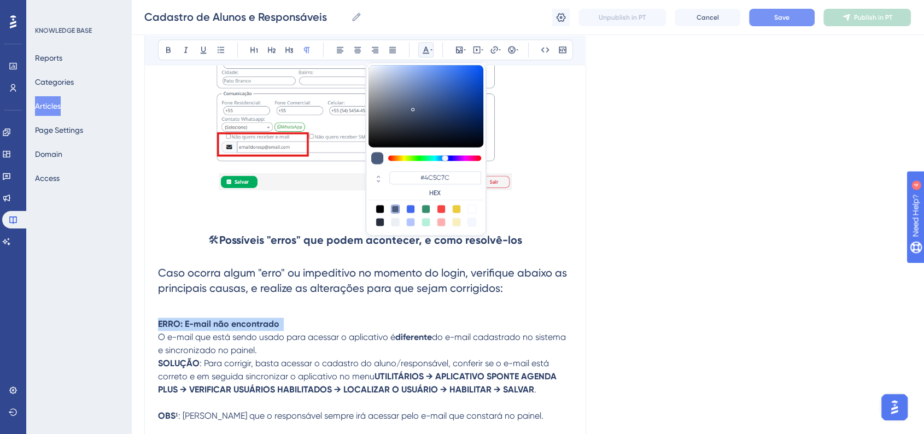
click at [438, 210] on div at bounding box center [441, 208] width 9 height 9
type input "#F84343"
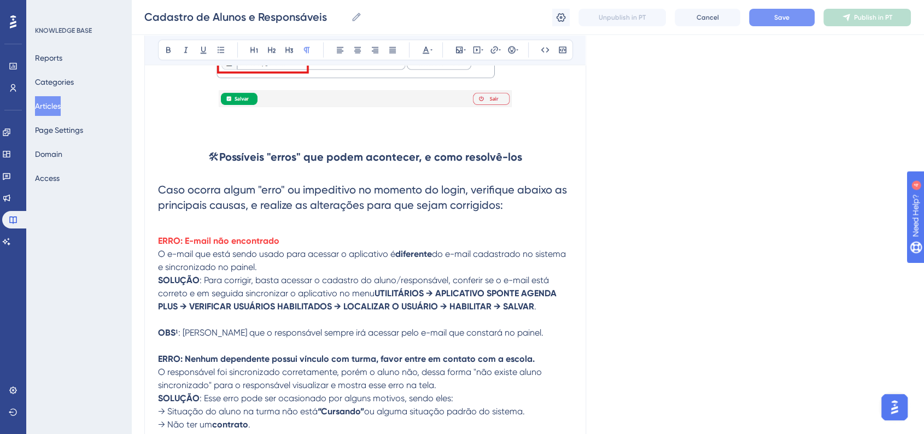
scroll to position [1599, 0]
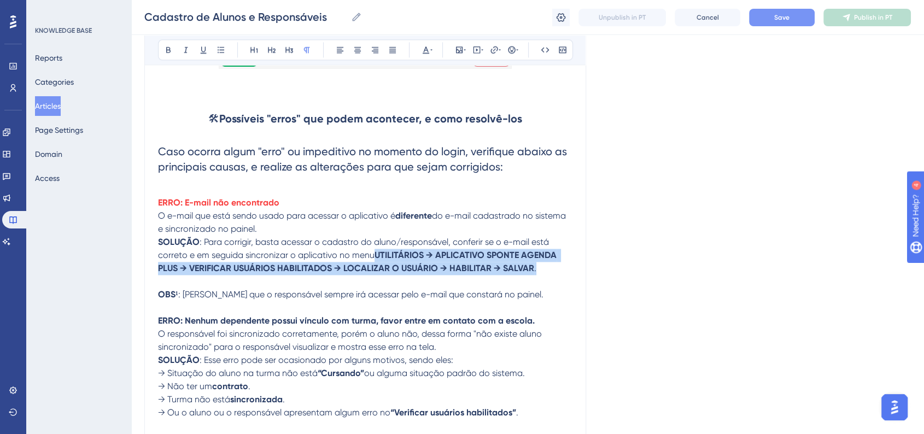
drag, startPoint x: 376, startPoint y: 257, endPoint x: 533, endPoint y: 275, distance: 158.4
click at [533, 275] on p "SOLUÇÃO : Para corrigir, basta acessar o cadastro do aluno/responsável, conferi…" at bounding box center [365, 255] width 414 height 39
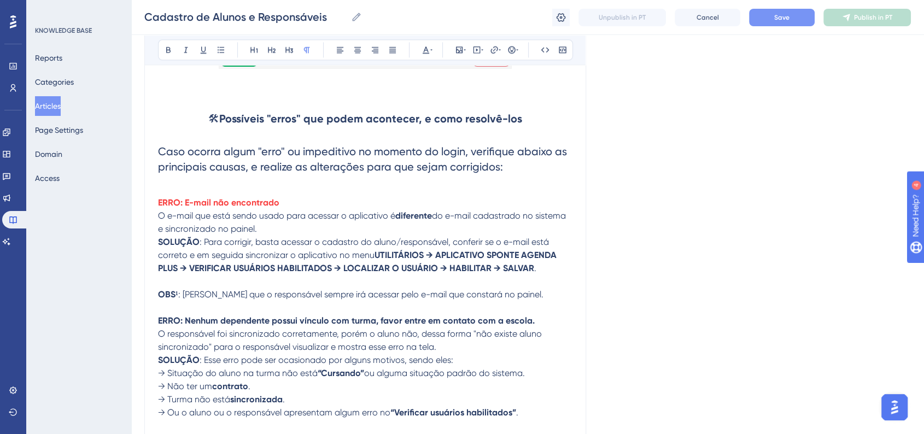
drag, startPoint x: 615, startPoint y: 338, endPoint x: 604, endPoint y: 340, distance: 10.6
drag, startPoint x: 161, startPoint y: 299, endPoint x: 178, endPoint y: 299, distance: 17.5
click at [178, 299] on p "OBS¹ : Lembrando que o responsável sempre irá acessar pelo e-mail que constará …" at bounding box center [365, 294] width 414 height 13
click at [231, 313] on p at bounding box center [365, 307] width 414 height 13
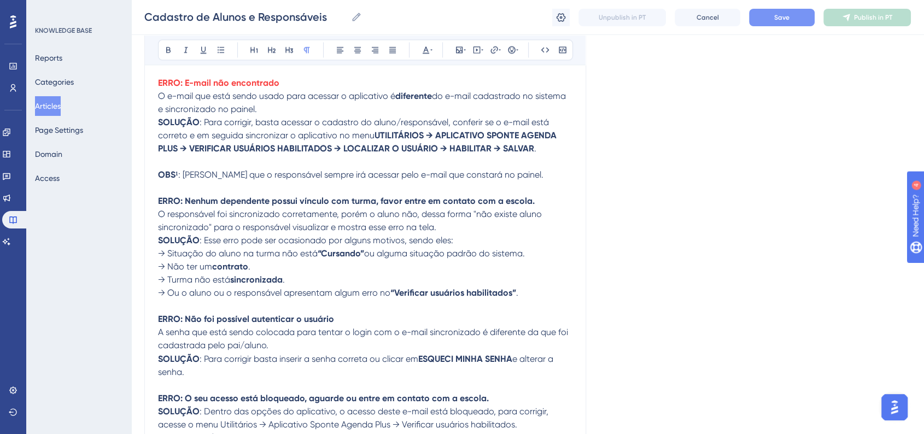
scroll to position [1720, 0]
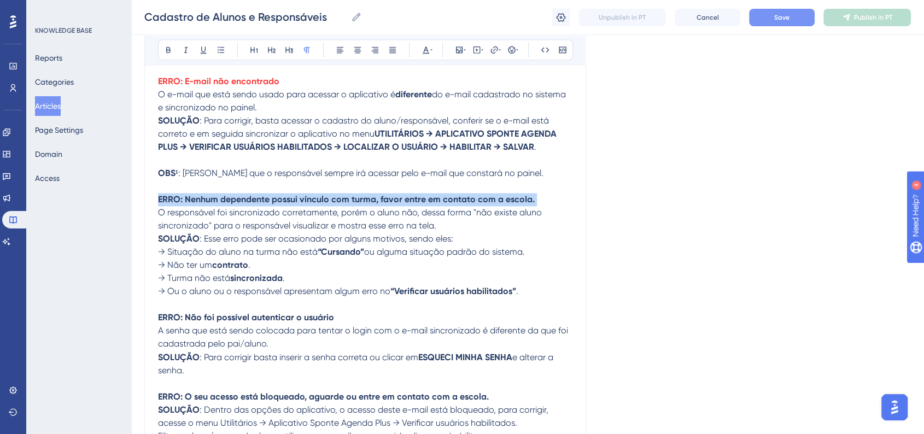
drag, startPoint x: 158, startPoint y: 204, endPoint x: 533, endPoint y: 204, distance: 375.5
click at [533, 204] on p "ERRO: Nenhum dependente possui vínculo com turma, favor entre em contato com a …" at bounding box center [365, 199] width 414 height 13
click at [428, 55] on button at bounding box center [425, 49] width 15 height 15
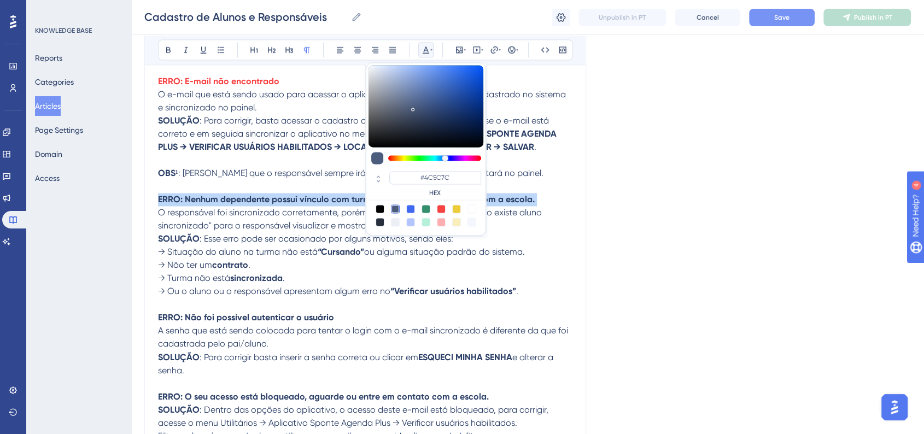
click at [441, 207] on div at bounding box center [441, 208] width 9 height 9
type input "#F84343"
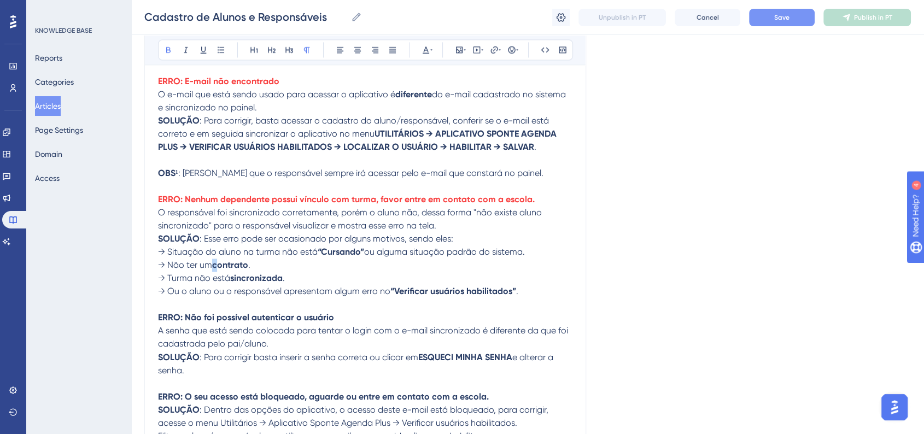
click at [217, 270] on strong "contrato" at bounding box center [230, 265] width 36 height 10
click at [233, 283] on strong "sincronizada" at bounding box center [256, 278] width 52 height 10
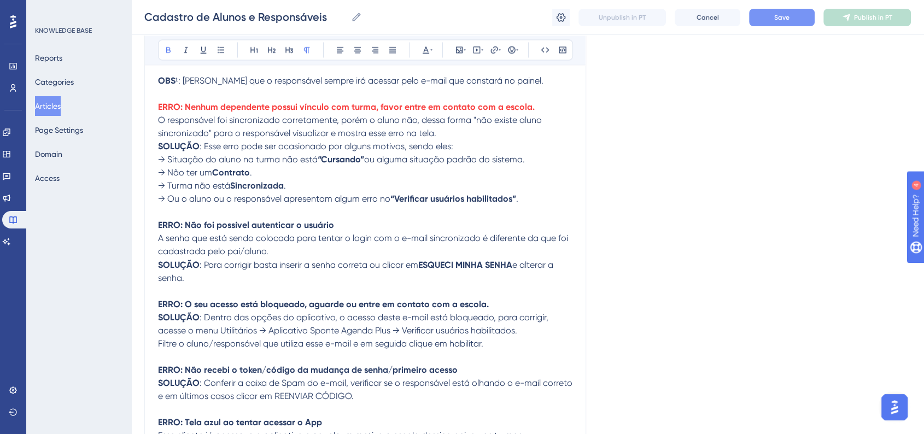
scroll to position [1841, 0]
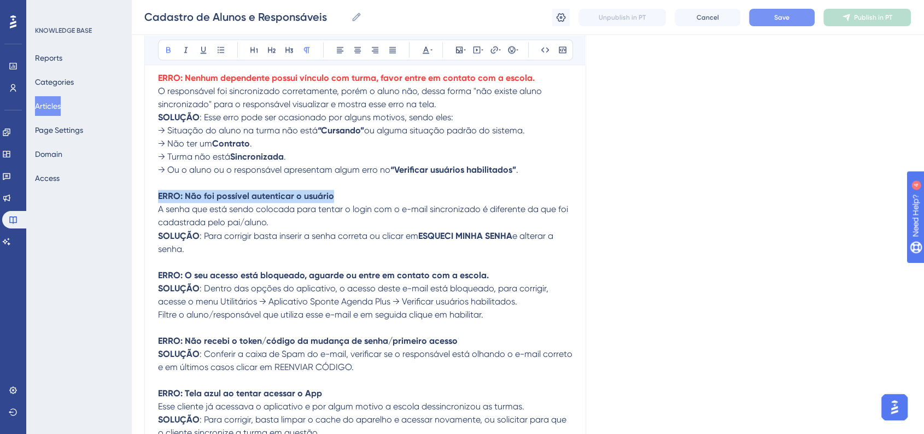
drag, startPoint x: 331, startPoint y: 202, endPoint x: 158, endPoint y: 206, distance: 172.7
click at [158, 201] on strong "ERRO: Não foi possível autenticar o usuário" at bounding box center [246, 196] width 176 height 10
click at [429, 54] on icon at bounding box center [425, 49] width 9 height 9
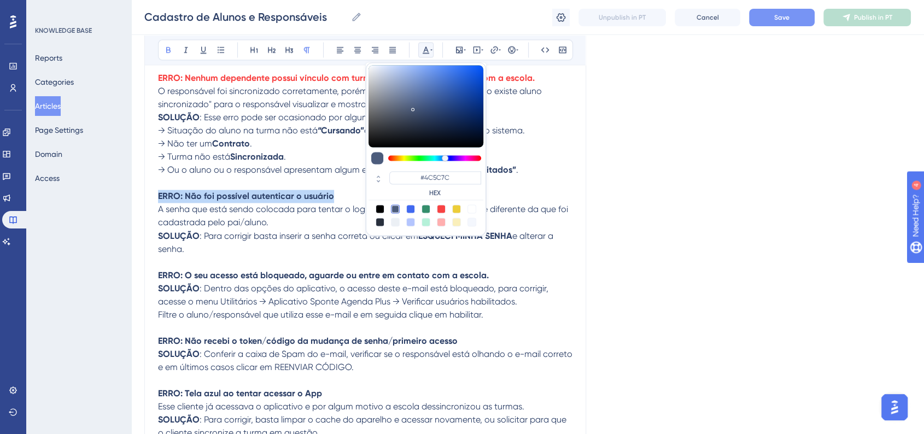
click at [443, 208] on div at bounding box center [441, 208] width 9 height 9
type input "#F84343"
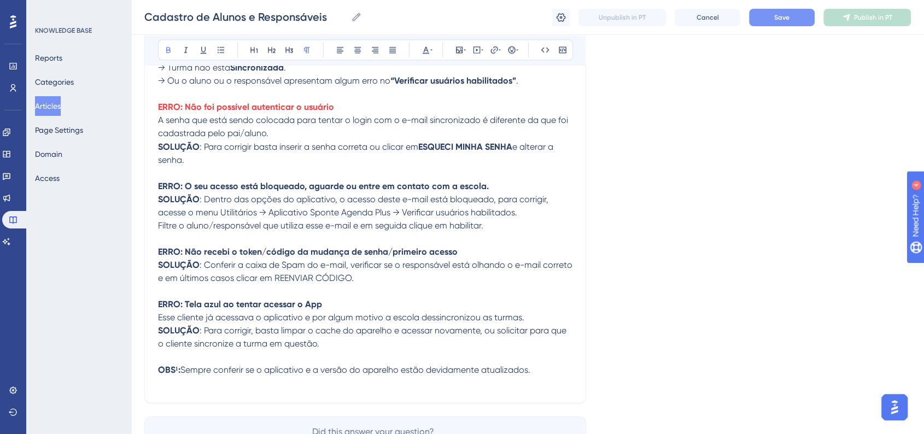
scroll to position [1902, 0]
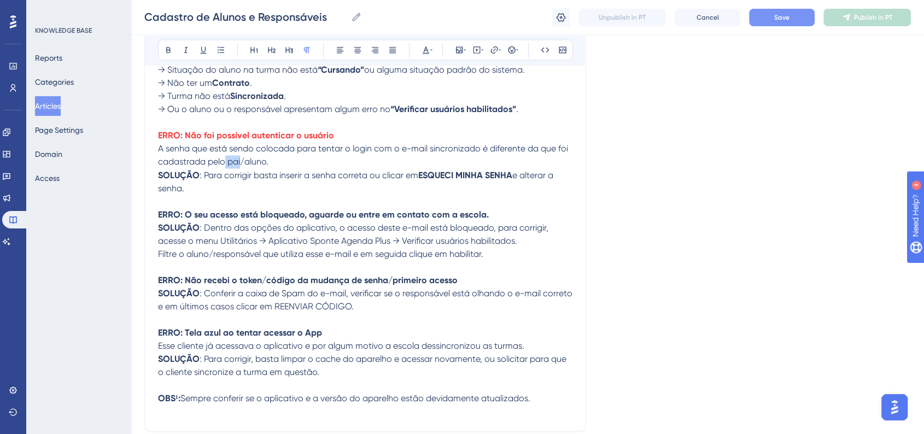
drag, startPoint x: 225, startPoint y: 170, endPoint x: 240, endPoint y: 171, distance: 15.3
click at [240, 167] on span "A senha que está sendo colocada para tentar o login com o e-mail sincronizado é…" at bounding box center [364, 155] width 412 height 24
click at [362, 167] on p "A senha que está sendo colocada para tentar o login com o e-mail sincronizado é…" at bounding box center [365, 155] width 414 height 26
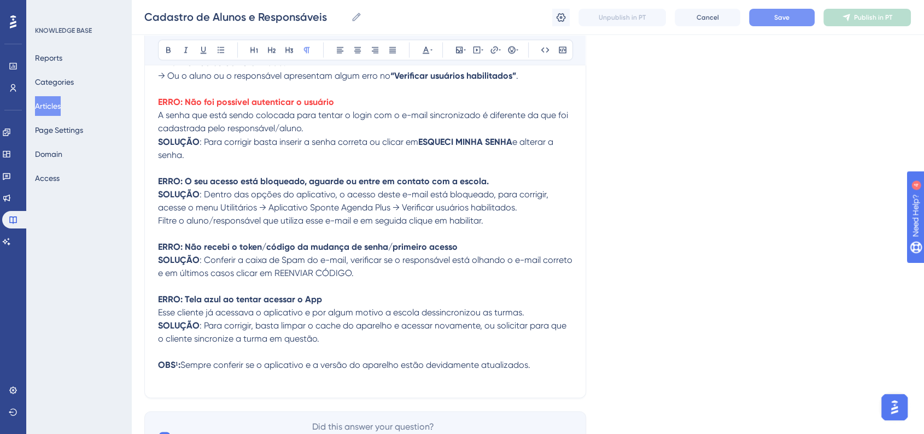
scroll to position [1963, 0]
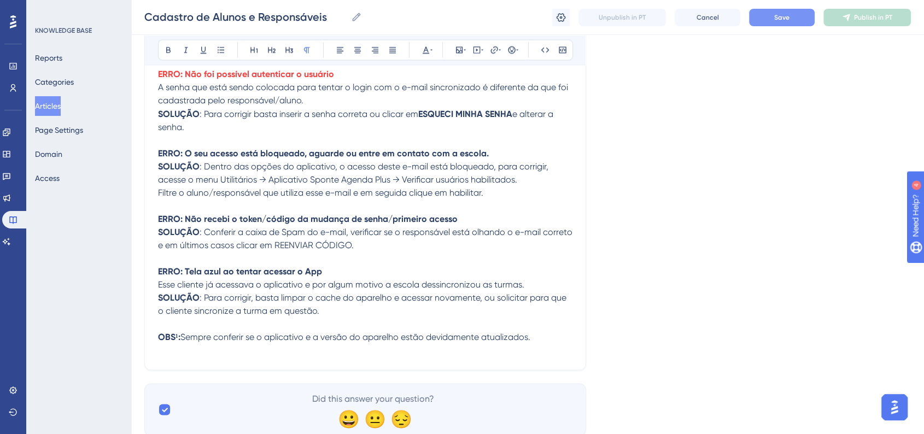
click at [362, 158] on strong "ERRO: O seu acesso está bloqueado, aguarde ou entre em contato com a escola." at bounding box center [323, 153] width 331 height 10
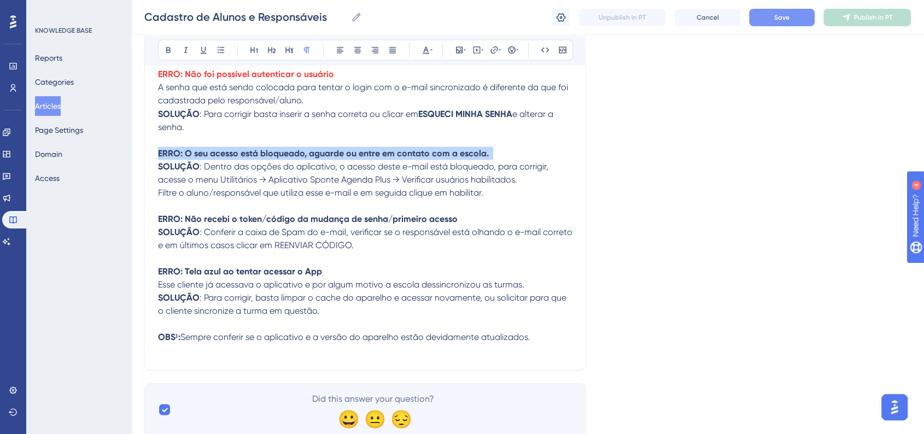
click at [362, 158] on strong "ERRO: O seu acesso está bloqueado, aguarde ou entre em contato com a escola." at bounding box center [323, 153] width 331 height 10
click at [425, 50] on icon at bounding box center [425, 49] width 7 height 7
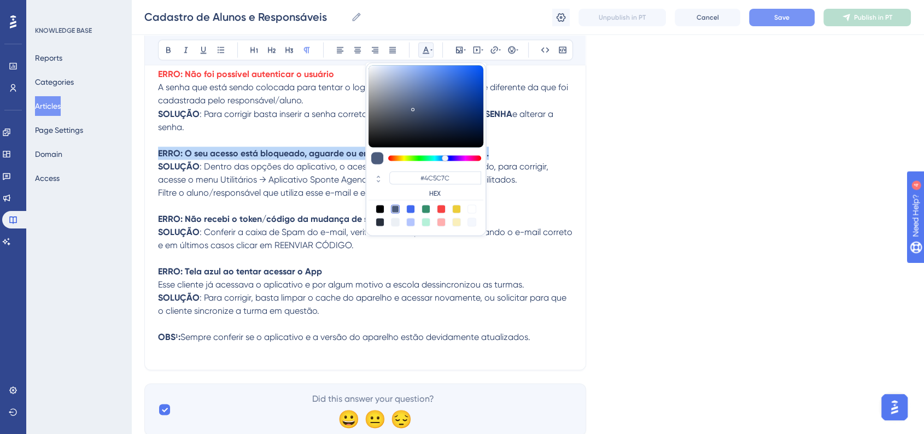
click at [438, 209] on div at bounding box center [441, 208] width 9 height 9
type input "#F84343"
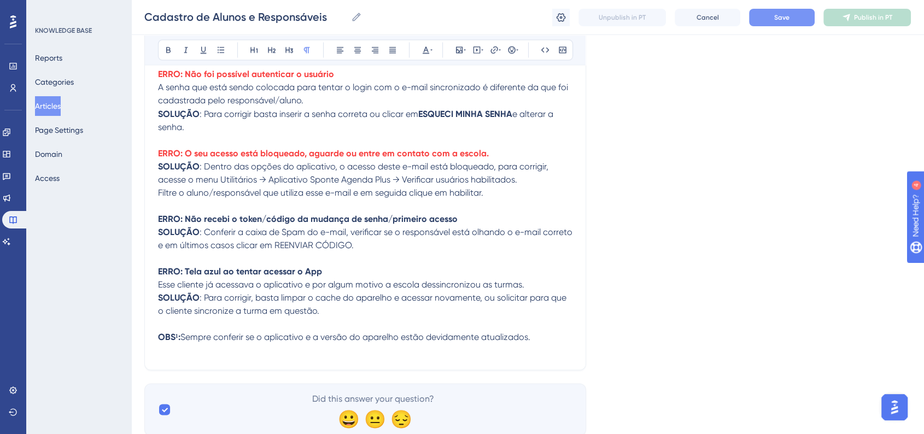
drag, startPoint x: 221, startPoint y: 190, endPoint x: 520, endPoint y: 190, distance: 298.9
click at [520, 184] on span ": Dentro das opções do aplicativo, o acesso deste e-mail está bloqueado, para c…" at bounding box center [354, 173] width 392 height 24
click at [426, 54] on icon at bounding box center [425, 49] width 9 height 9
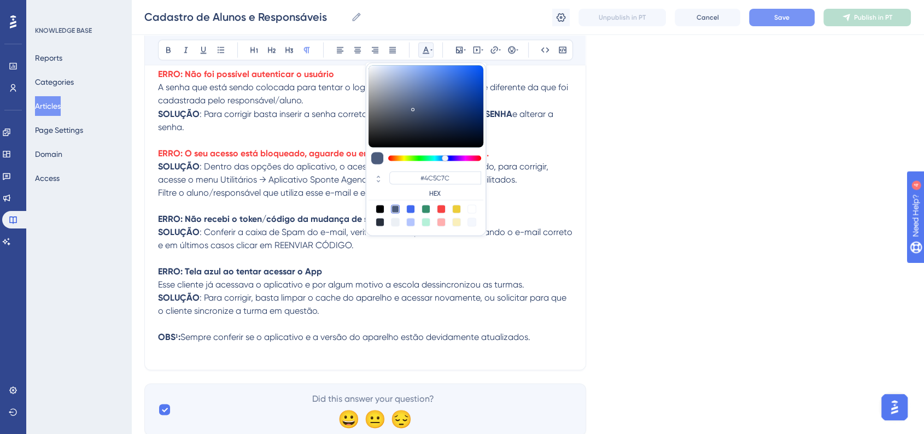
click at [410, 208] on div at bounding box center [410, 208] width 9 height 9
type input "#4169F0"
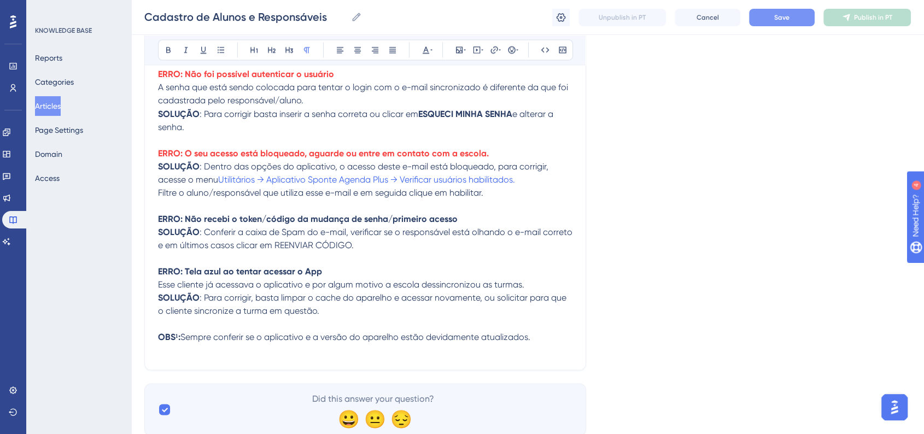
drag, startPoint x: 221, startPoint y: 189, endPoint x: 526, endPoint y: 189, distance: 305.0
click at [526, 186] on p "SOLUÇÃO : Dentro das opções do aplicativo, o acesso deste e-mail está bloqueado…" at bounding box center [365, 173] width 414 height 26
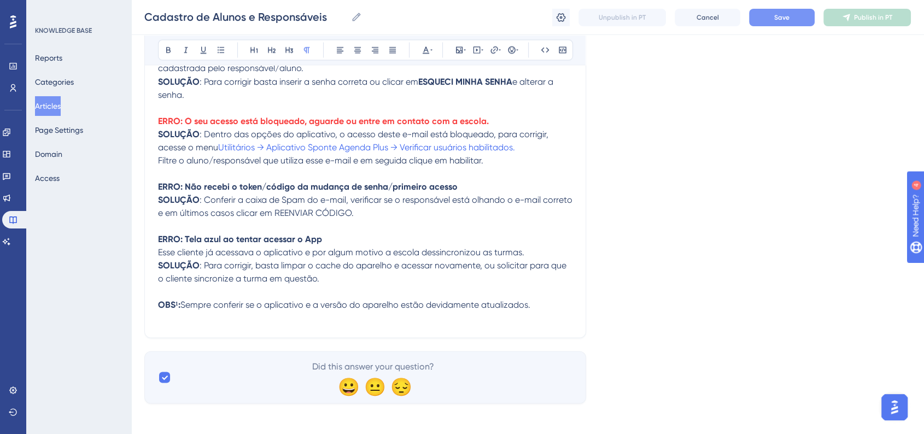
scroll to position [2011, 0]
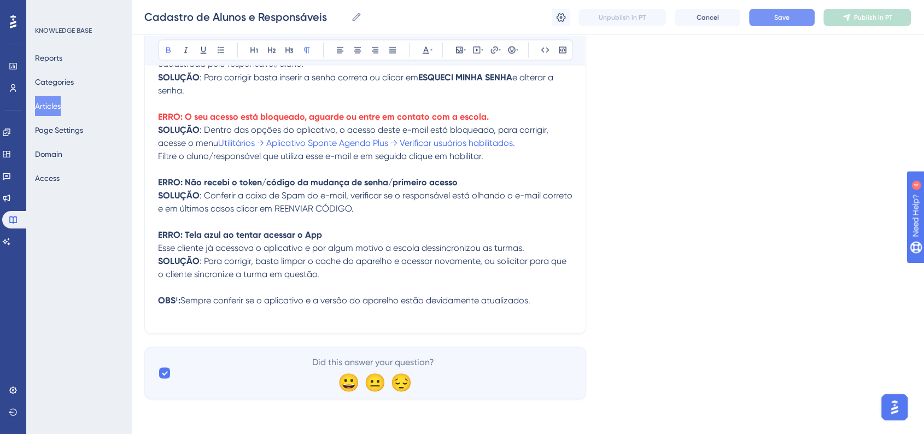
click at [287, 180] on strong "ERRO: Não recebi o token/código da mudança de senha/primeiro acesso" at bounding box center [307, 182] width 299 height 10
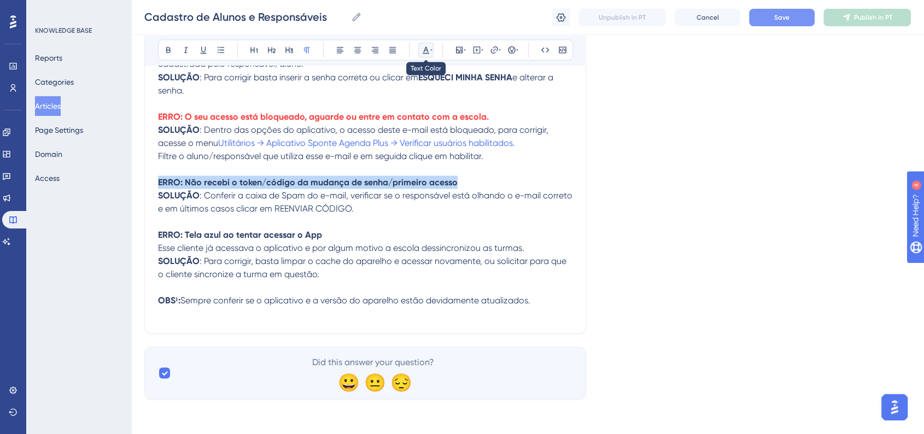
click at [421, 49] on icon at bounding box center [425, 49] width 9 height 9
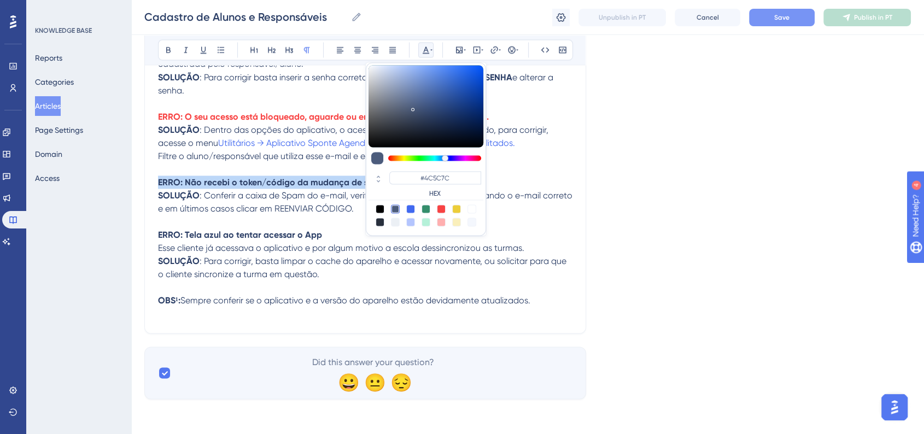
click at [442, 213] on div at bounding box center [425, 215] width 115 height 22
click at [443, 211] on div at bounding box center [441, 208] width 9 height 9
type input "#F84343"
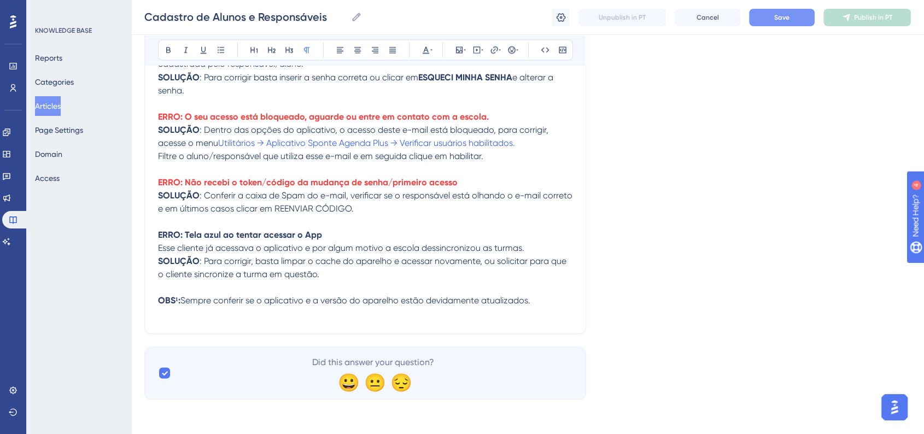
click at [270, 232] on strong "ERRO: Tela azul ao tentar acessar o App" at bounding box center [240, 234] width 164 height 10
click at [434, 54] on div "Bold Italic Underline Bullet Point Heading 1 Heading 2 Heading 3 Normal Align L…" at bounding box center [365, 49] width 415 height 21
click at [425, 52] on icon at bounding box center [425, 49] width 7 height 7
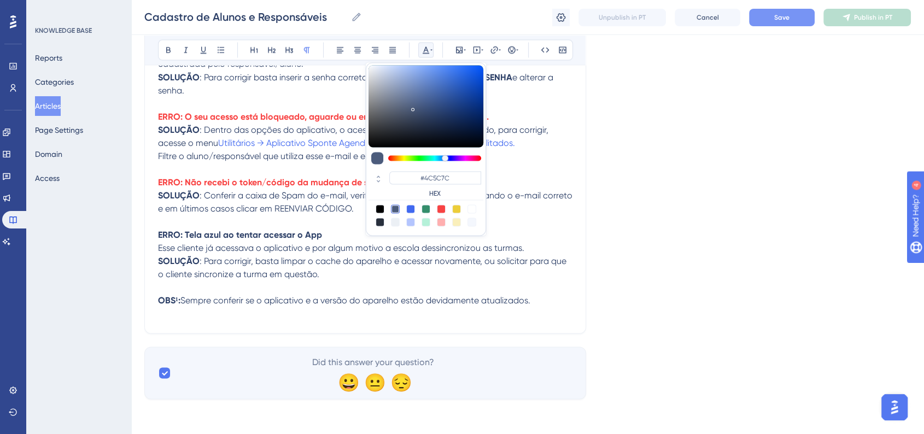
click at [442, 210] on div at bounding box center [441, 208] width 9 height 9
type input "#F84343"
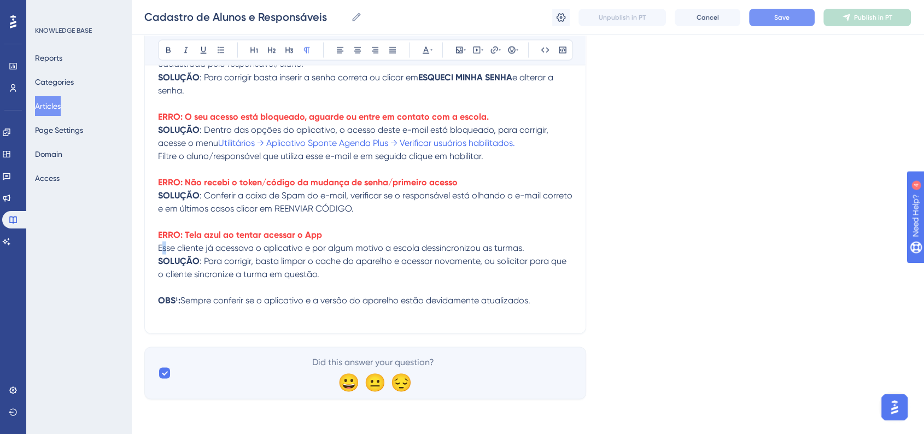
click at [165, 248] on span "Esse cliente já acessava o aplicativo e por algum motivo a escola dessincronizo…" at bounding box center [341, 247] width 366 height 10
click at [173, 246] on span "Esse cliente já acessava o aplicativo e por algum motivo a escola dessincronizo…" at bounding box center [341, 247] width 366 height 10
click at [166, 272] on span ": Para corrigir, basta limpar o cache do aparelho e acessar novamente, ou solic…" at bounding box center [363, 267] width 410 height 24
drag, startPoint x: 160, startPoint y: 273, endPoint x: 190, endPoint y: 274, distance: 30.6
click at [190, 274] on span ": Para corrigir, basta limpar o cache do aparelho e acessar novamente, ou solic…" at bounding box center [363, 267] width 410 height 24
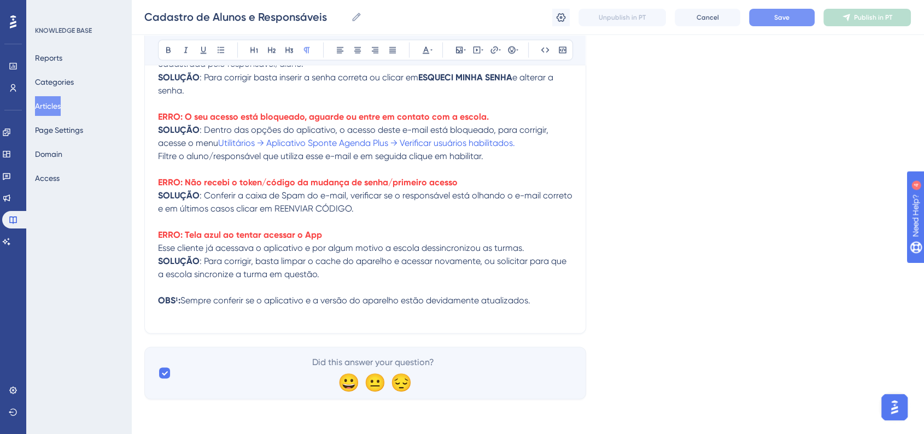
click at [285, 261] on span ": Para corrigir, basta limpar o cache do aparelho e acessar novamente, ou solic…" at bounding box center [363, 267] width 410 height 24
drag, startPoint x: 177, startPoint y: 248, endPoint x: 202, endPoint y: 247, distance: 25.7
click at [202, 247] on span "Esse cliente já acessava o aplicativo e por algum motivo a escola dessincronizo…" at bounding box center [341, 247] width 366 height 10
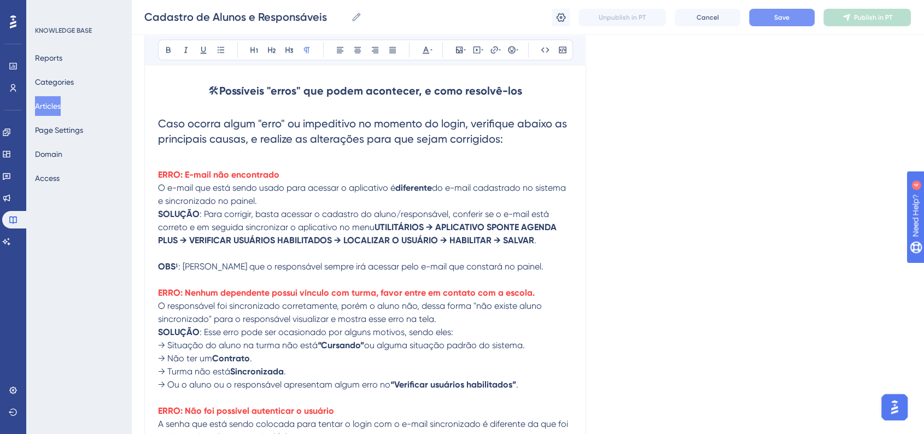
scroll to position [1600, 0]
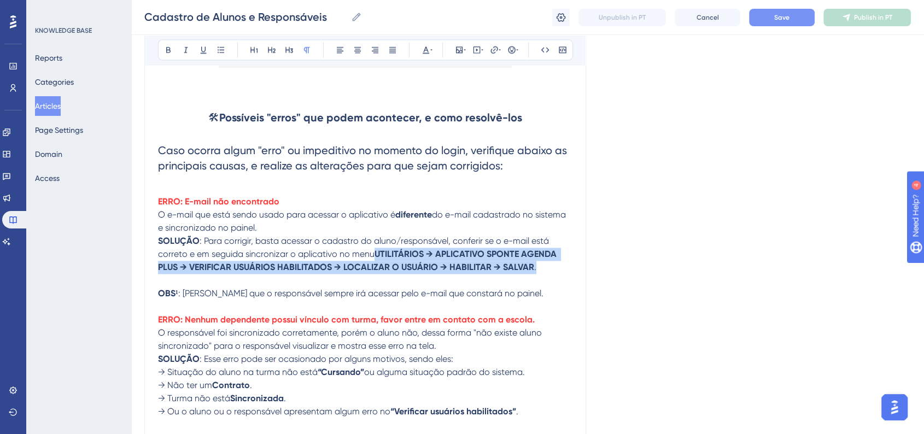
drag, startPoint x: 377, startPoint y: 257, endPoint x: 524, endPoint y: 268, distance: 146.9
click at [534, 268] on p "SOLUÇÃO : Para corrigir, basta acessar o cadastro do aluno/responsável, conferi…" at bounding box center [365, 253] width 414 height 39
click at [168, 56] on button at bounding box center [168, 49] width 15 height 15
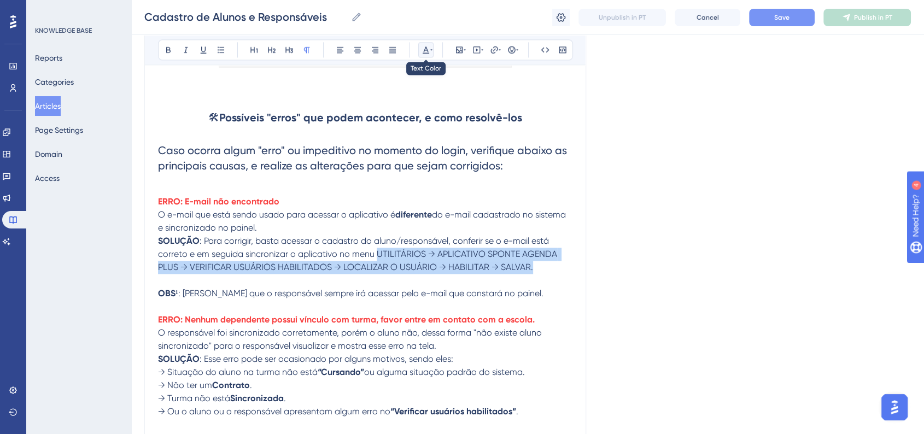
click at [427, 56] on button at bounding box center [425, 49] width 15 height 15
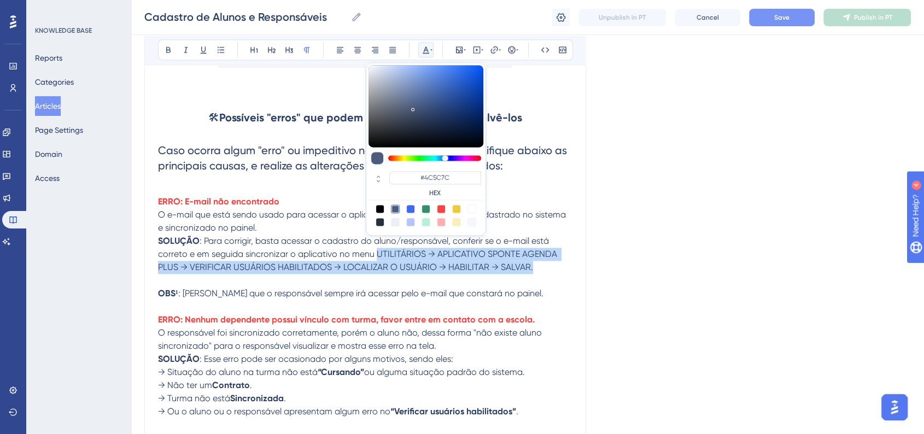
click at [408, 209] on div at bounding box center [410, 208] width 9 height 9
type input "#4169F0"
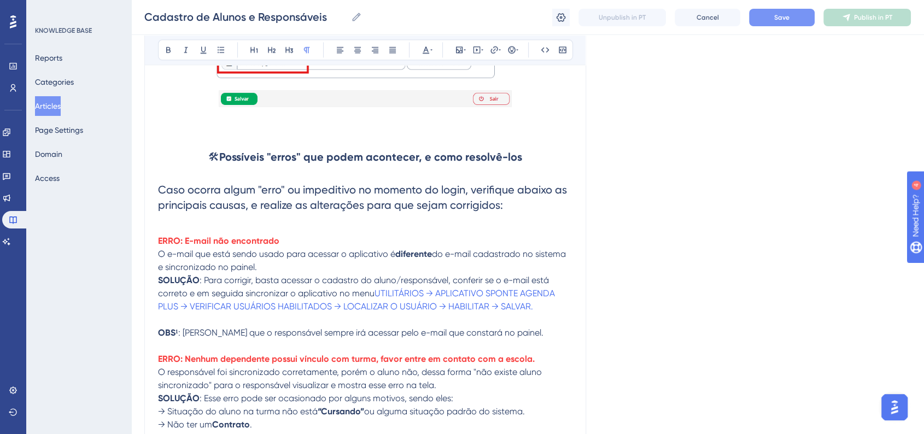
scroll to position [1539, 0]
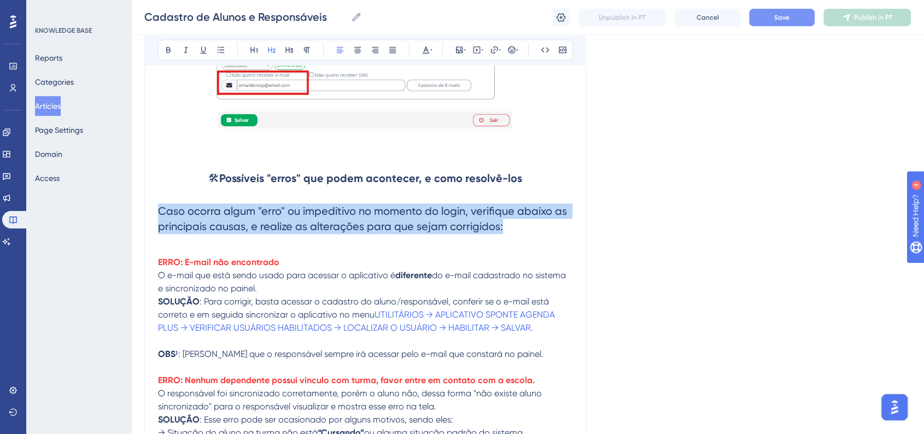
drag, startPoint x: 501, startPoint y: 228, endPoint x: 145, endPoint y: 207, distance: 356.9
click at [286, 51] on icon at bounding box center [289, 49] width 9 height 9
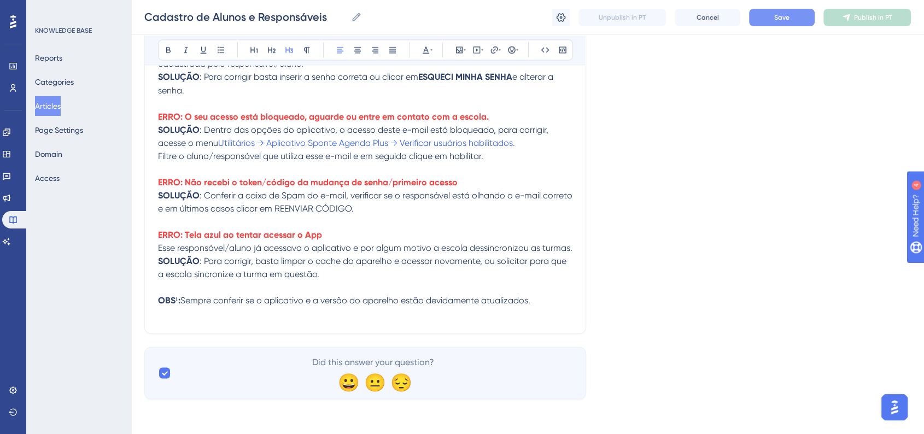
scroll to position [2019, 0]
click at [545, 301] on p "OBS¹: Sempre conferir se o aplicativo e a versão do aparelho estão devidamente …" at bounding box center [365, 299] width 414 height 13
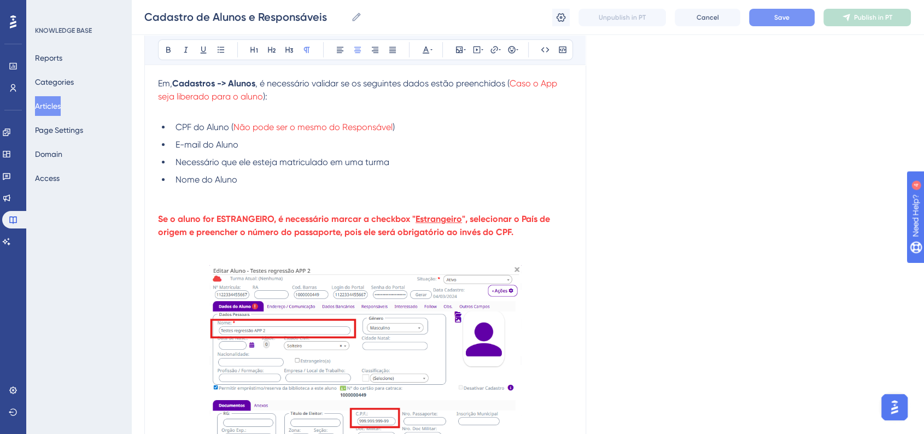
scroll to position [0, 0]
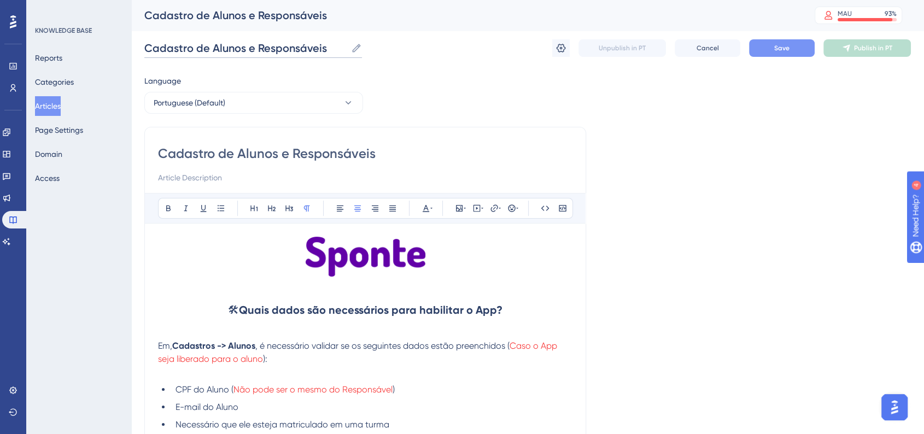
click at [336, 49] on input "Cadastro de Alunos e Responsáveis" at bounding box center [245, 47] width 202 height 15
type input "Cadastro de Alunos e Responsáveis - App Sponte Agenda Plus"
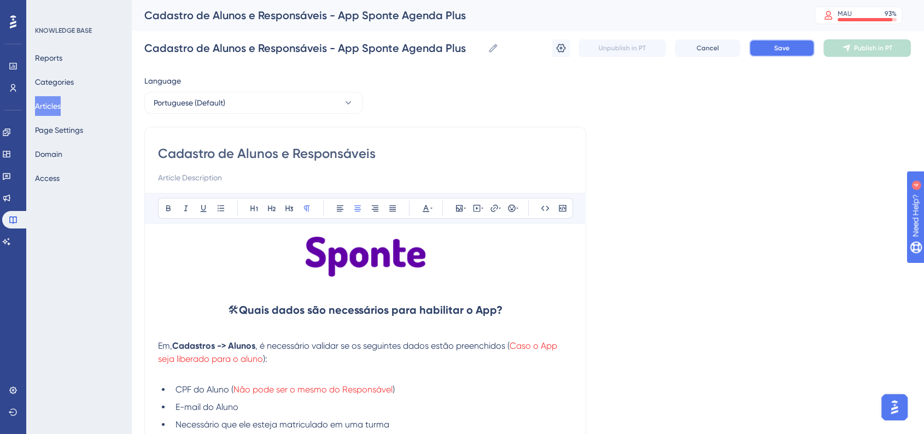
click at [771, 54] on button "Save" at bounding box center [782, 47] width 66 height 17
click at [382, 315] on strong "Quais dados são necessários para habilitar o App?" at bounding box center [370, 309] width 263 height 13
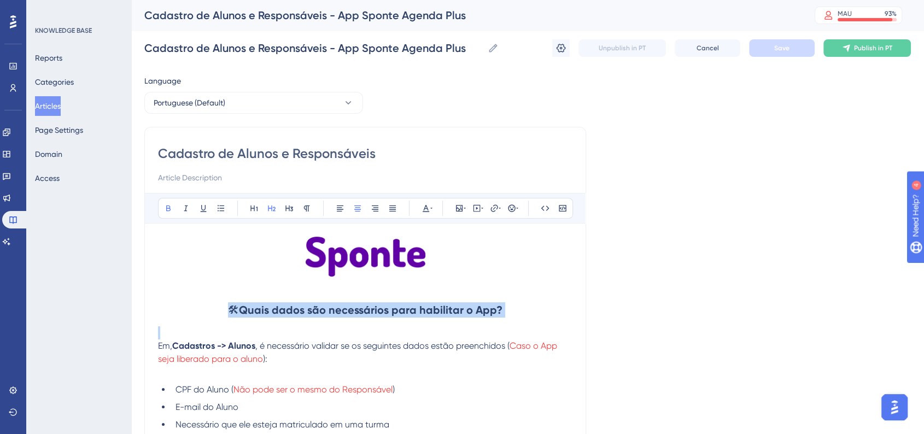
click at [382, 315] on strong "Quais dados são necessários para habilitar o App?" at bounding box center [370, 309] width 263 height 13
copy h2 "🛠 Quais dados são necessários para habilitar o App?"
click at [201, 176] on input at bounding box center [365, 177] width 414 height 13
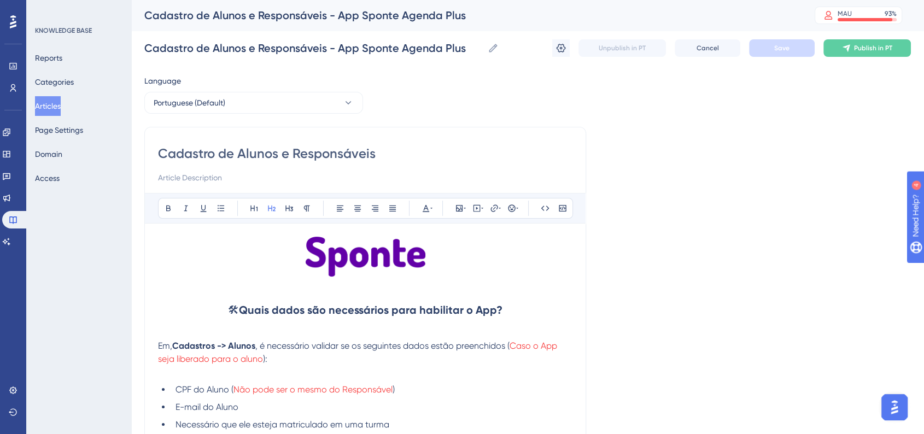
paste input "🛠 Quais dados são necessários para habilitar o App?"
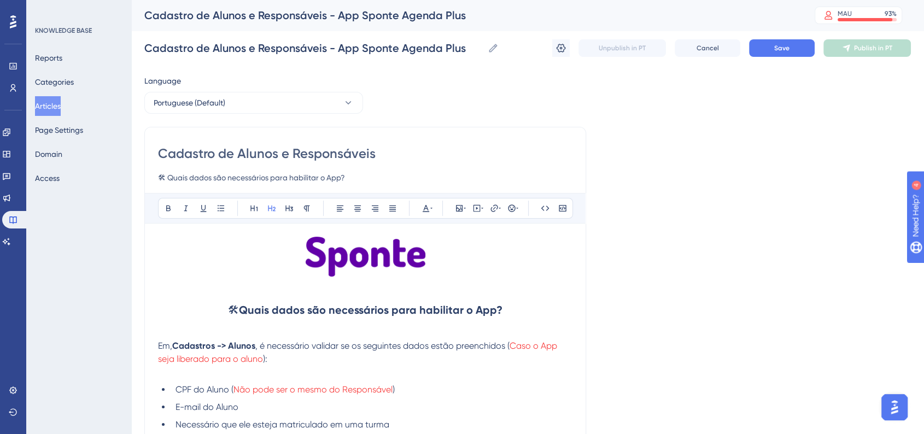
drag, startPoint x: 167, startPoint y: 180, endPoint x: 149, endPoint y: 181, distance: 18.1
type input "Quais dados são necessários para habilitar o App?"
click at [788, 45] on span "Save" at bounding box center [781, 48] width 15 height 9
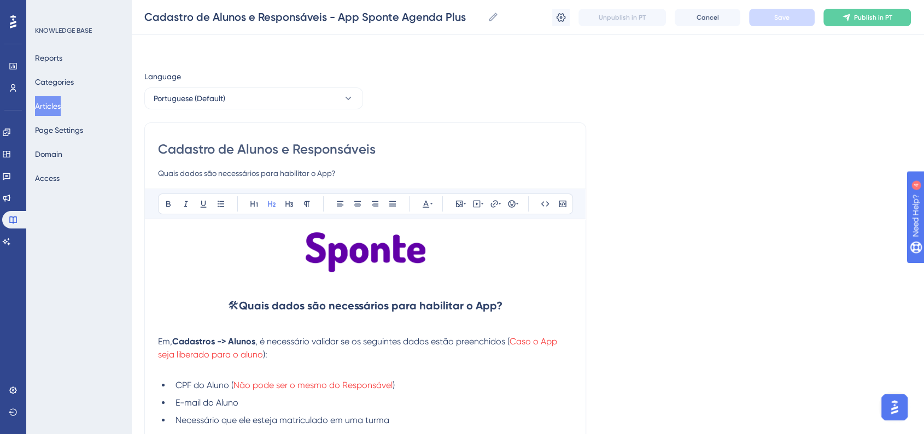
scroll to position [121, 0]
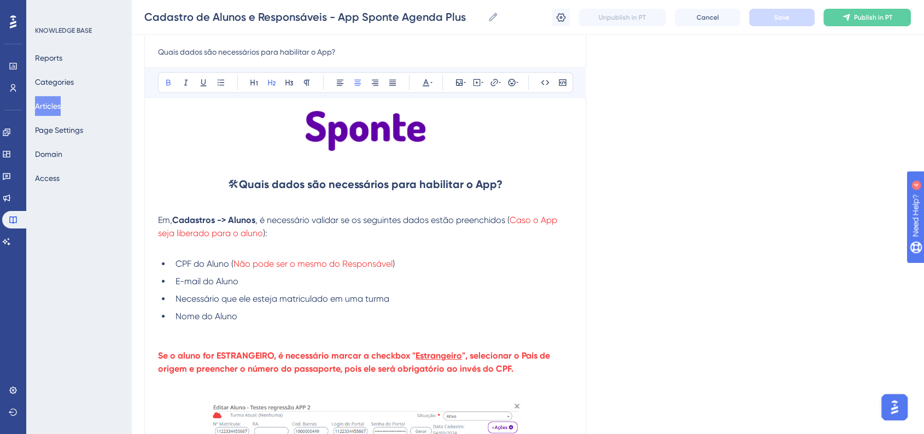
click at [352, 185] on strong "Quais dados são necessários para habilitar o App?" at bounding box center [370, 184] width 263 height 13
click at [428, 87] on button at bounding box center [425, 82] width 15 height 15
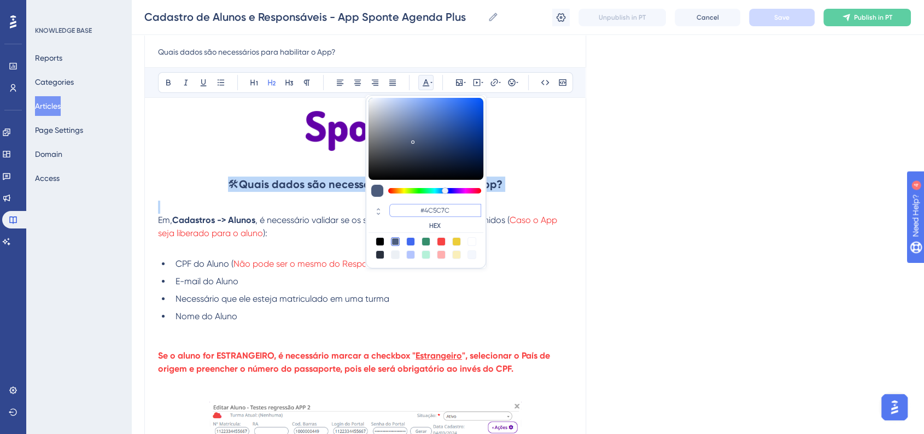
click at [436, 210] on input "#4C5C7C" at bounding box center [435, 210] width 92 height 13
paste input "270049"
type input "#270049"
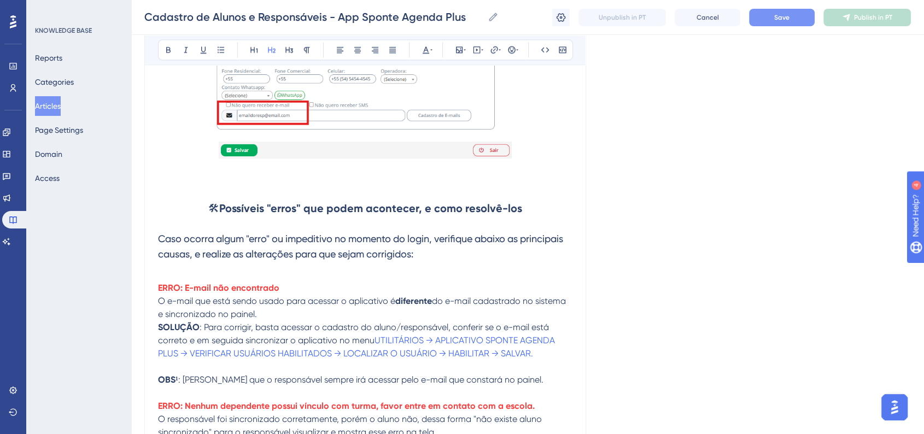
scroll to position [1457, 0]
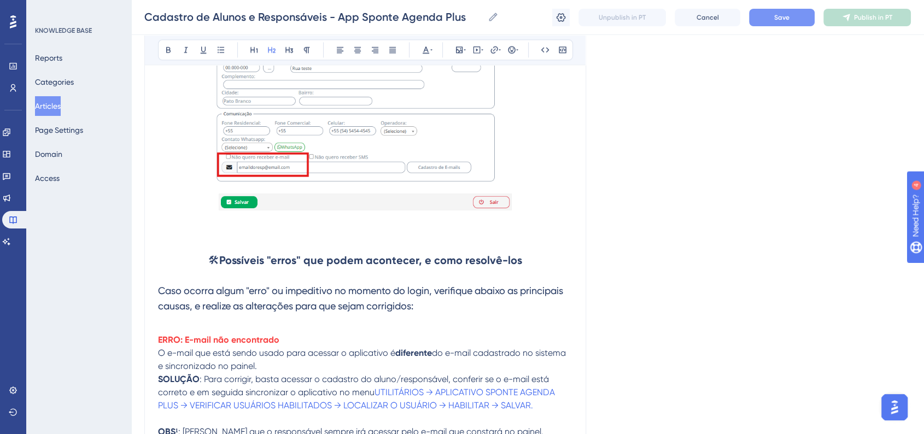
click at [340, 267] on strong "Possíveis "erros" que podem acontecer, e como resolvê-los" at bounding box center [370, 260] width 303 height 13
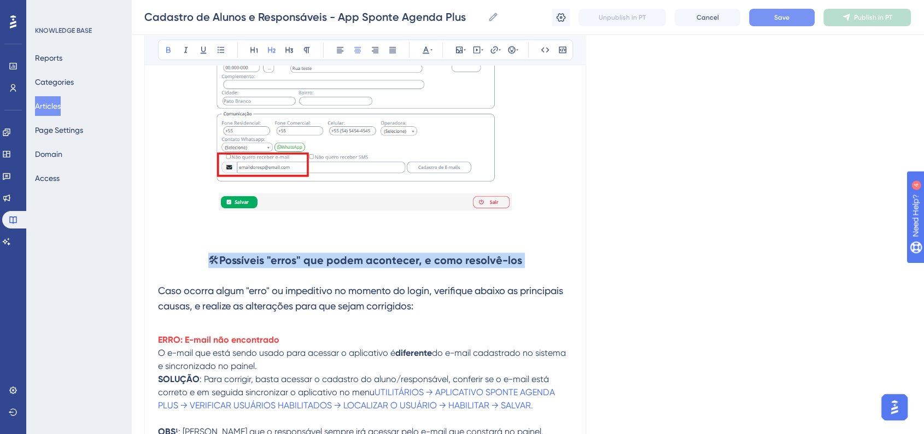
click at [340, 267] on strong "Possíveis "erros" que podem acontecer, e como resolvê-los" at bounding box center [370, 260] width 303 height 13
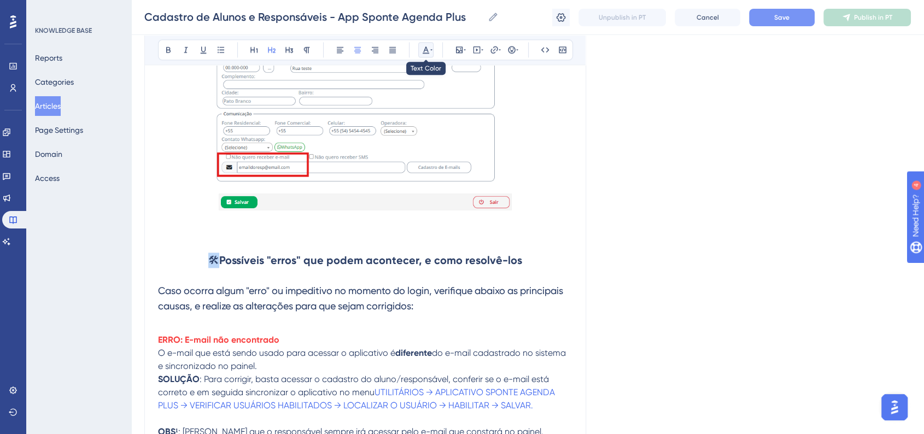
click at [428, 53] on icon at bounding box center [425, 49] width 9 height 9
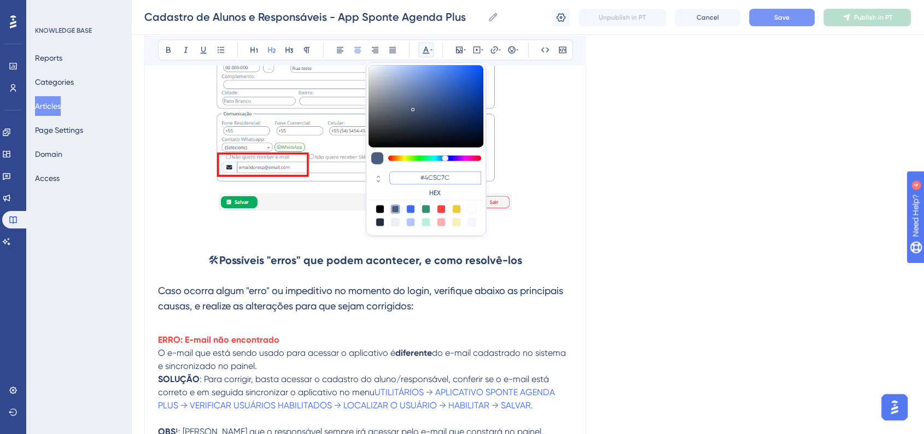
click at [440, 179] on input "#4C5C7C" at bounding box center [435, 177] width 92 height 13
paste input "270049"
type input "#270049"
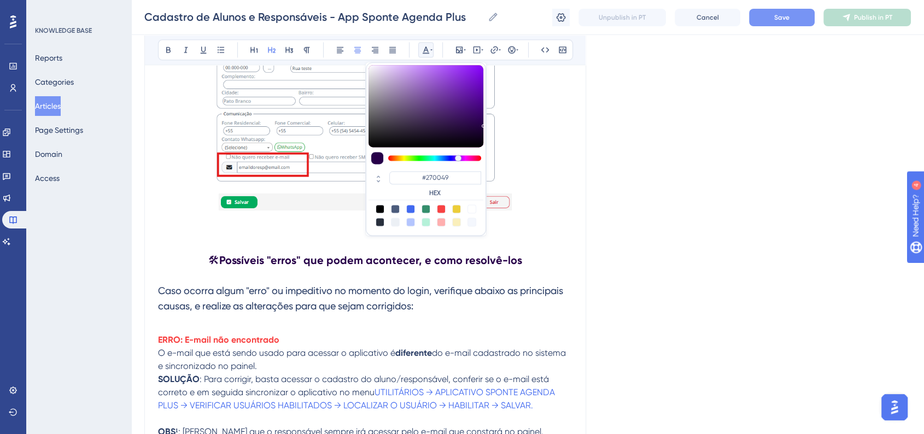
click at [571, 194] on p at bounding box center [365, 115] width 414 height 205
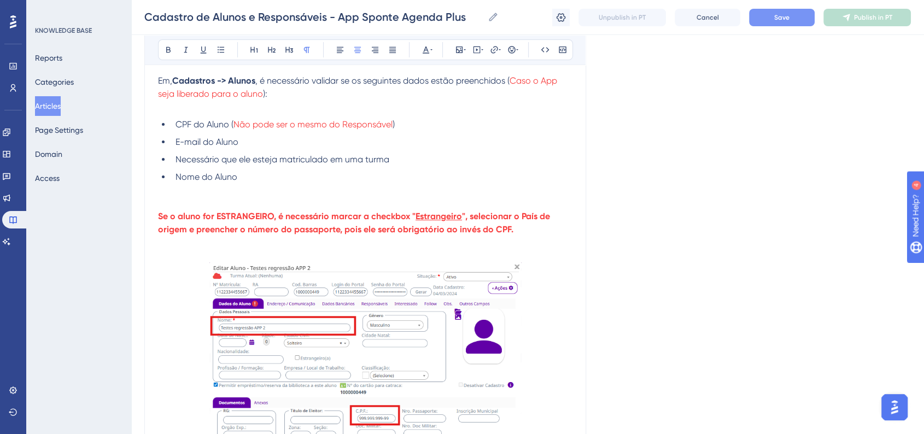
scroll to position [182, 0]
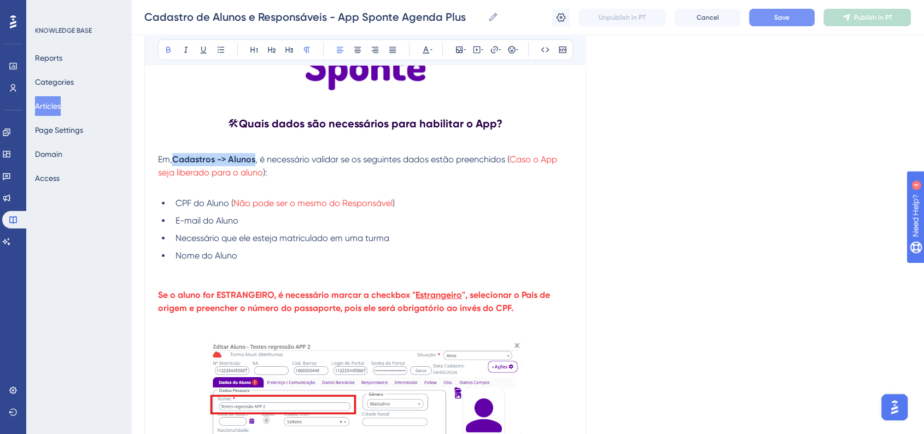
drag, startPoint x: 175, startPoint y: 160, endPoint x: 255, endPoint y: 158, distance: 79.8
click at [255, 158] on strong "Cadastros -> Alunos" at bounding box center [213, 159] width 83 height 10
click at [430, 52] on icon at bounding box center [431, 49] width 2 height 9
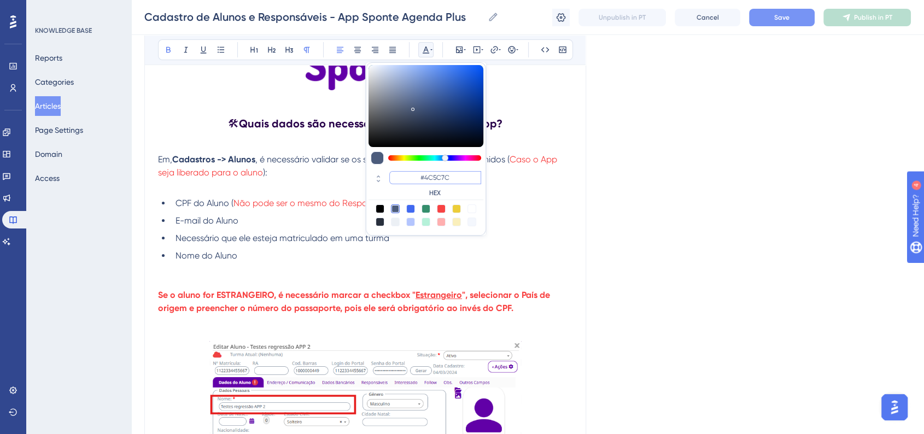
click at [447, 175] on input "#4C5C7C" at bounding box center [435, 177] width 92 height 13
paste input "6200A8"
type input "#6200A8"
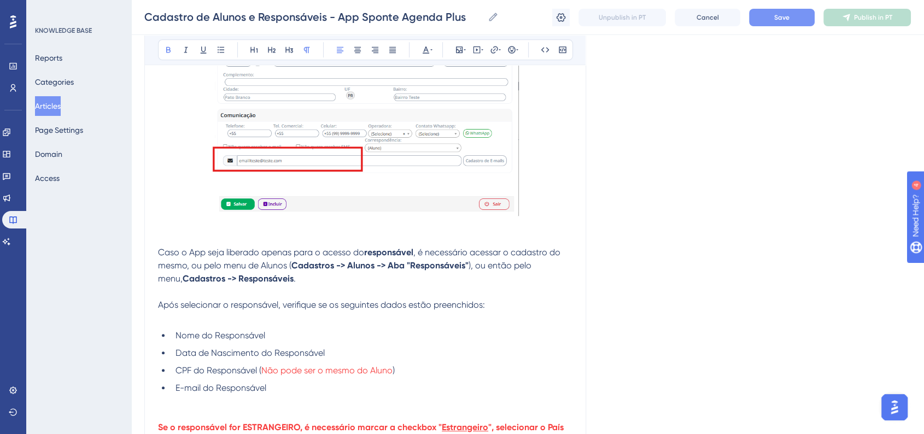
scroll to position [789, 0]
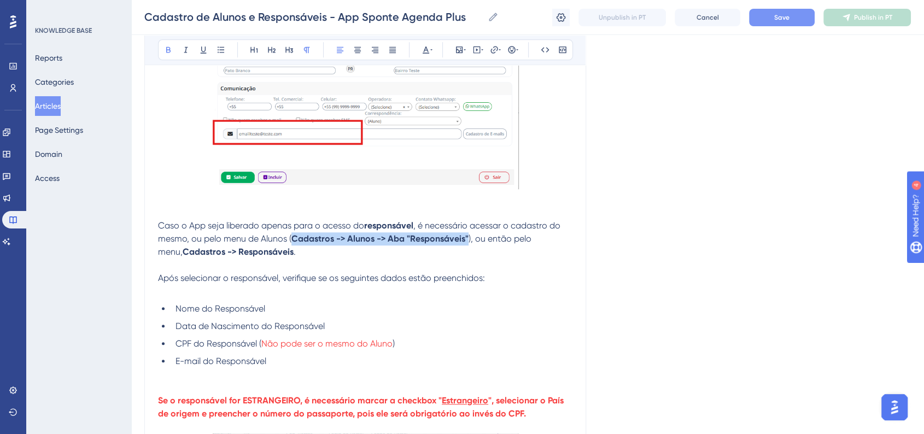
drag, startPoint x: 292, startPoint y: 241, endPoint x: 466, endPoint y: 240, distance: 173.8
click at [466, 240] on strong "Cadastros -> Alunos -> Aba "Responsáveis"" at bounding box center [379, 238] width 177 height 10
click at [431, 48] on icon at bounding box center [431, 49] width 2 height 9
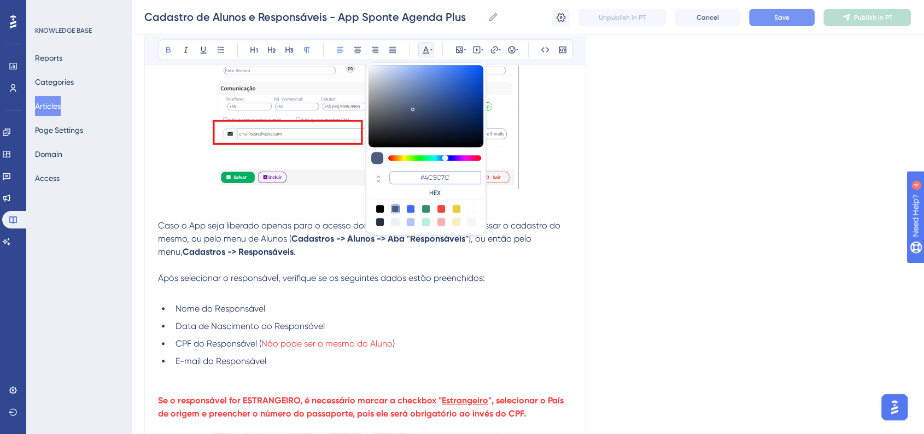
click at [428, 179] on input "#4C5C7C" at bounding box center [435, 177] width 92 height 13
paste input "6200A8"
type input "#6200A8"
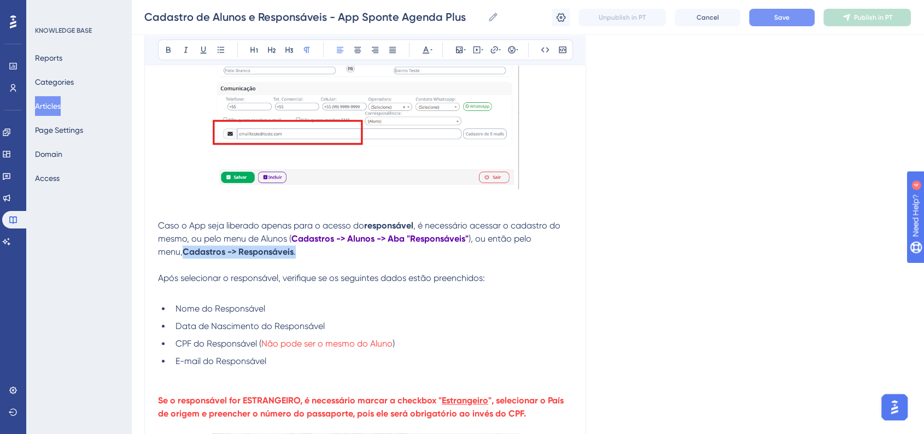
drag, startPoint x: 160, startPoint y: 254, endPoint x: 273, endPoint y: 254, distance: 113.1
click at [273, 254] on p "Caso o App seja liberado apenas para o acesso do responsável , é necessário ace…" at bounding box center [365, 238] width 414 height 39
click at [421, 44] on button at bounding box center [425, 49] width 15 height 15
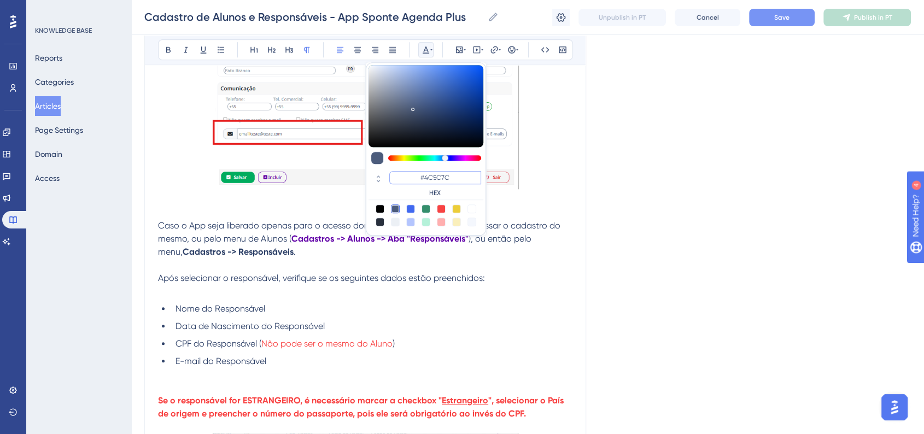
click at [443, 175] on input "#4C5C7C" at bounding box center [435, 177] width 92 height 13
paste input "6200A8"
type input "#6200A8"
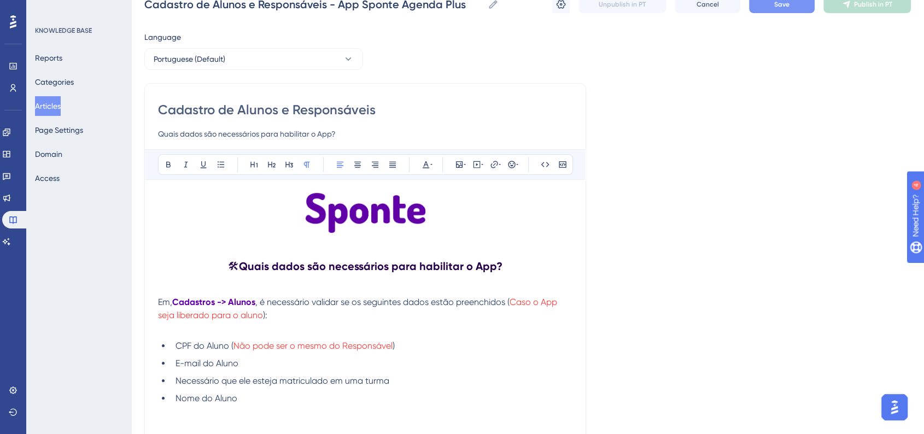
scroll to position [0, 0]
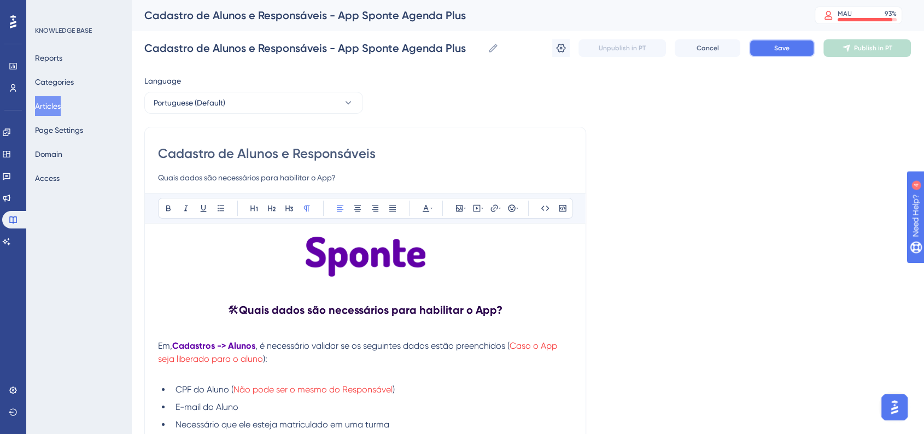
click at [796, 53] on button "Save" at bounding box center [782, 47] width 66 height 17
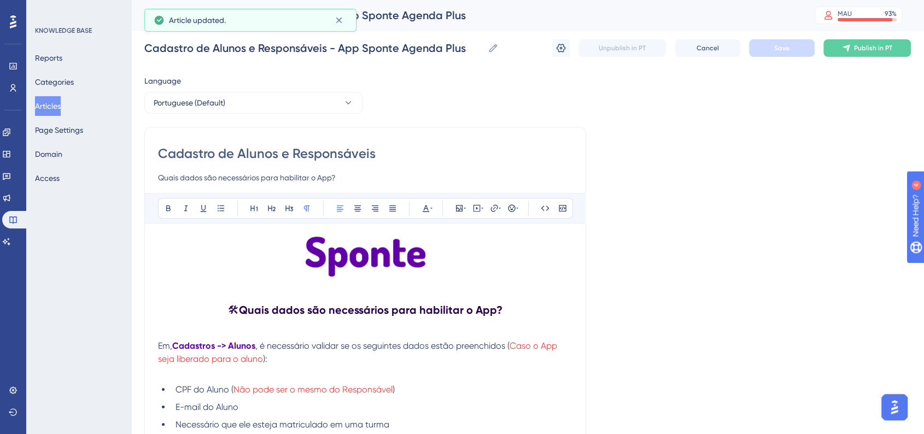
click at [546, 46] on div "Cadastro de Alunos e Responsáveis - App Sponte Agenda Plus Cadastro de Alunos e…" at bounding box center [527, 48] width 766 height 35
click at [556, 44] on icon at bounding box center [560, 48] width 11 height 11
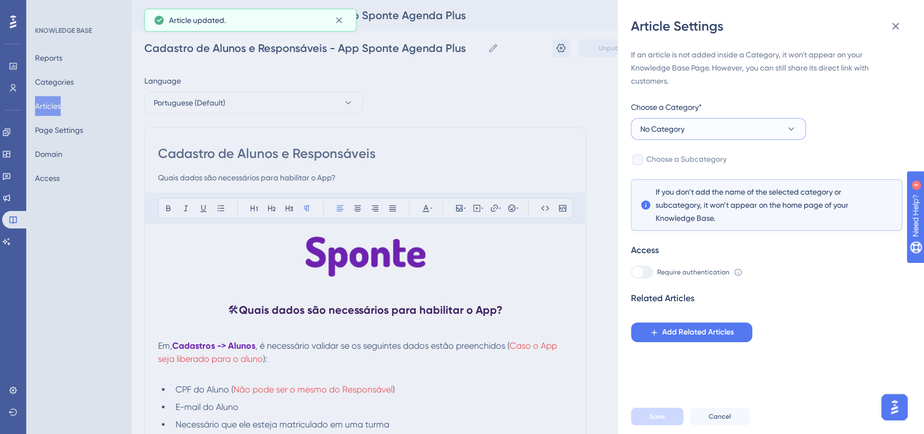
click at [700, 134] on button "No Category" at bounding box center [718, 129] width 175 height 22
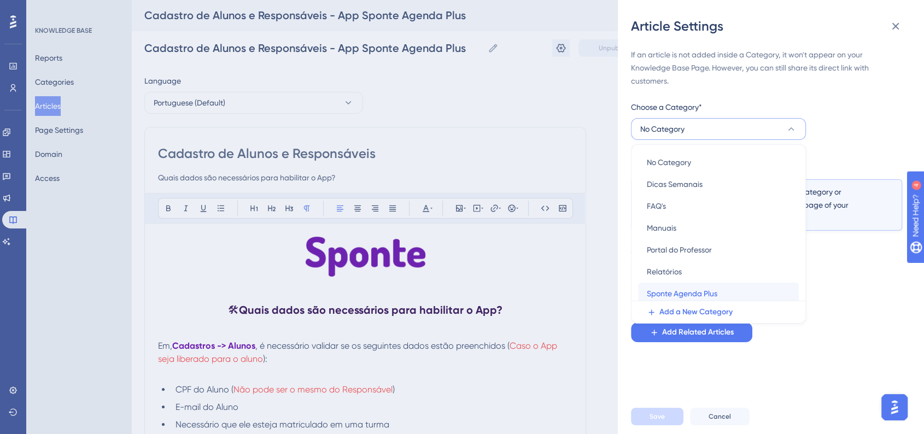
click at [674, 287] on span "Sponte Agenda Plus" at bounding box center [682, 293] width 71 height 13
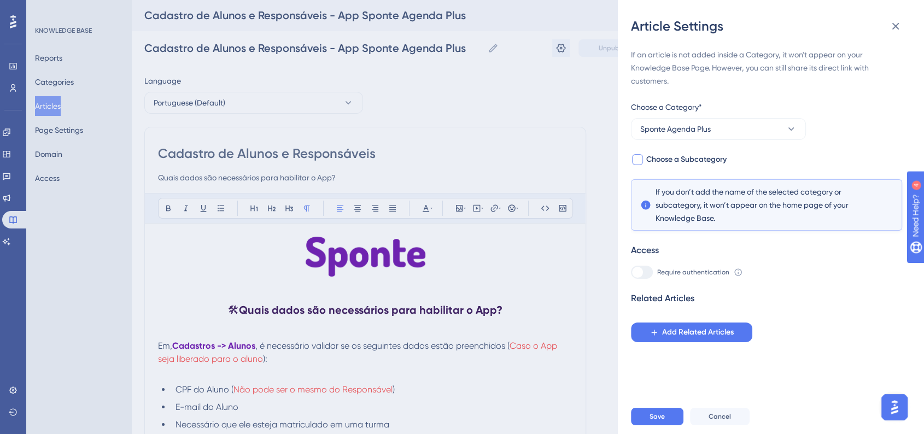
click at [637, 154] on div at bounding box center [637, 159] width 13 height 13
checkbox input "true"
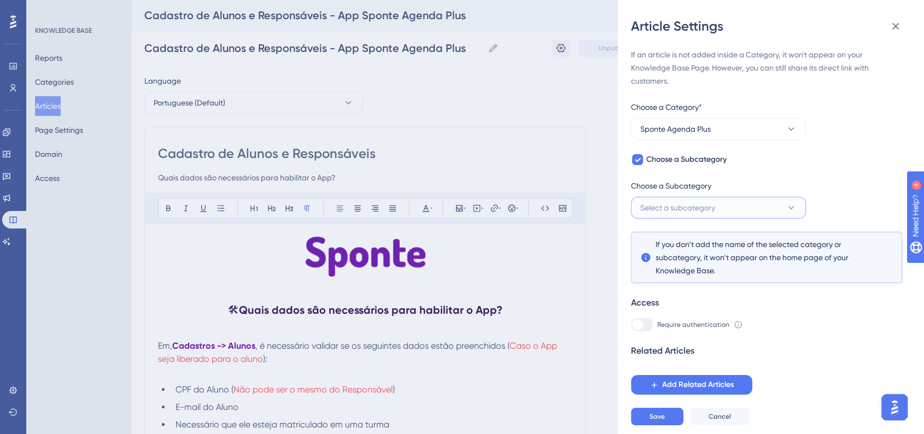
click at [672, 203] on span "Select a subcategory" at bounding box center [677, 207] width 75 height 13
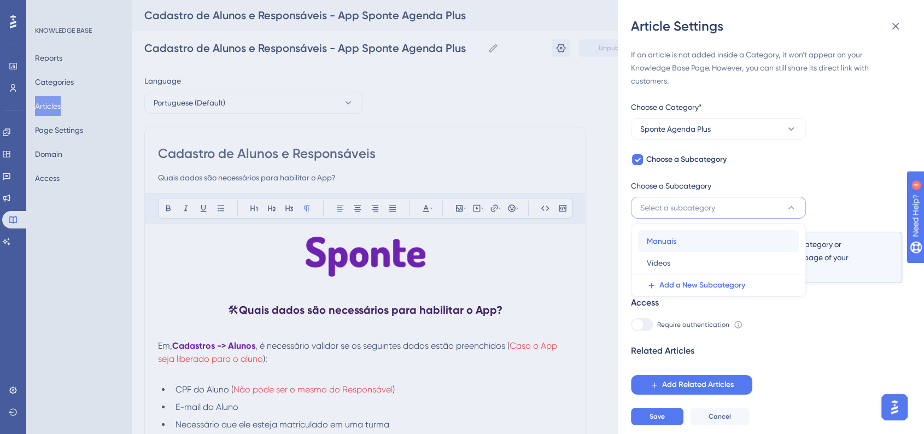
click at [672, 246] on span "Manuais" at bounding box center [662, 240] width 30 height 13
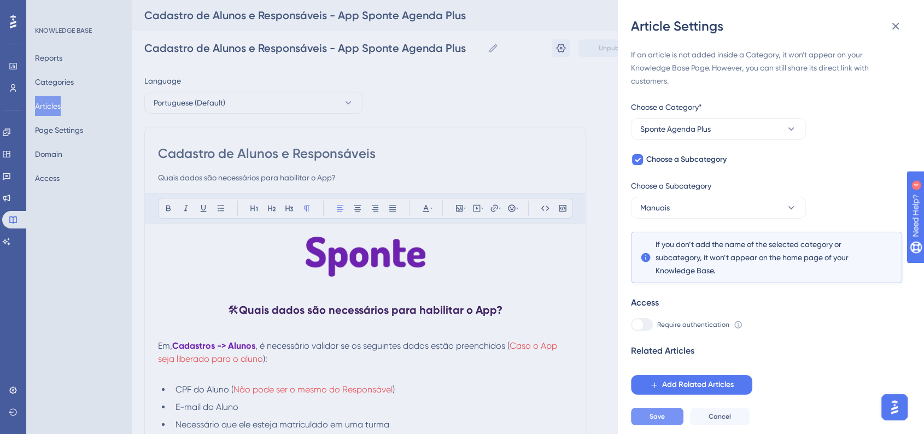
click at [645, 416] on div "Save Cancel" at bounding box center [784, 416] width 306 height 35
click at [647, 420] on button "Save" at bounding box center [657, 416] width 52 height 17
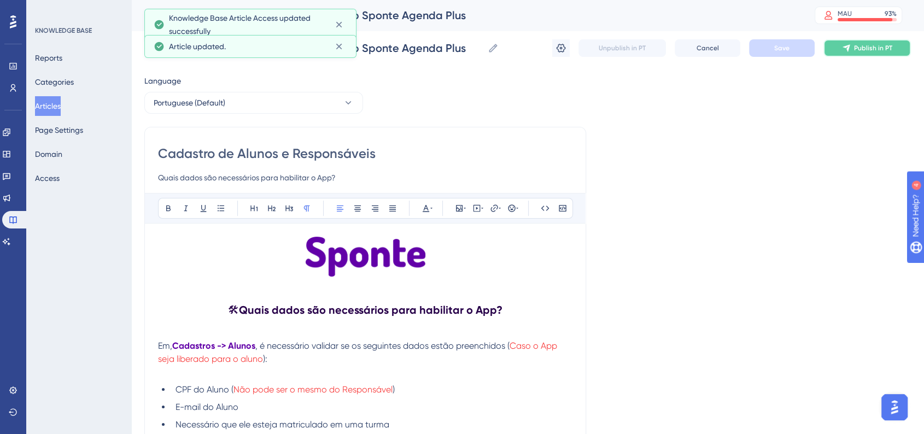
click at [865, 44] on span "Publish in PT" at bounding box center [873, 48] width 38 height 9
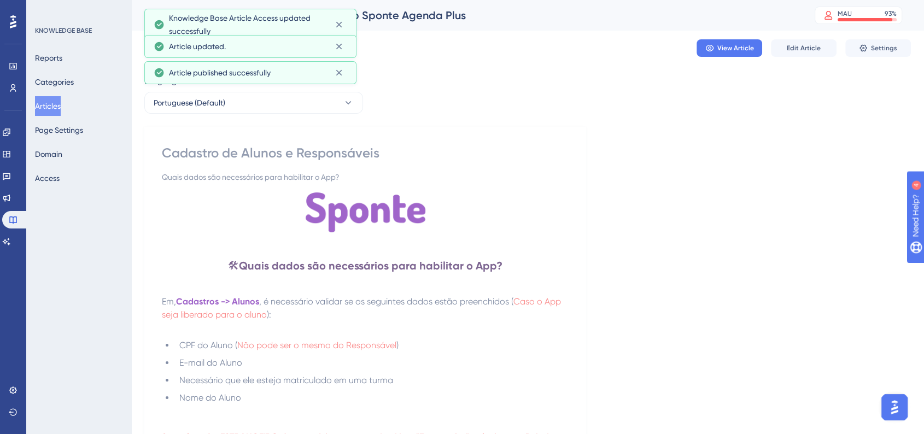
click at [61, 102] on button "Articles" at bounding box center [48, 106] width 26 height 20
